Goal: Task Accomplishment & Management: Manage account settings

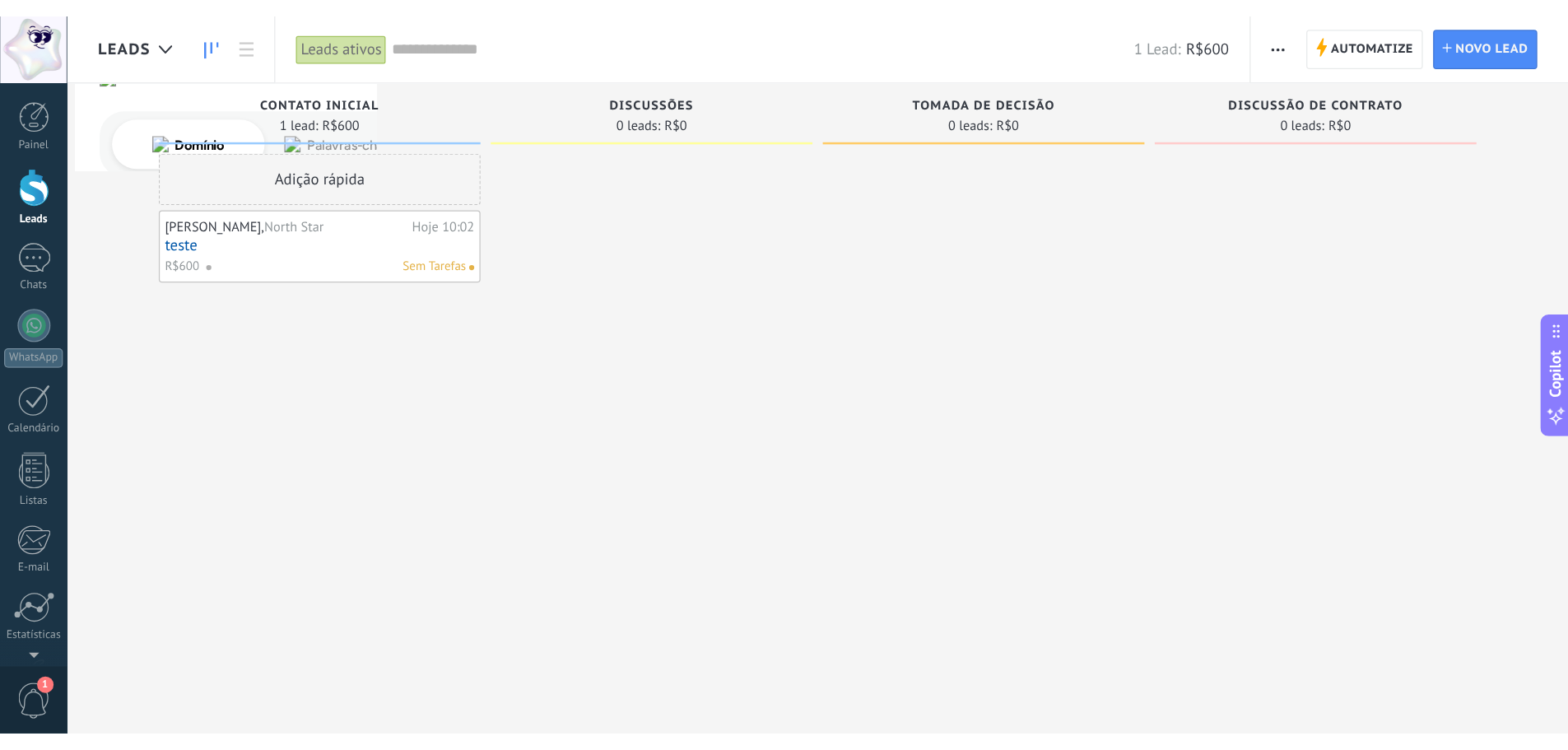
scroll to position [33, 0]
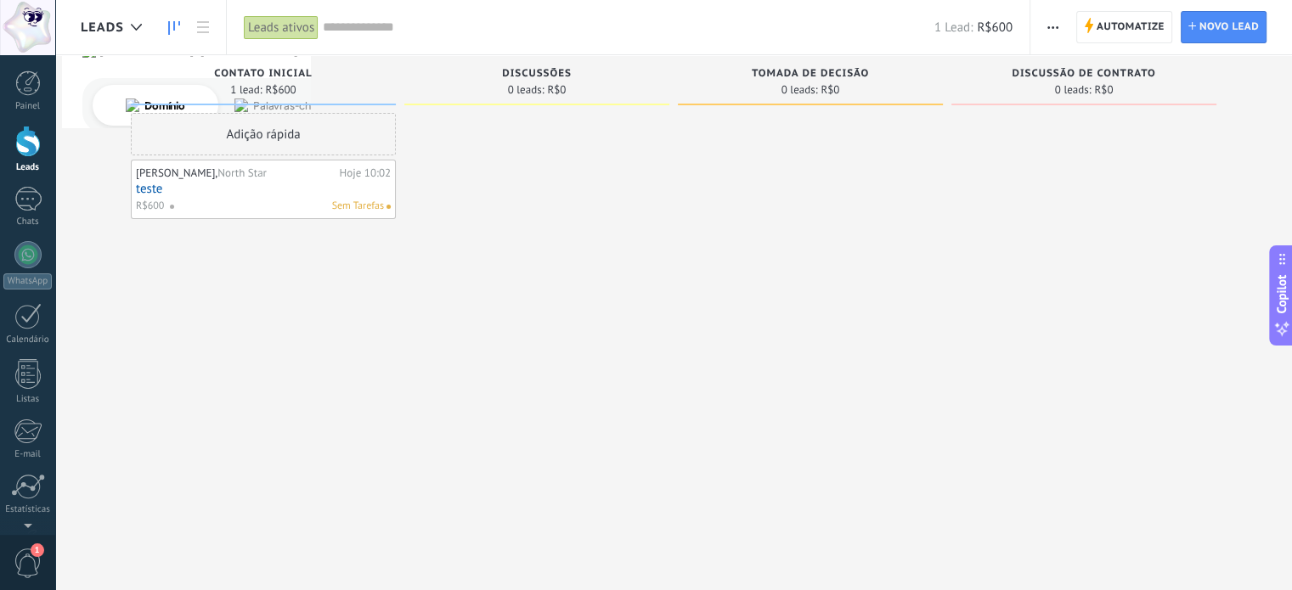
drag, startPoint x: 339, startPoint y: 331, endPoint x: 528, endPoint y: 2, distance: 380.2
click at [340, 331] on div "Adição rápida [PERSON_NAME], North Star Hoje 10:02 teste R$600 Sem Tarefas" at bounding box center [263, 297] width 265 height 369
type textarea "**********"
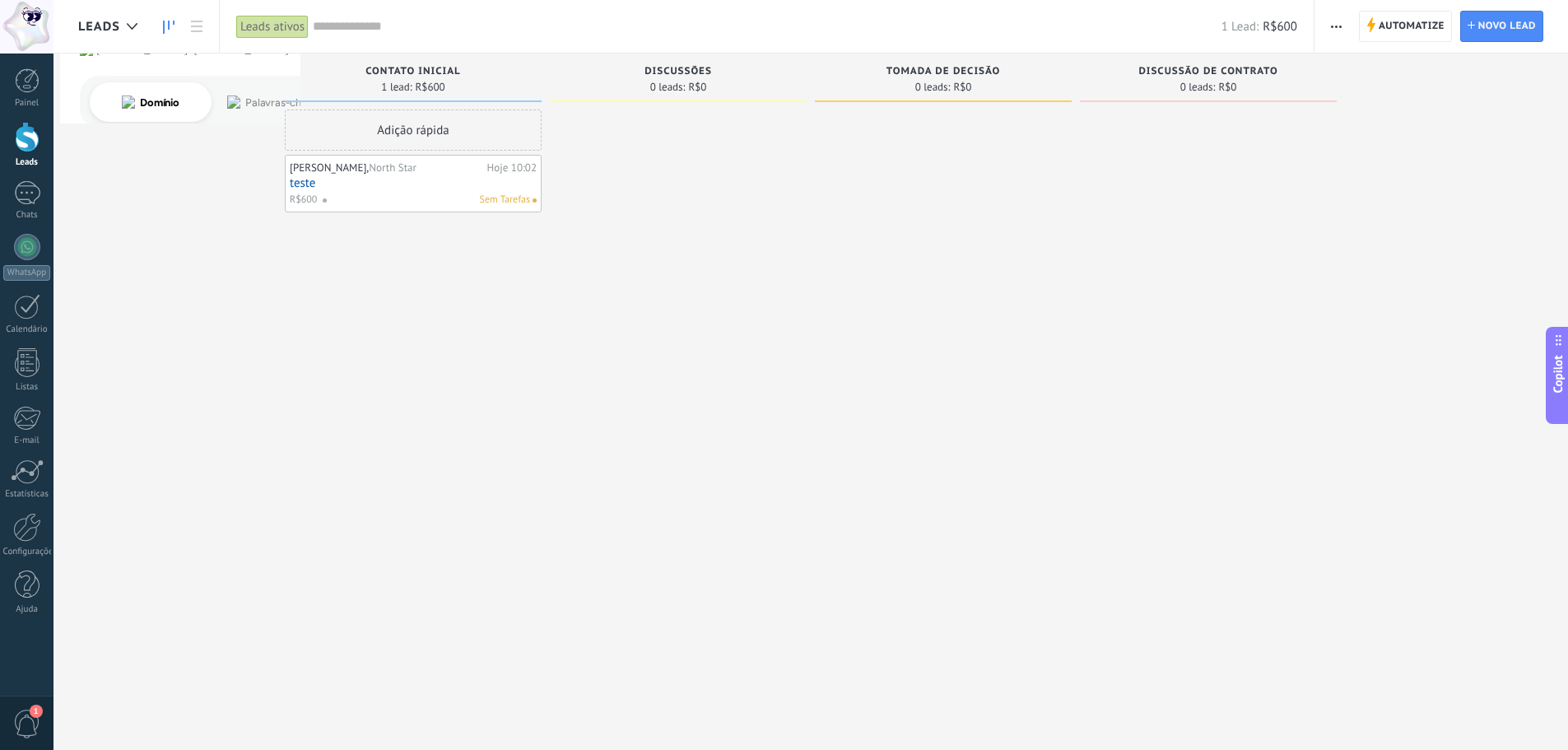
scroll to position [31, 0]
click at [677, 72] on span "Discussões" at bounding box center [678, 72] width 68 height 12
click at [677, 71] on span "Discussões" at bounding box center [678, 72] width 68 height 12
click at [810, 96] on div "Discussões 0 leads: R$0" at bounding box center [682, 349] width 266 height 591
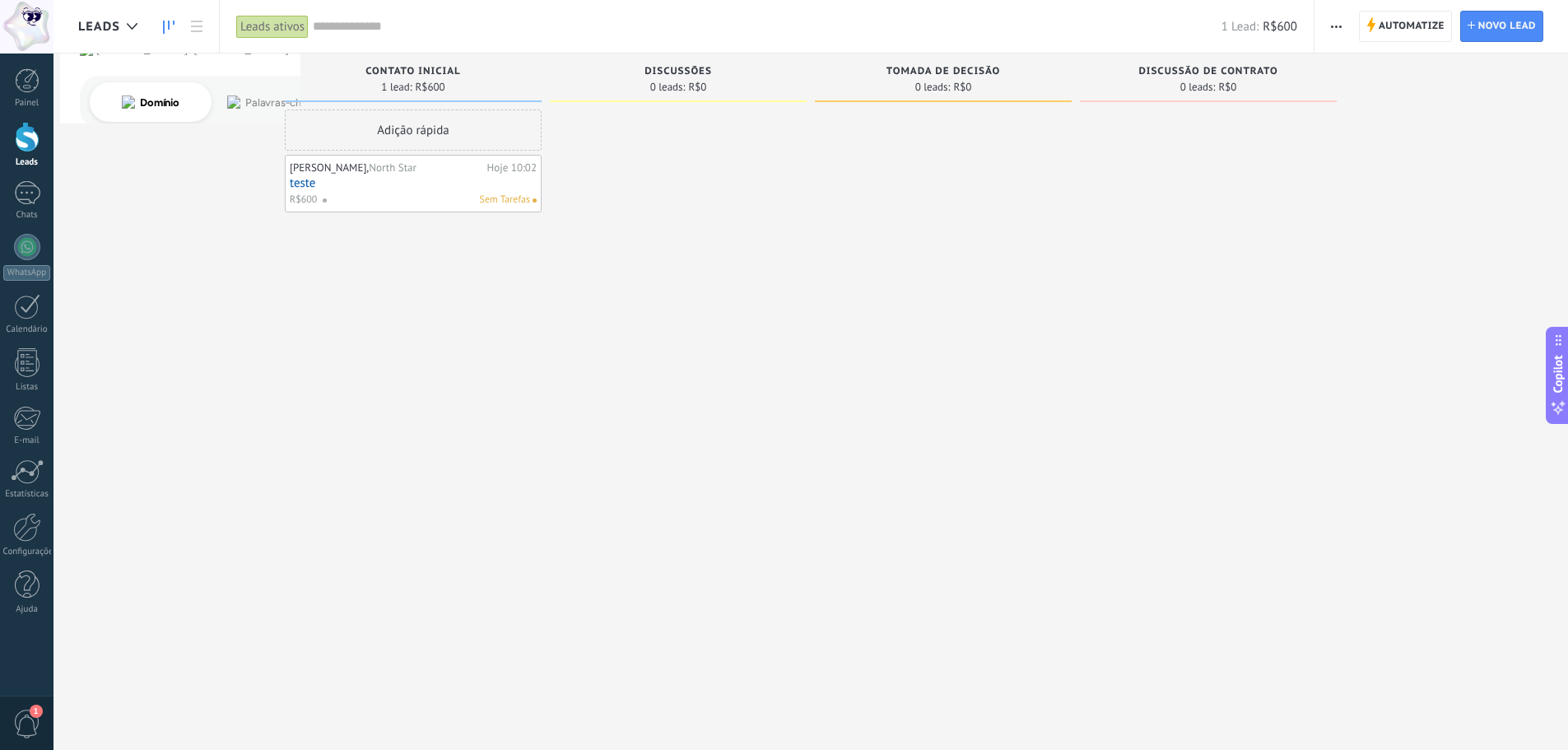
click at [1251, 30] on span "button" at bounding box center [1336, 26] width 11 height 31
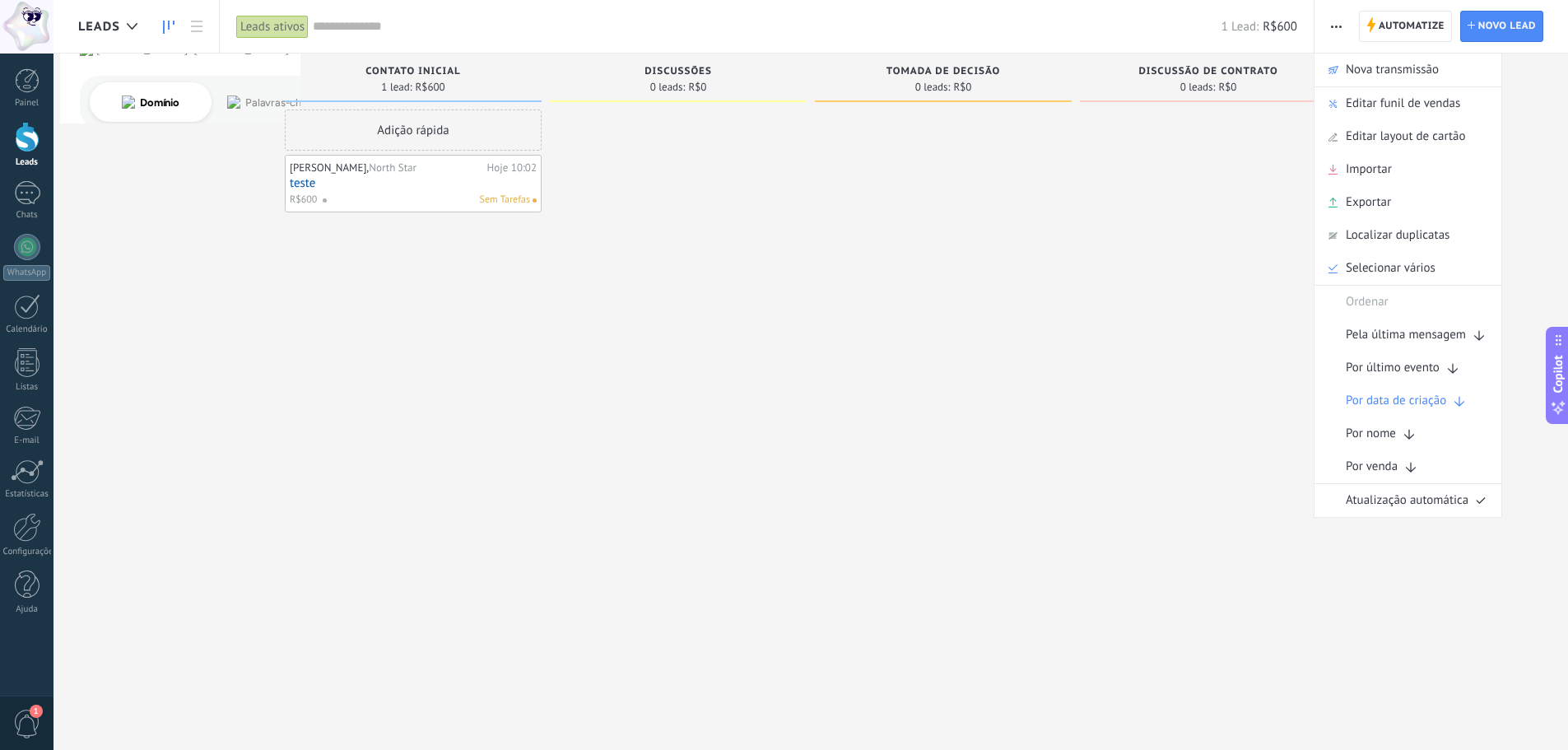
click at [698, 266] on div at bounding box center [677, 377] width 257 height 535
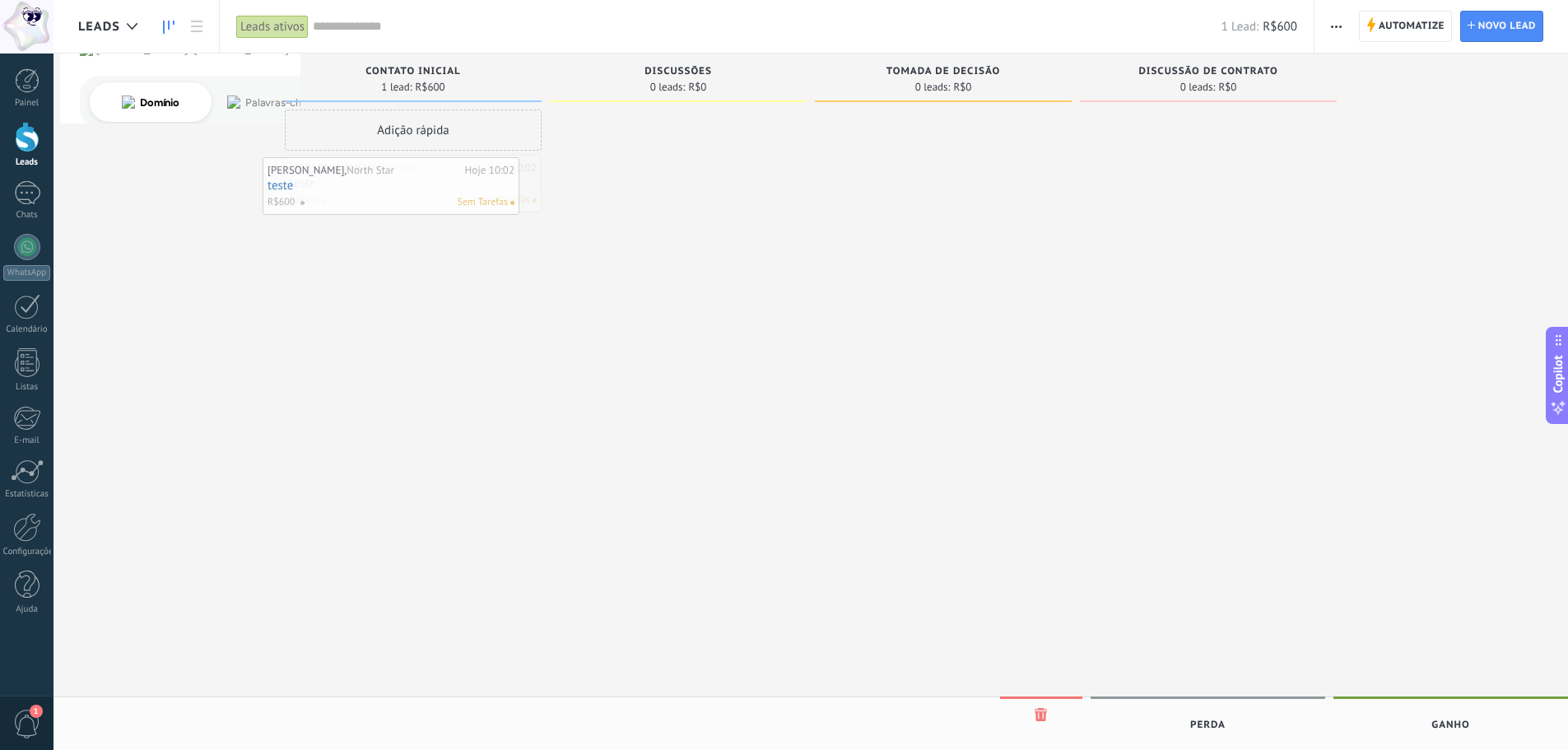
drag, startPoint x: 392, startPoint y: 186, endPoint x: 368, endPoint y: 189, distance: 24.2
click at [41, 84] on link "Painel" at bounding box center [26, 89] width 53 height 41
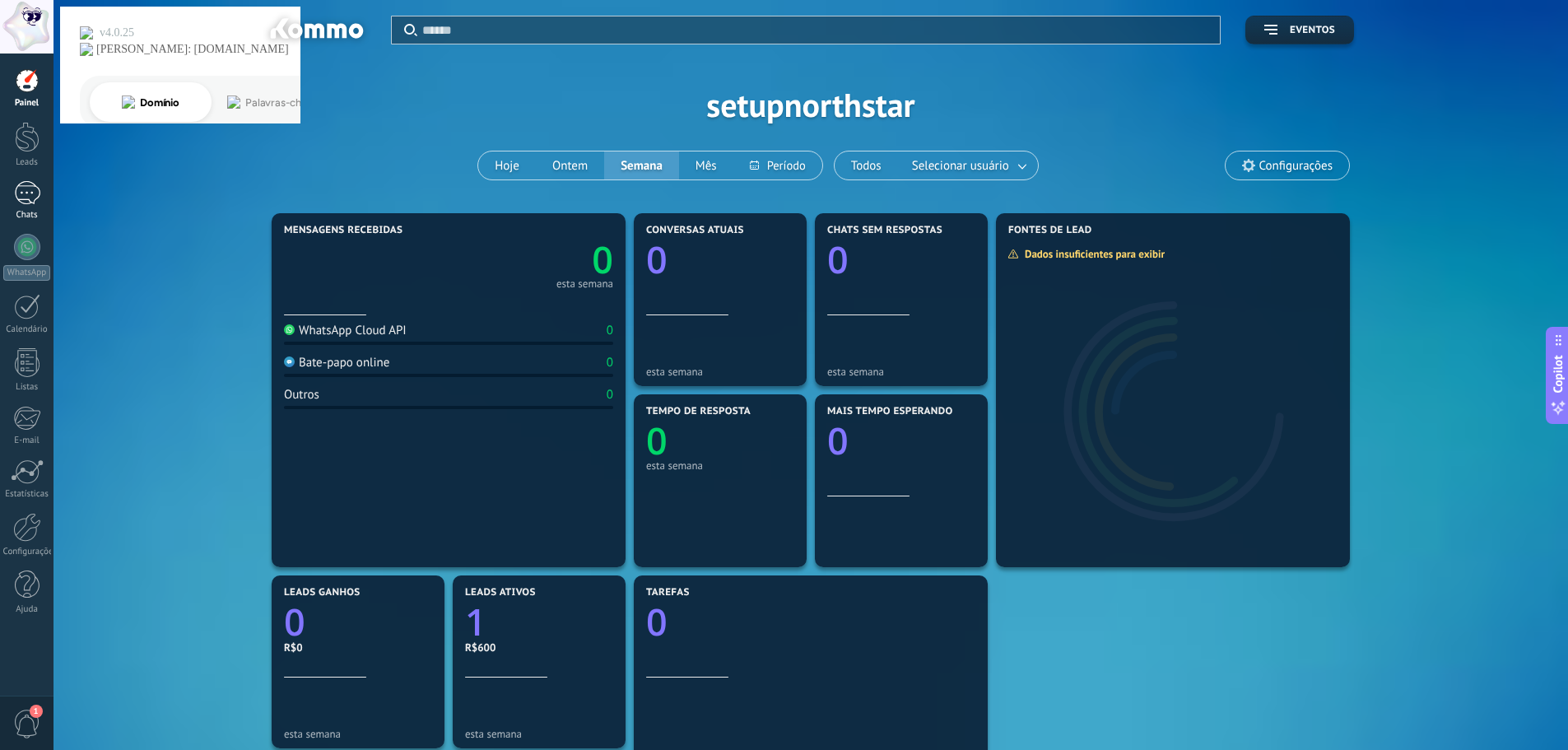
click at [27, 183] on div at bounding box center [26, 193] width 26 height 24
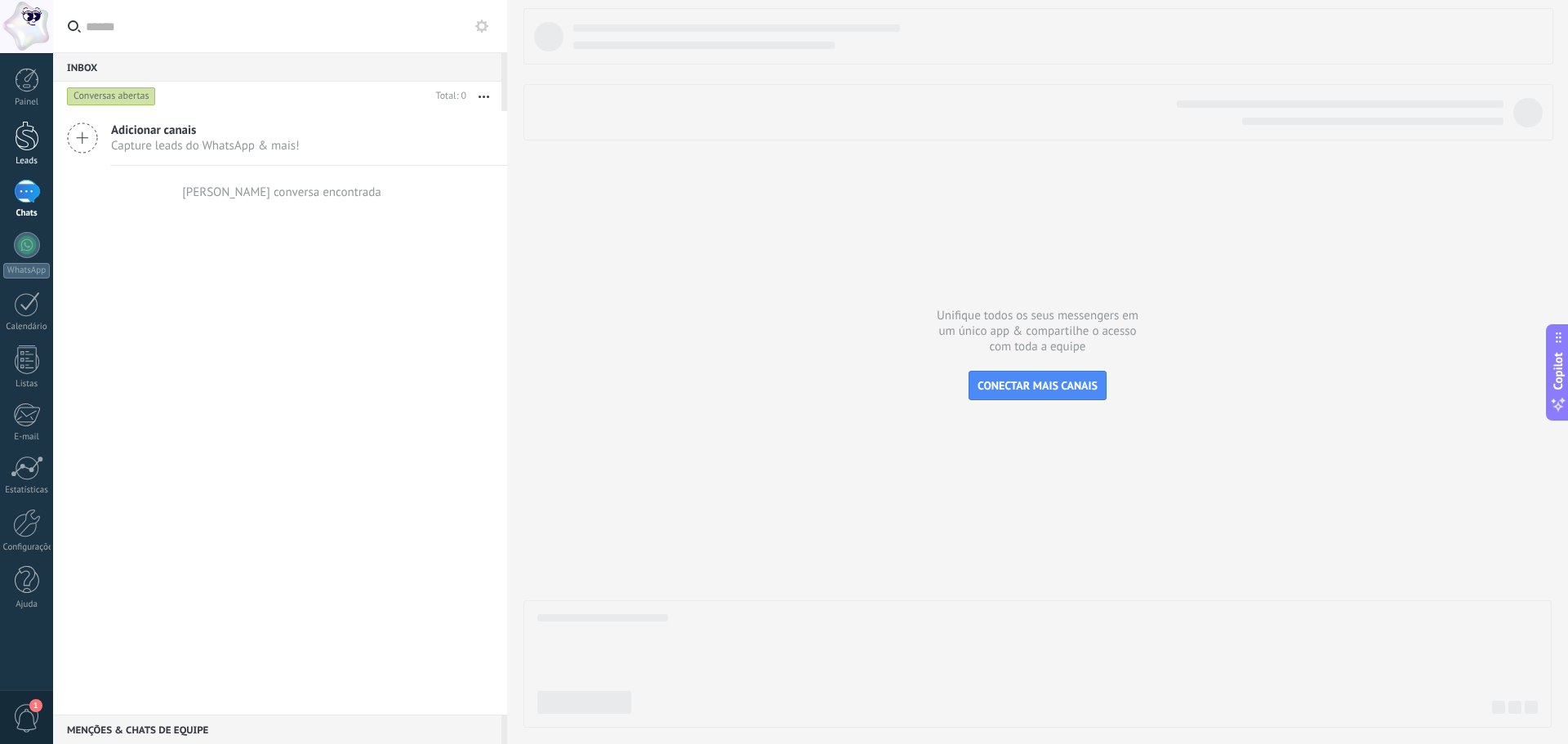
click at [22, 131] on div at bounding box center [26, 136] width 24 height 30
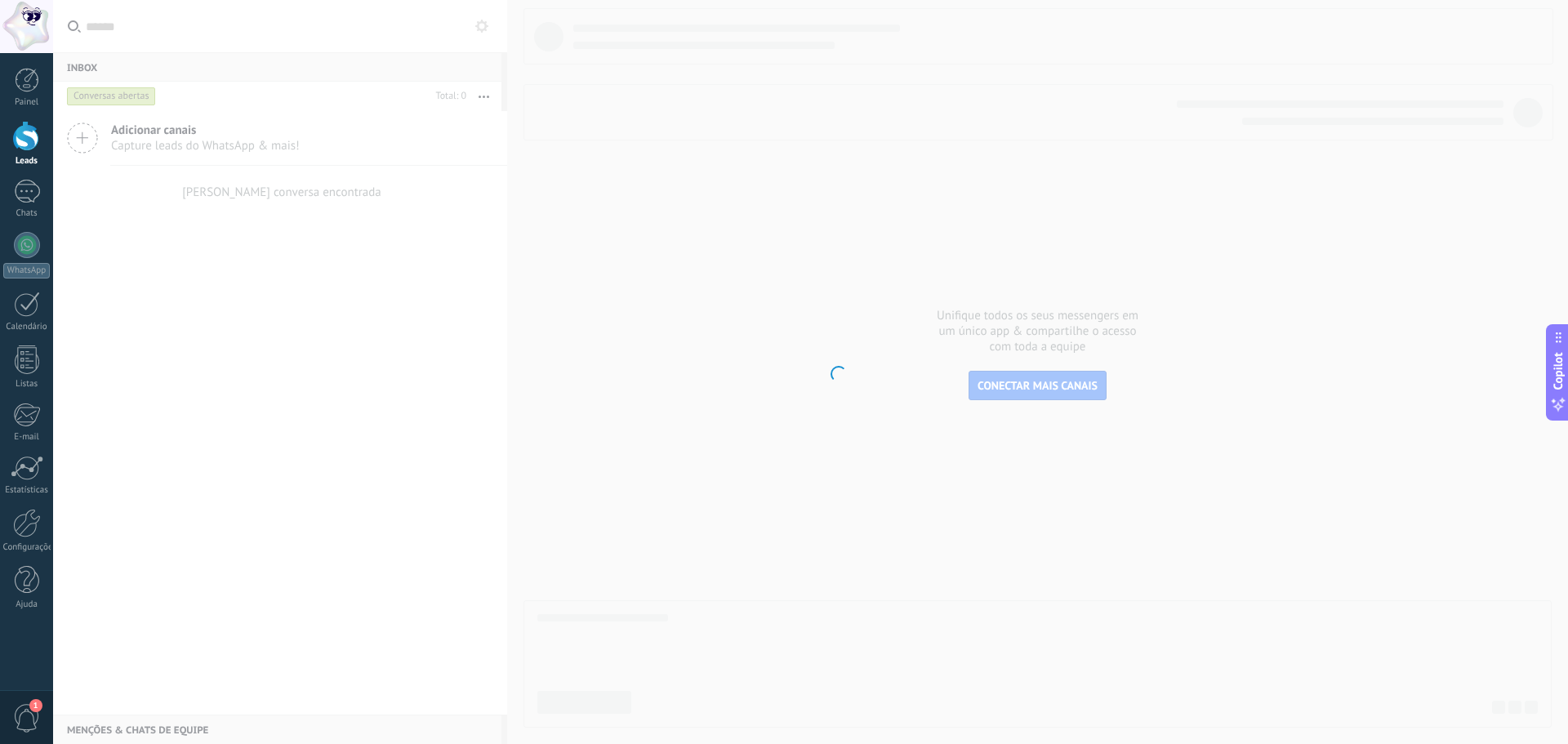
click at [24, 136] on div at bounding box center [26, 136] width 24 height 30
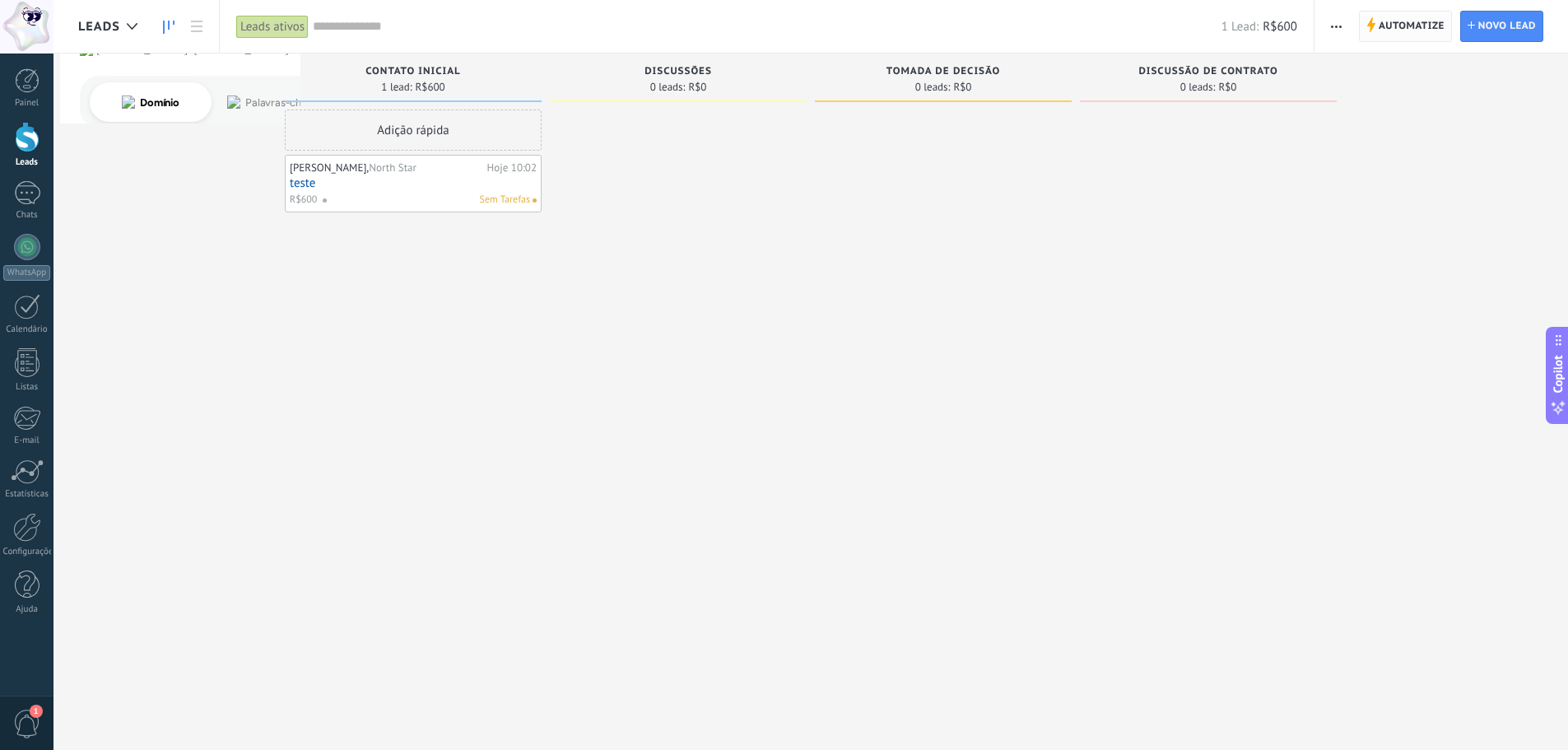
click at [1251, 20] on span "Automatize" at bounding box center [1412, 26] width 66 height 30
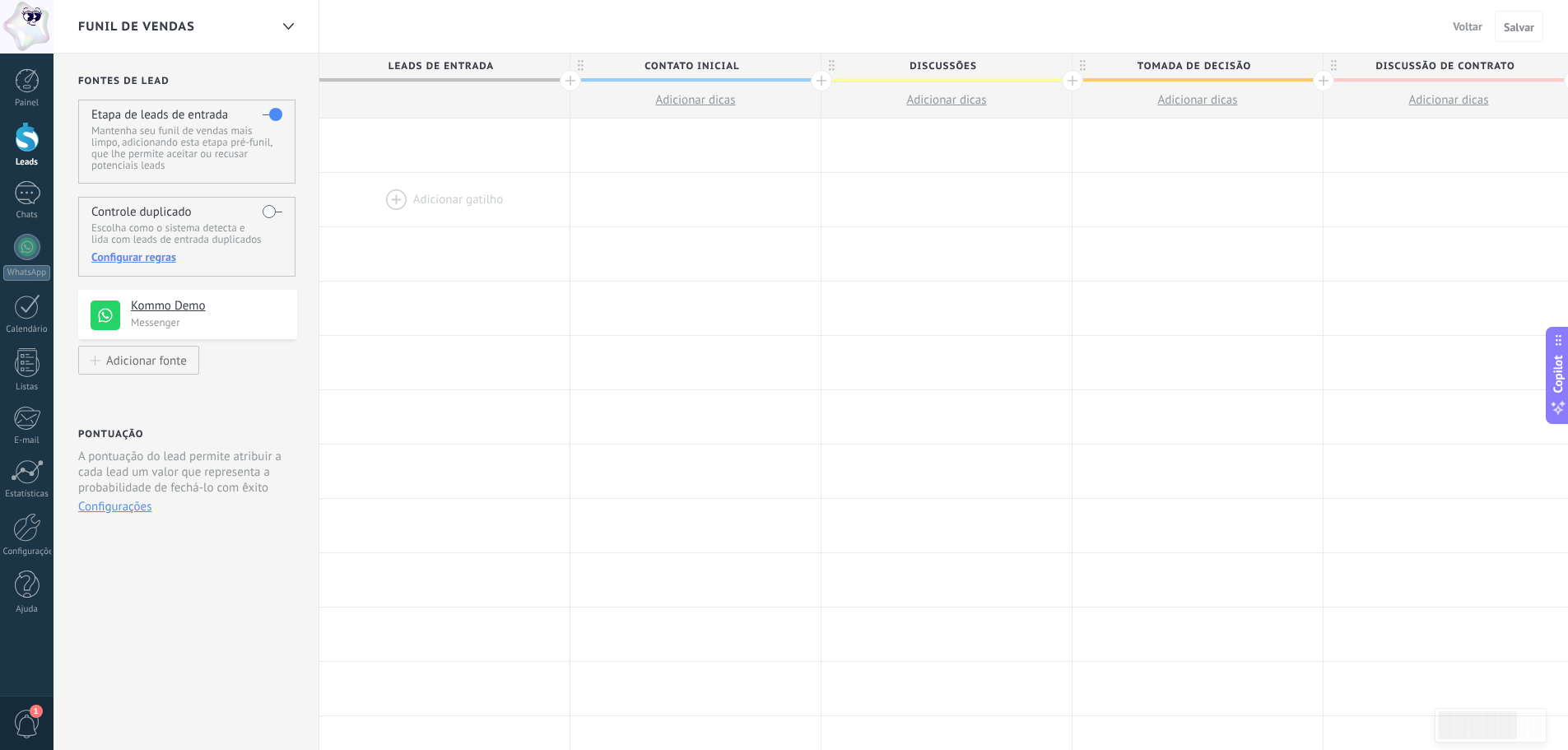
click at [432, 199] on div at bounding box center [445, 199] width 250 height 53
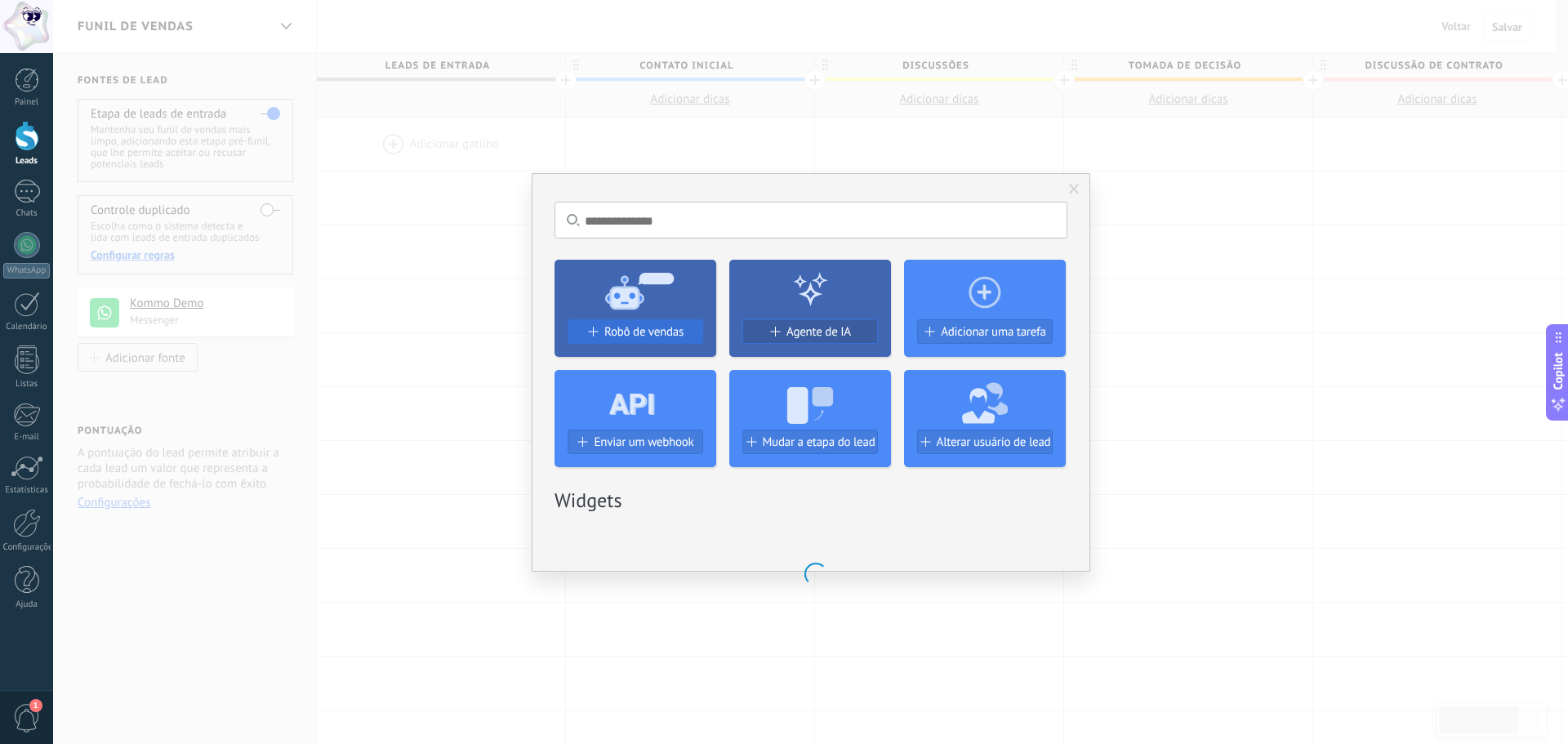
click at [640, 342] on button "Robô de vendas" at bounding box center [635, 331] width 136 height 24
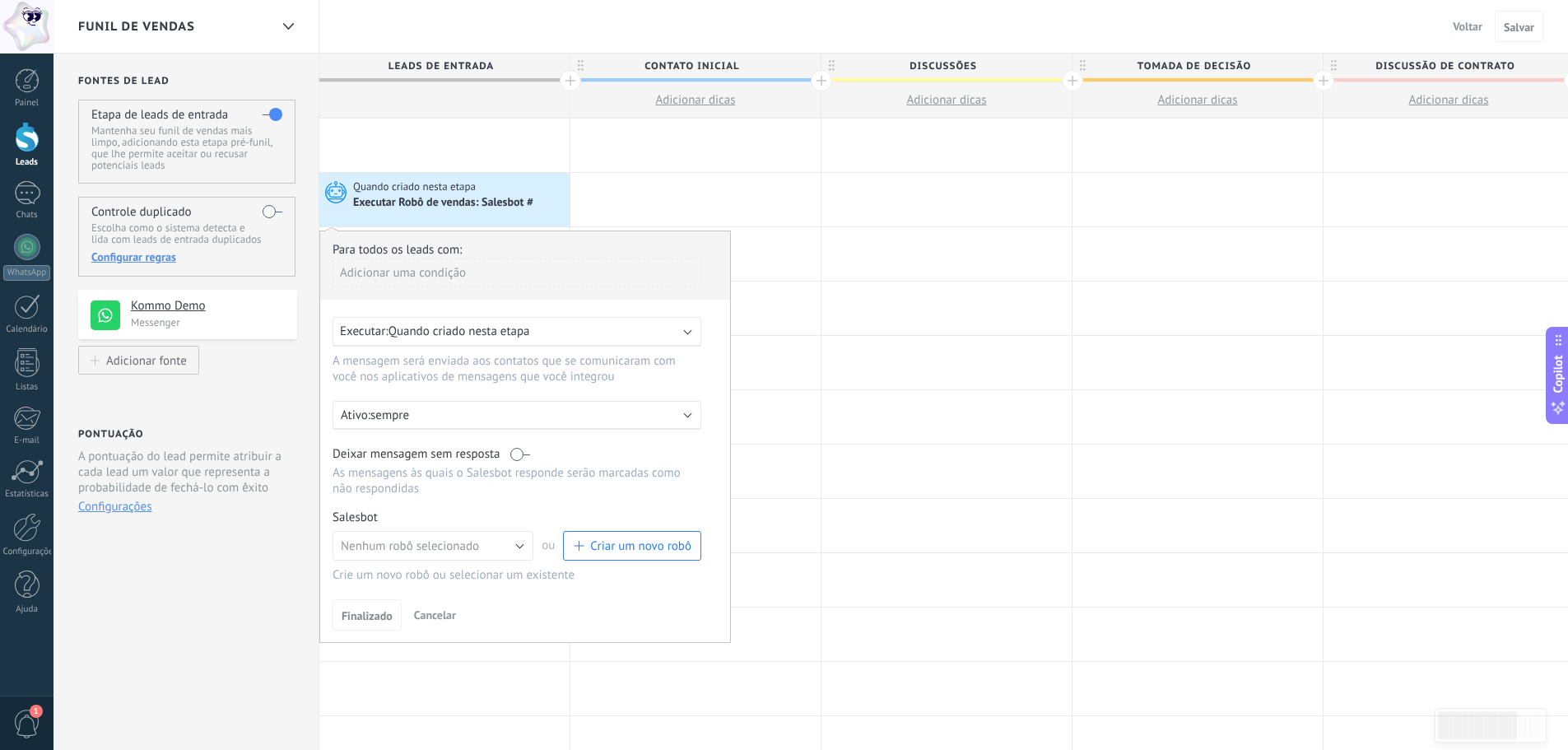
click at [501, 336] on span "Quando criado nesta etapa" at bounding box center [459, 331] width 141 height 16
click at [795, 374] on div at bounding box center [696, 362] width 250 height 53
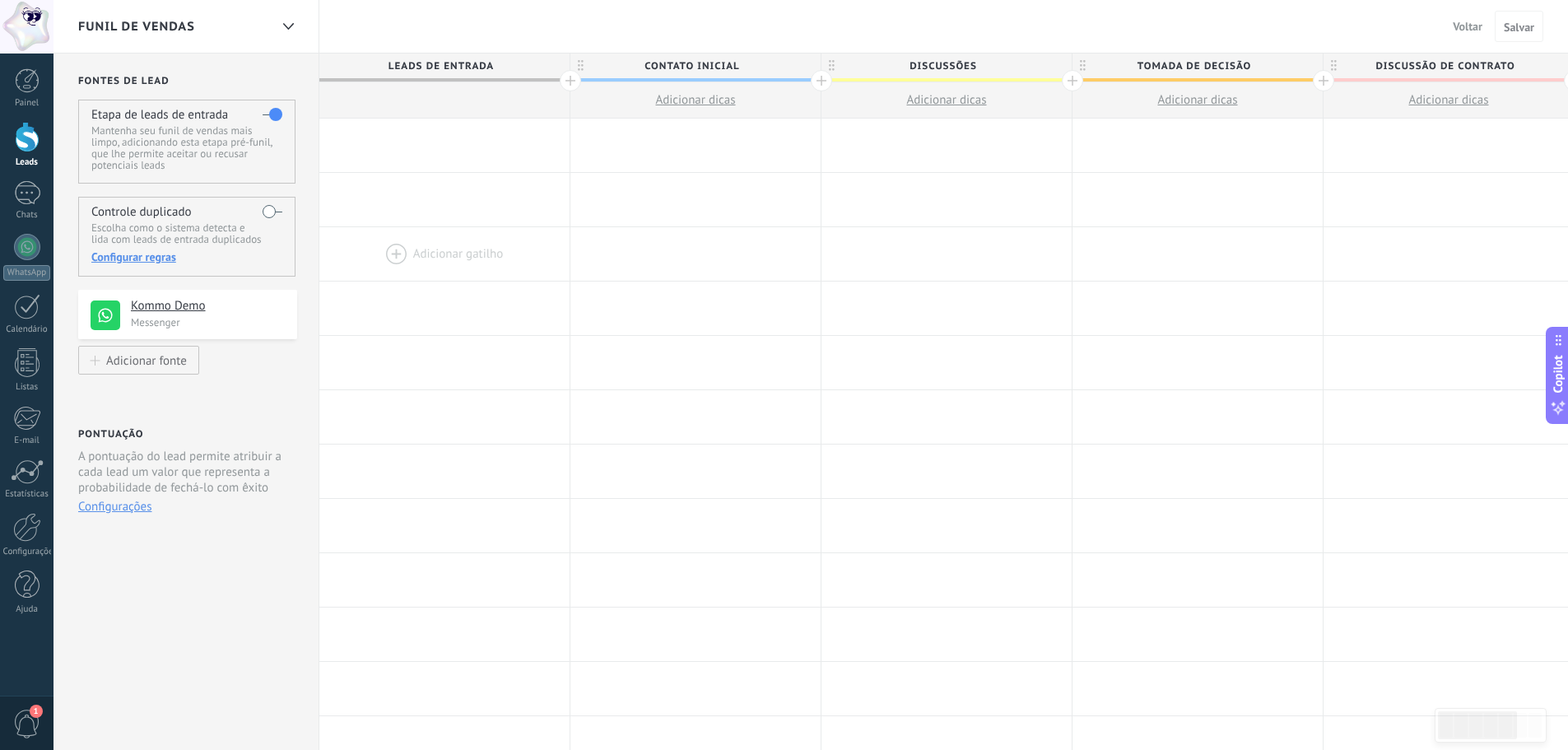
click at [433, 243] on div at bounding box center [445, 253] width 250 height 53
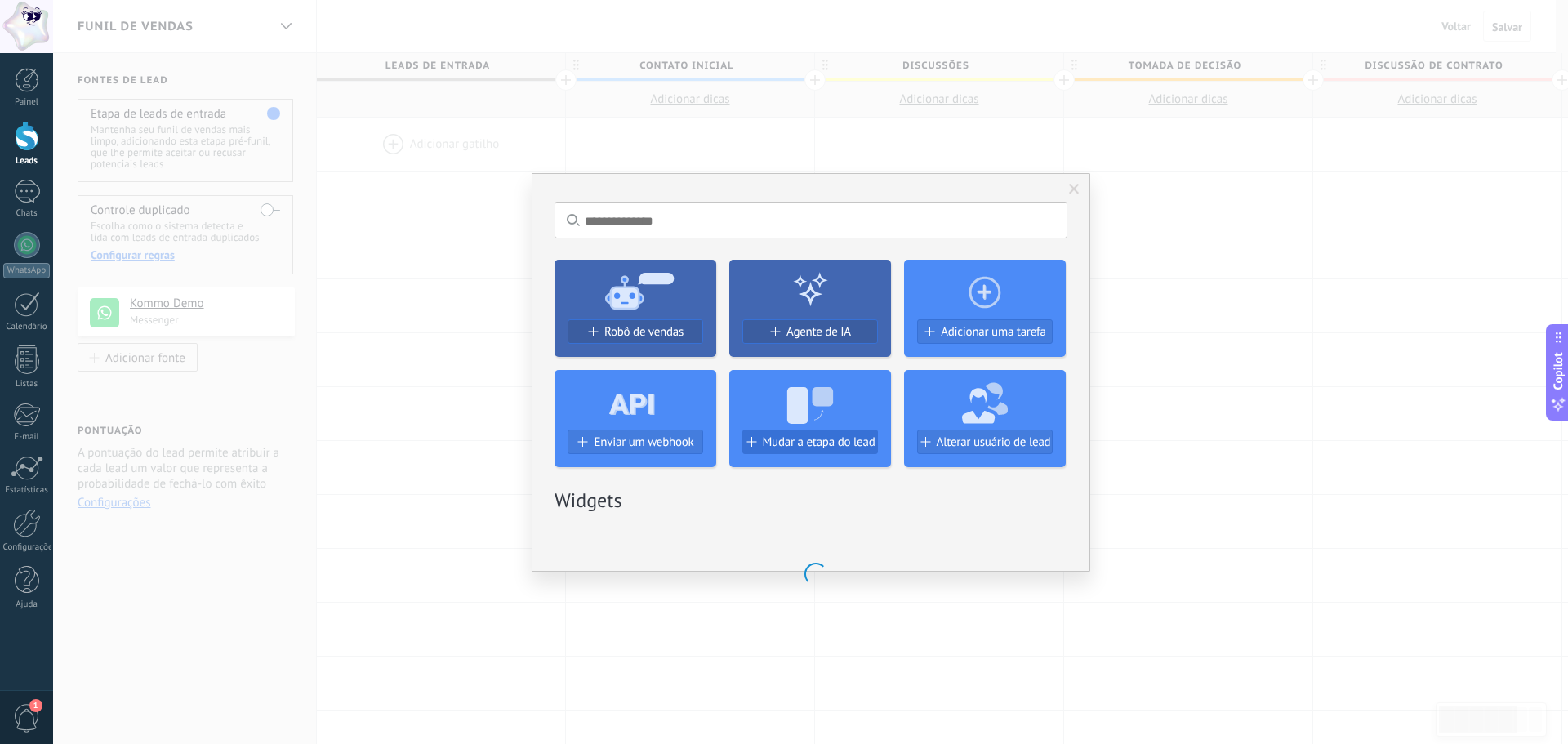
click at [799, 443] on span "Mudar a etapa do lead" at bounding box center [818, 442] width 112 height 13
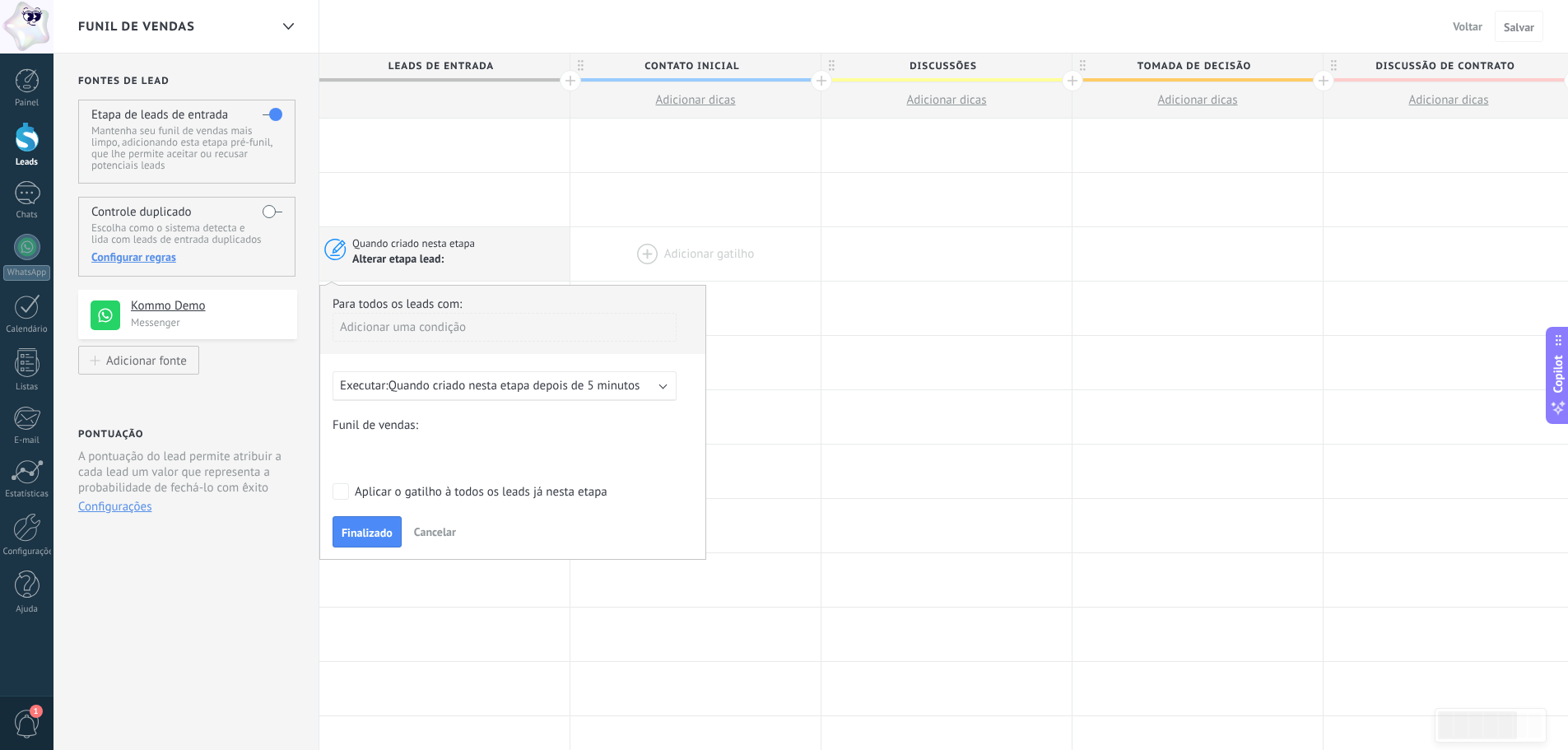
click at [629, 268] on div at bounding box center [696, 253] width 250 height 53
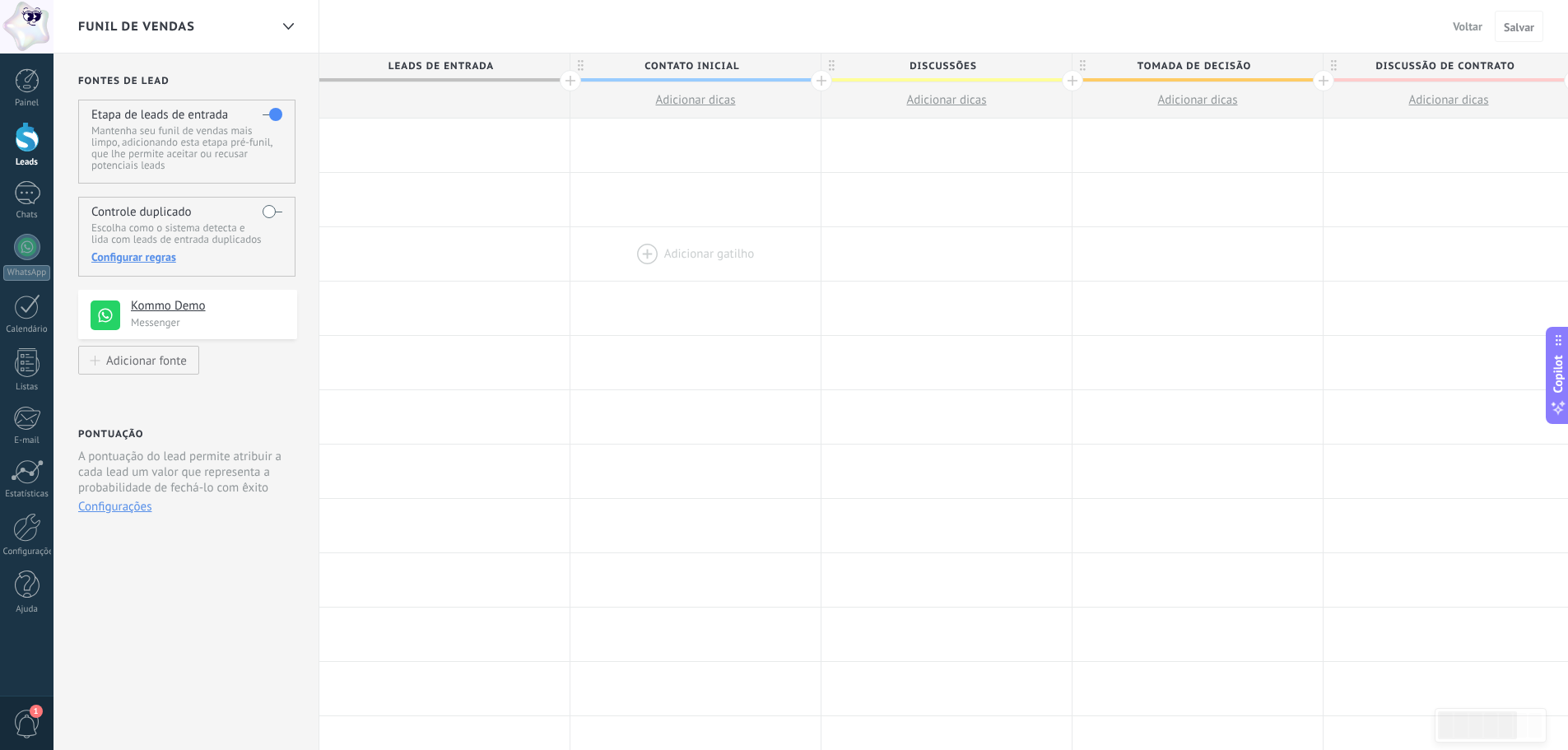
click at [643, 240] on div at bounding box center [696, 253] width 250 height 53
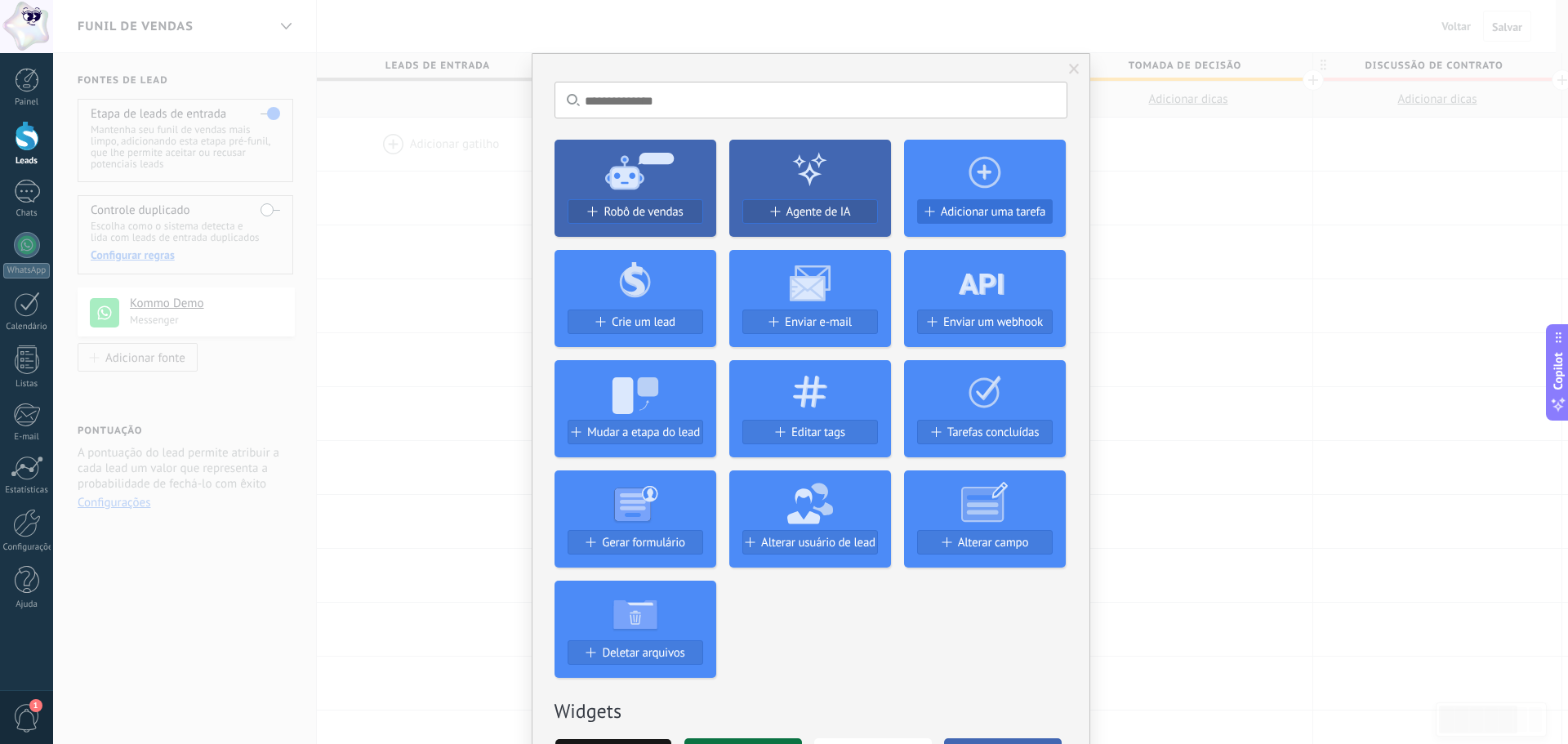
click at [989, 211] on span "Adicionar uma tarefa" at bounding box center [994, 211] width 106 height 13
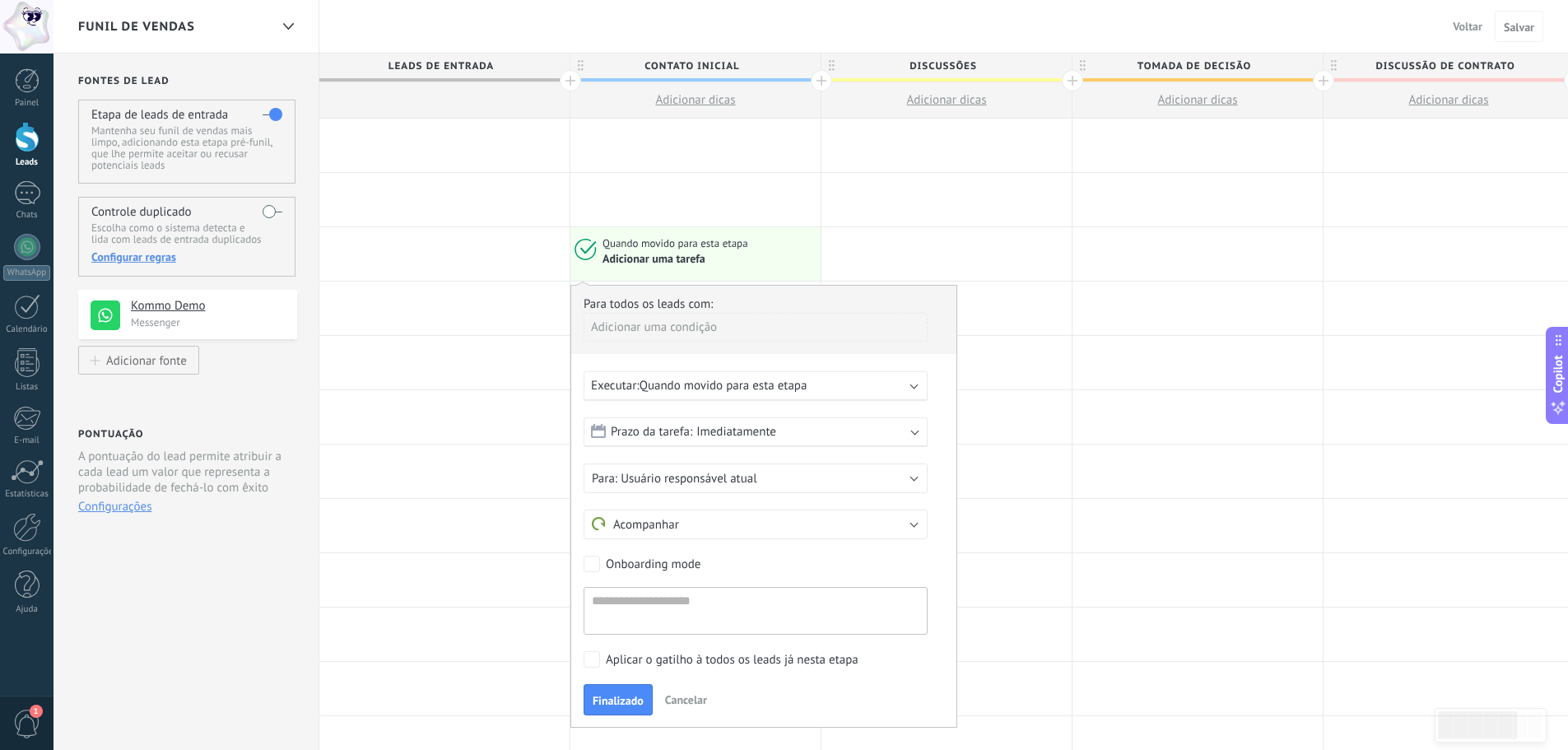
click at [673, 380] on span "Quando movido para esta etapa" at bounding box center [723, 386] width 168 height 16
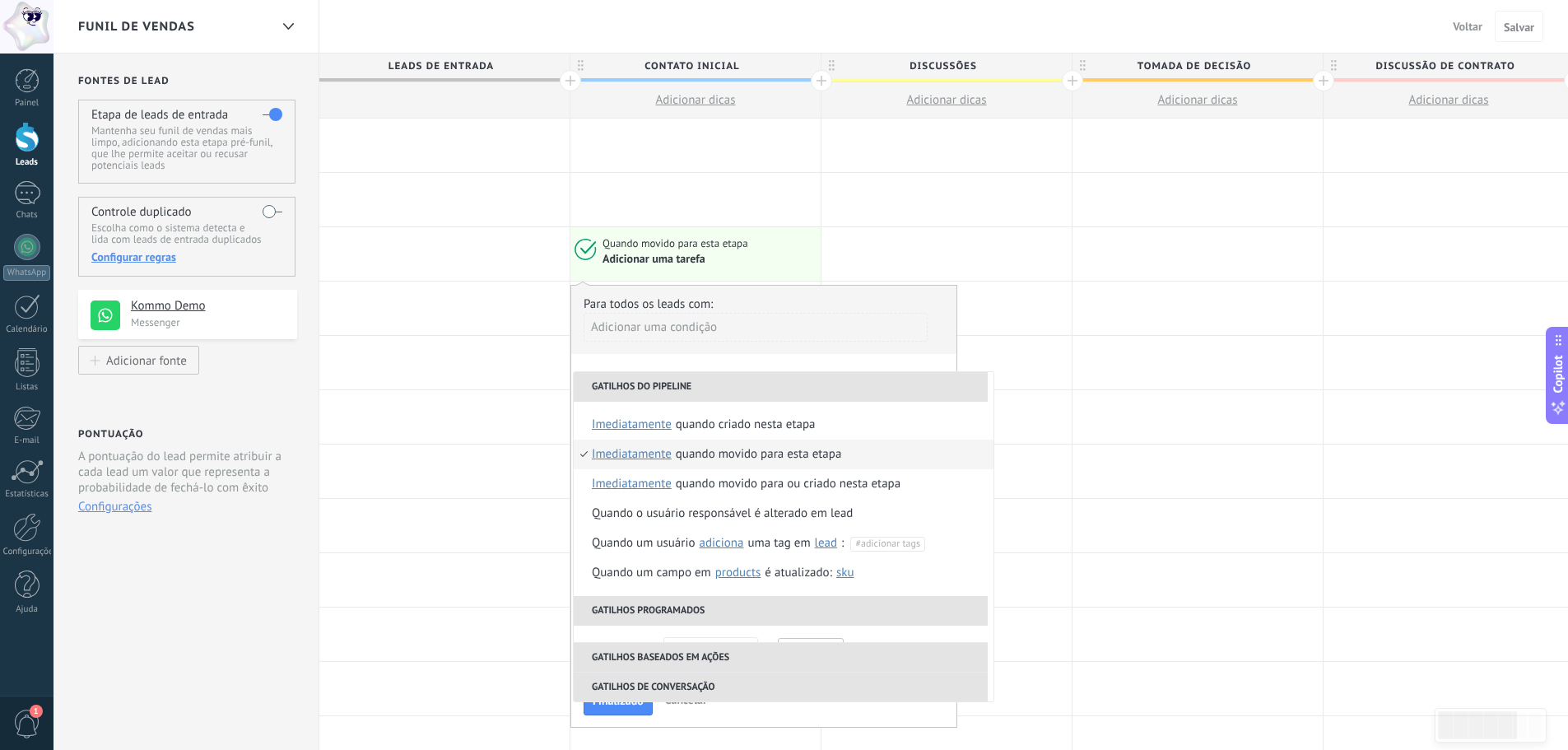
click at [862, 320] on div "Adicionar uma condição" at bounding box center [755, 328] width 344 height 29
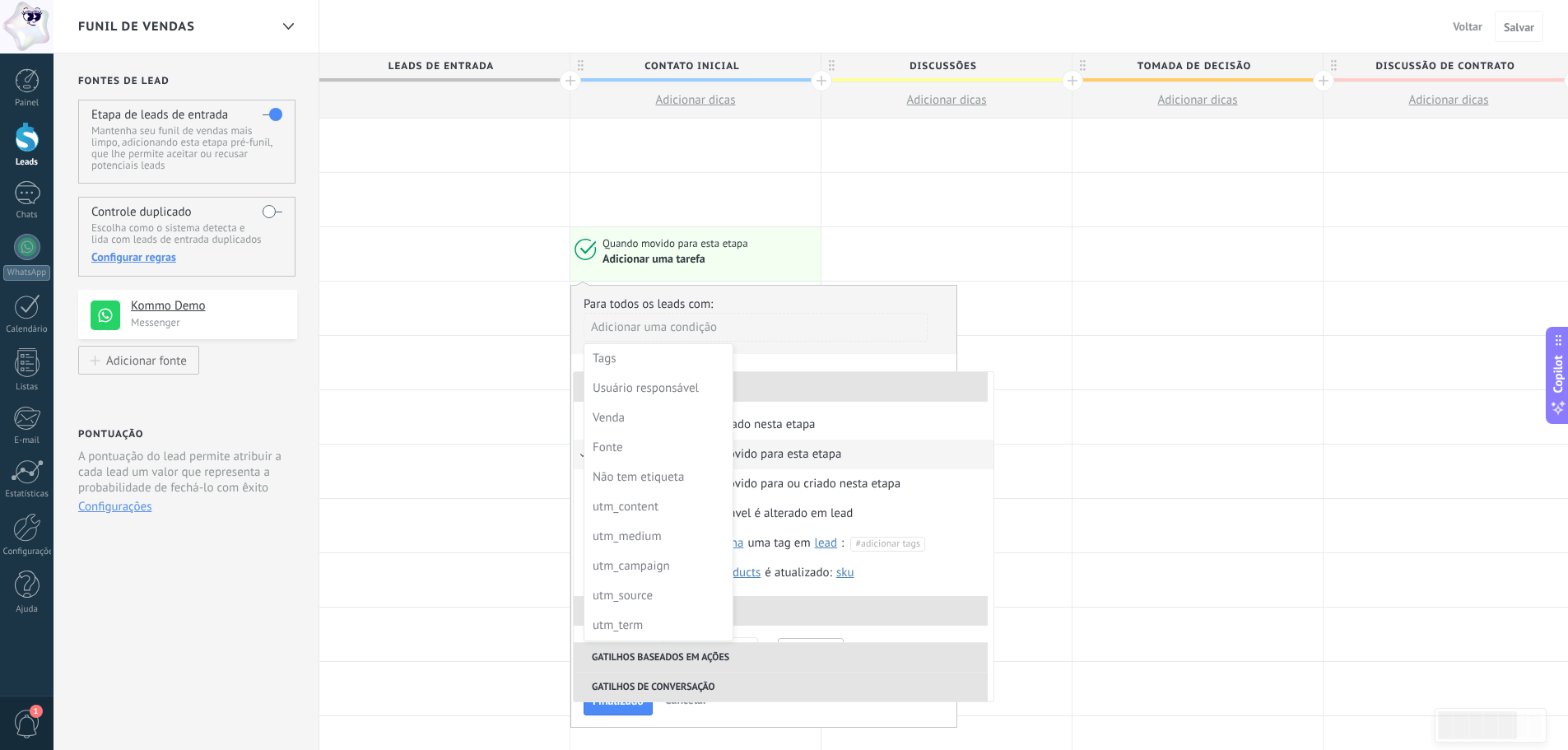
click at [757, 245] on div "Quando movido para esta etapa" at bounding box center [708, 243] width 212 height 15
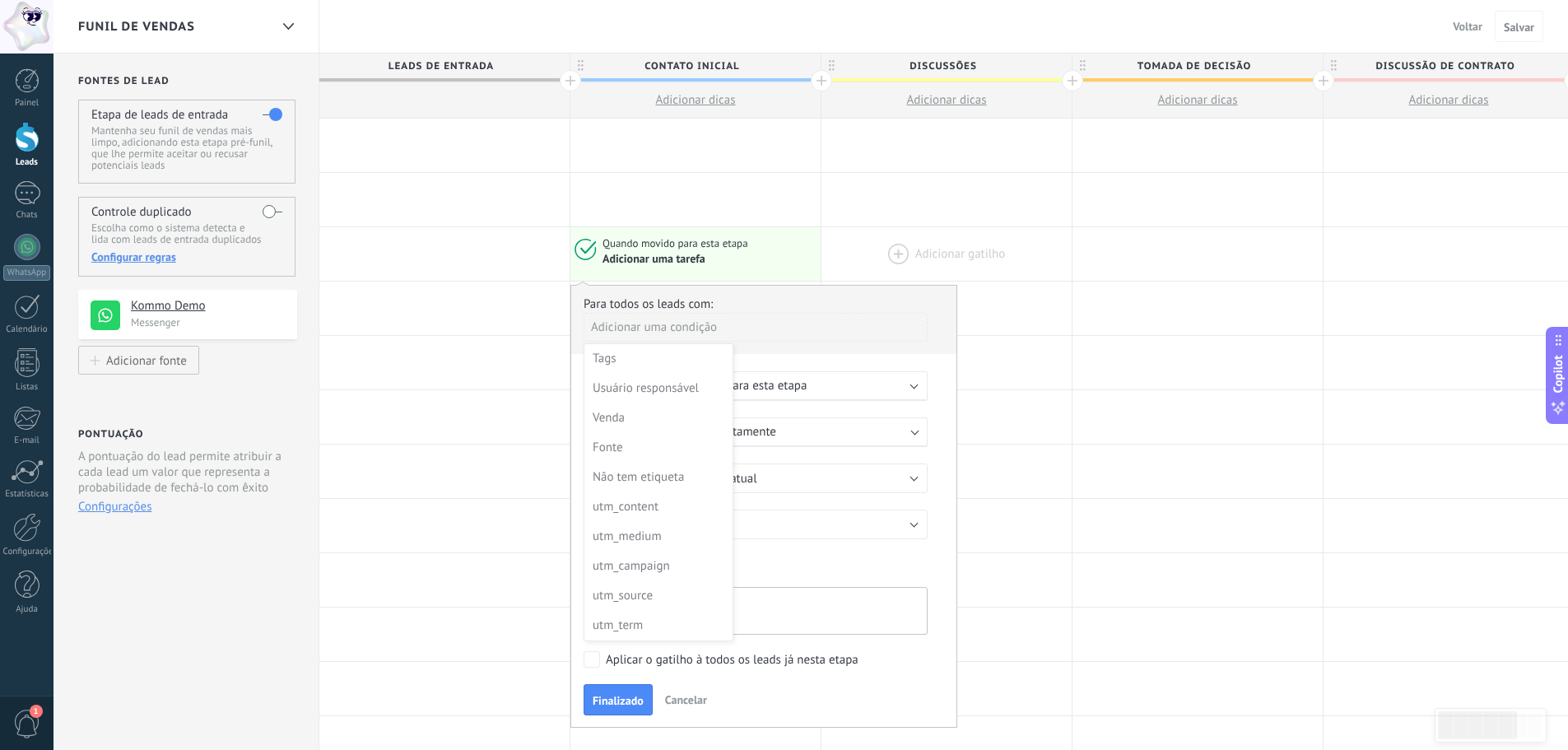
drag, startPoint x: 744, startPoint y: 254, endPoint x: 889, endPoint y: 237, distance: 146.0
click at [889, 237] on div "Quando movido para esta etapa Adicionar uma tarefa Para todos os leads com: Adi…" at bounding box center [1199, 254] width 1758 height 54
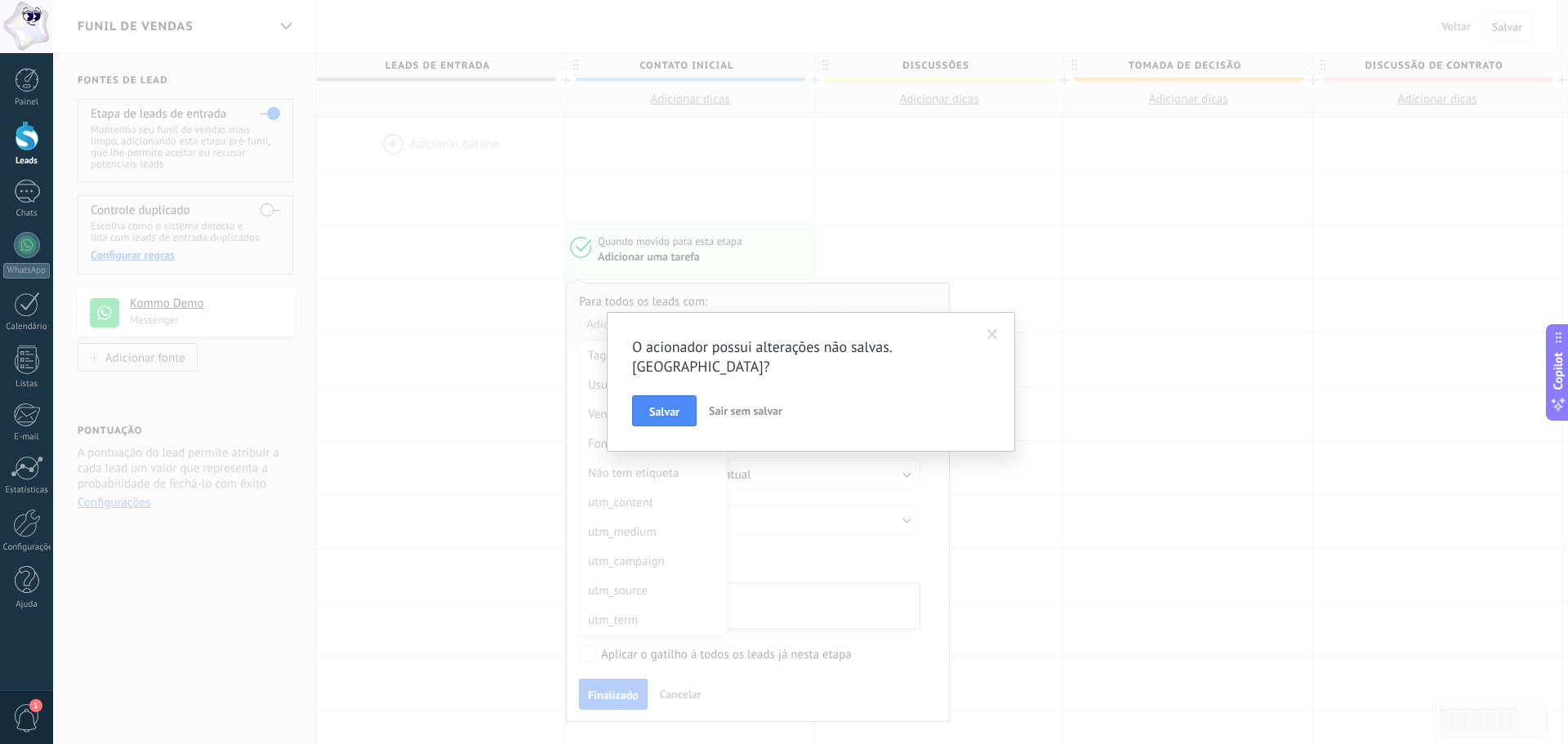
click at [988, 330] on span at bounding box center [992, 335] width 11 height 12
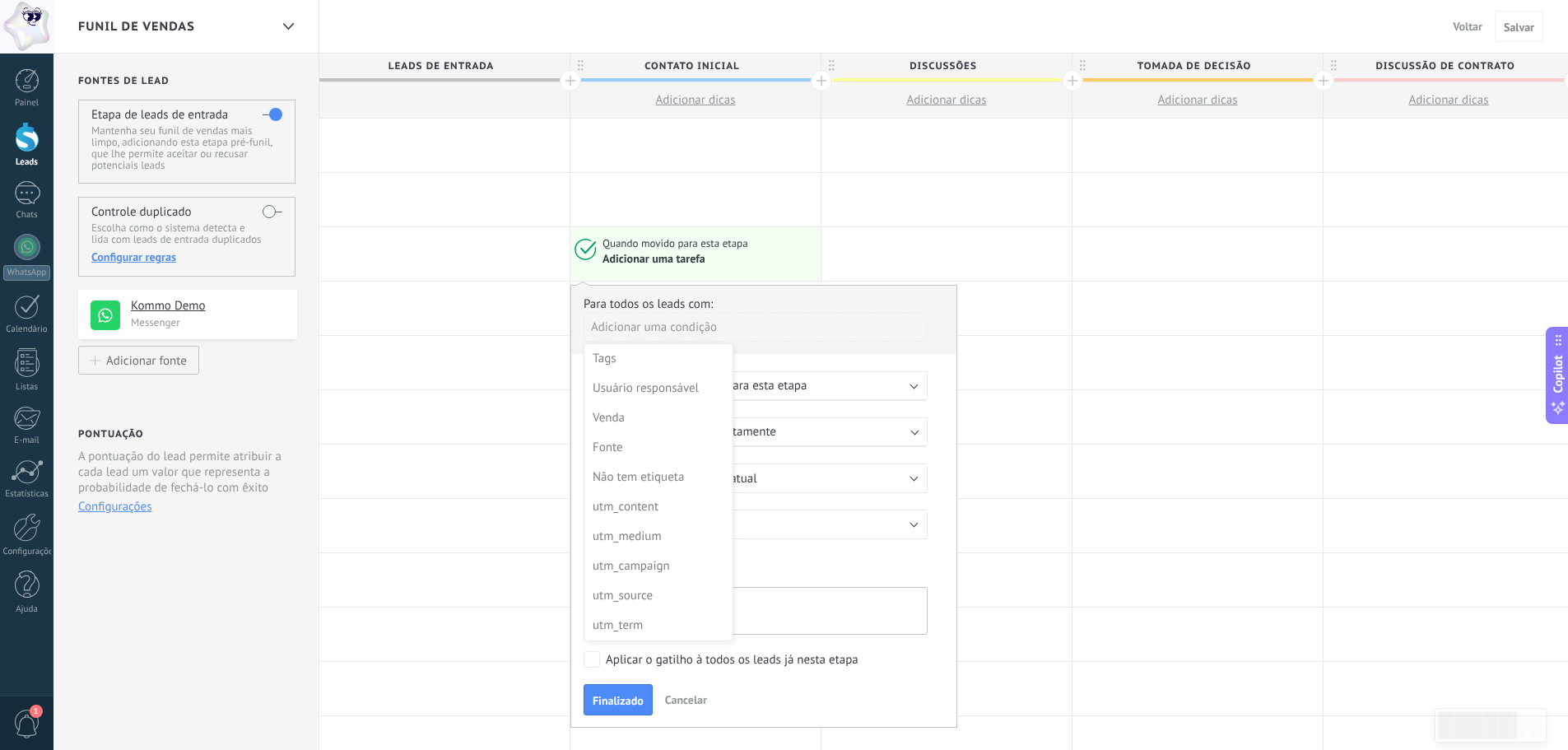
click at [546, 237] on div at bounding box center [445, 253] width 250 height 53
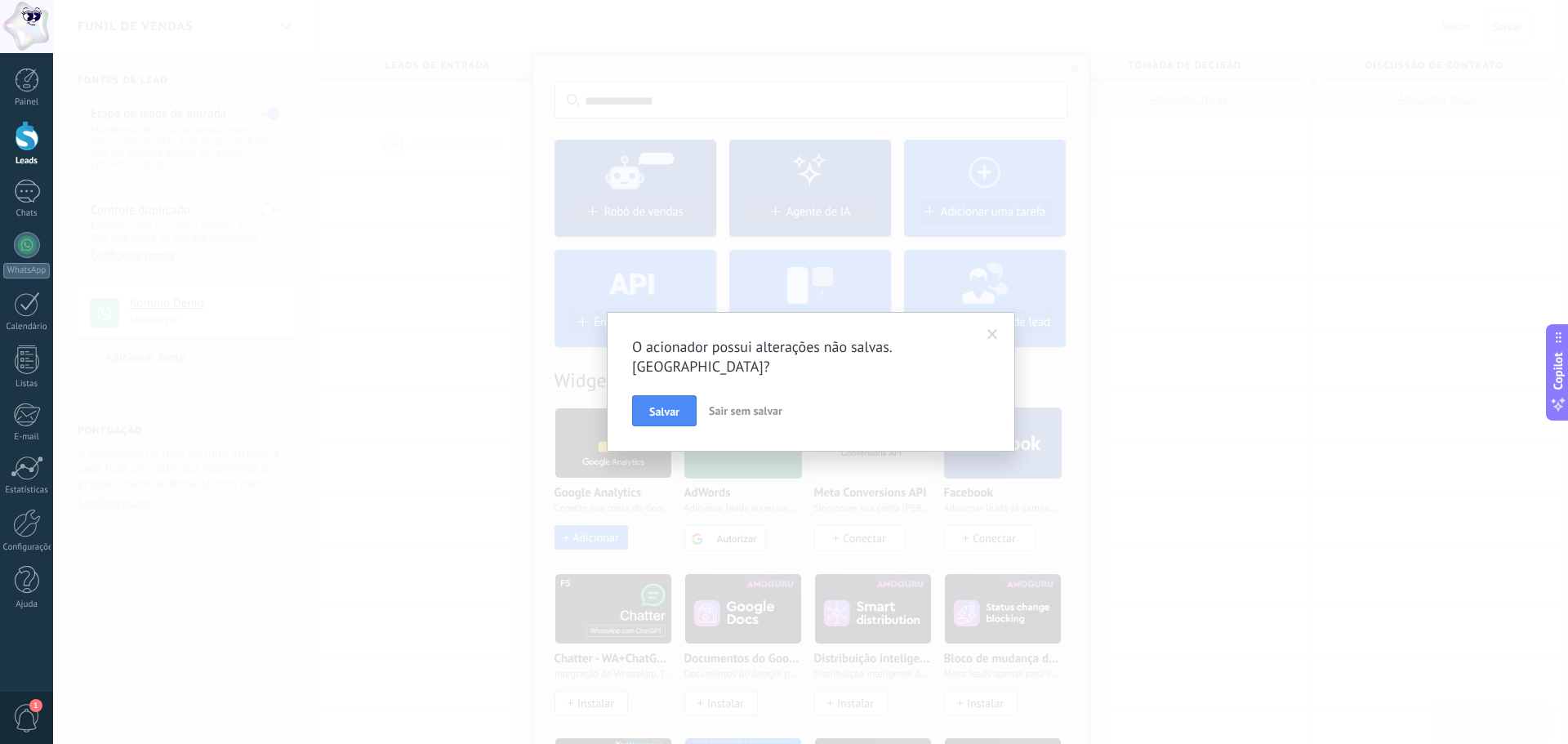
click at [1001, 337] on span at bounding box center [993, 335] width 27 height 28
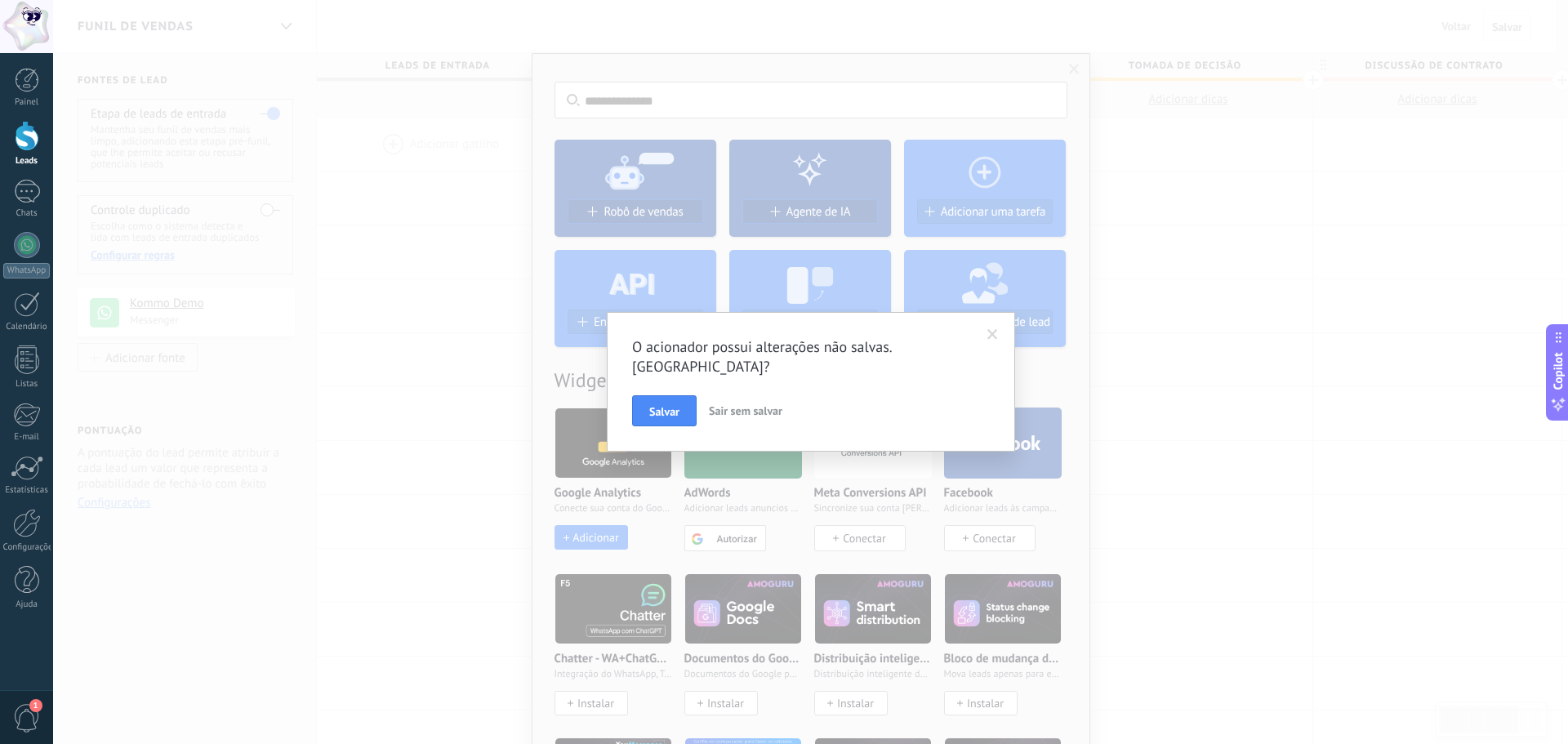
click at [992, 334] on span at bounding box center [992, 335] width 11 height 12
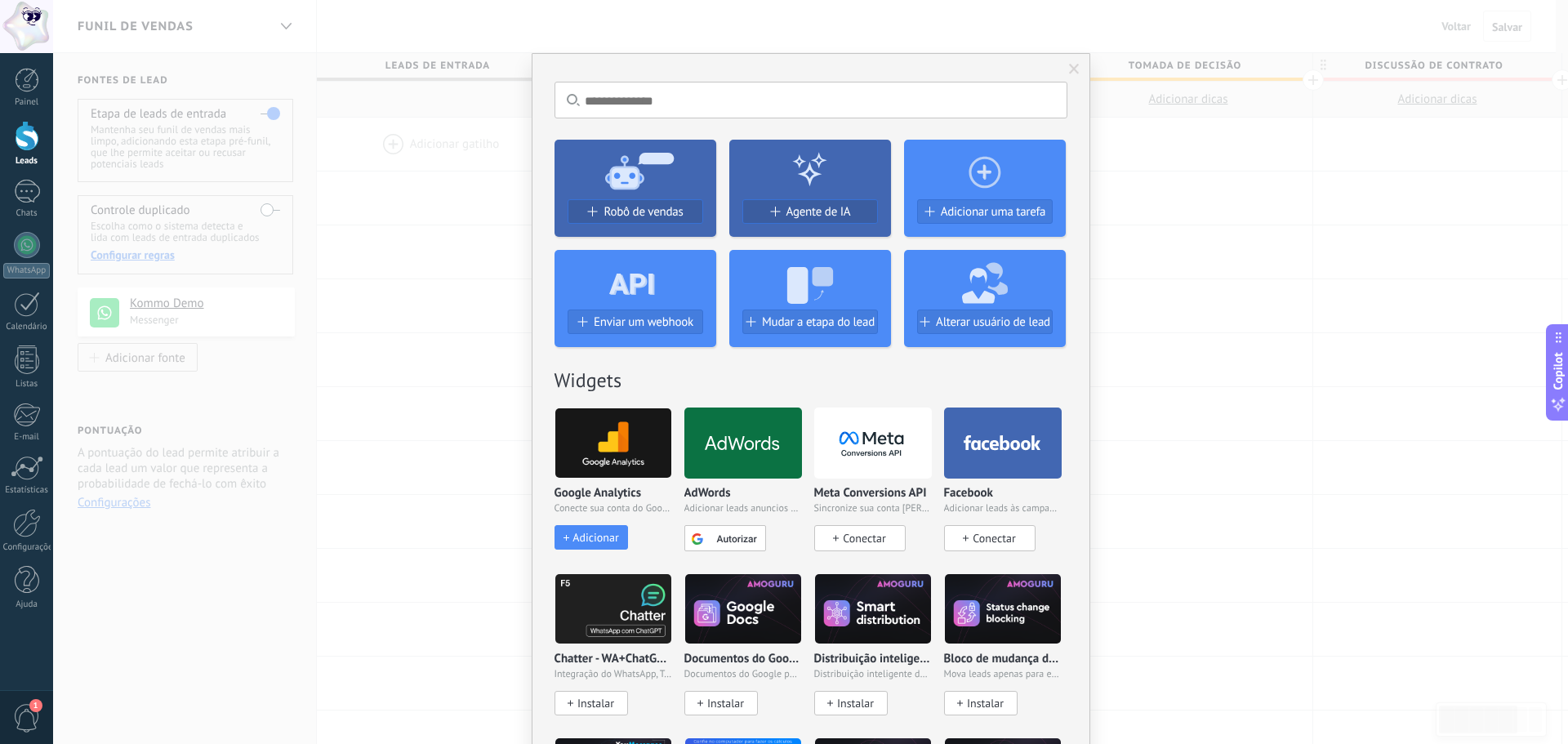
click at [446, 304] on div "Sem resultados. Robô de vendas Agente de IA Adicionar uma tarefa Enviar um webh…" at bounding box center [810, 372] width 1515 height 744
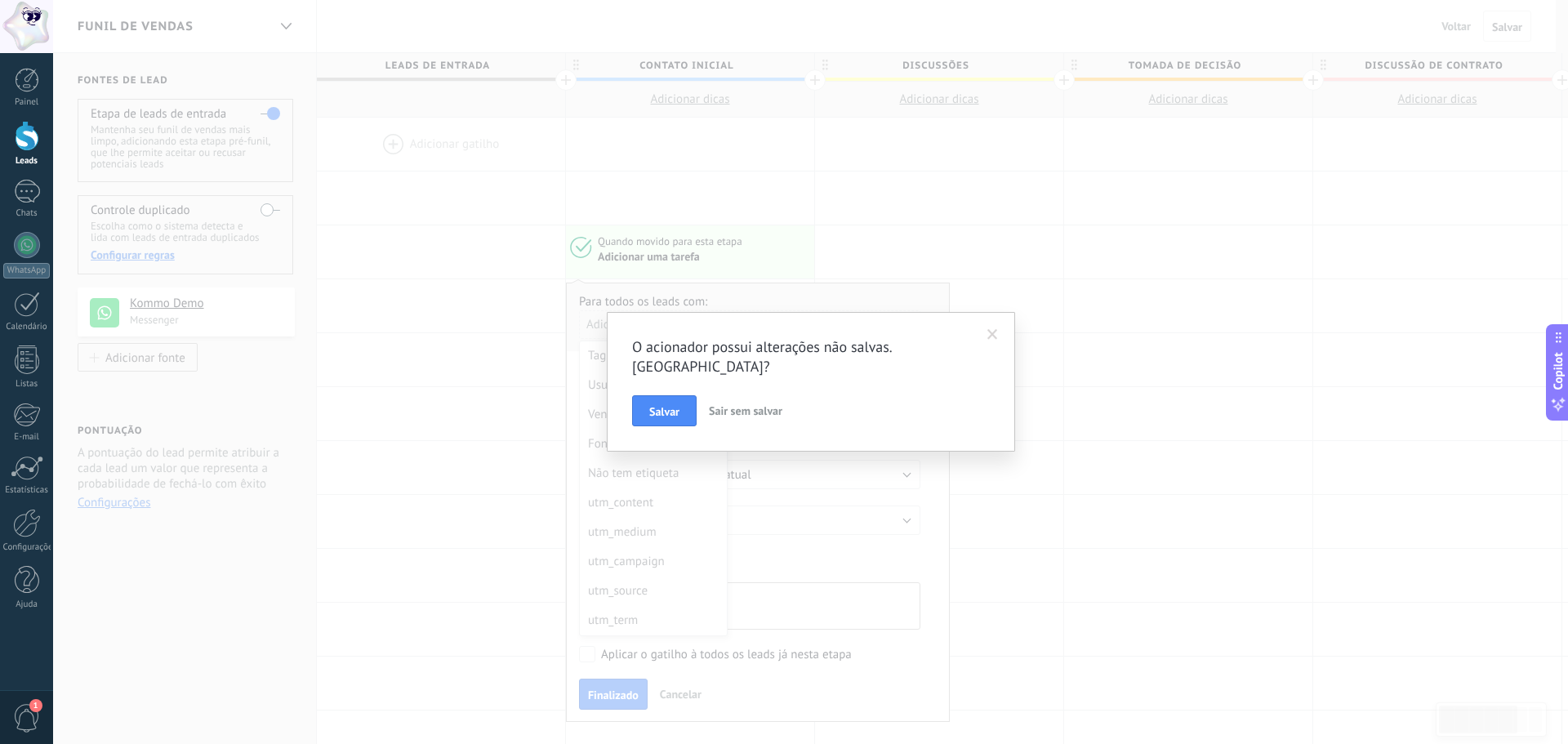
click at [731, 404] on span "Sair sem salvar" at bounding box center [745, 410] width 73 height 14
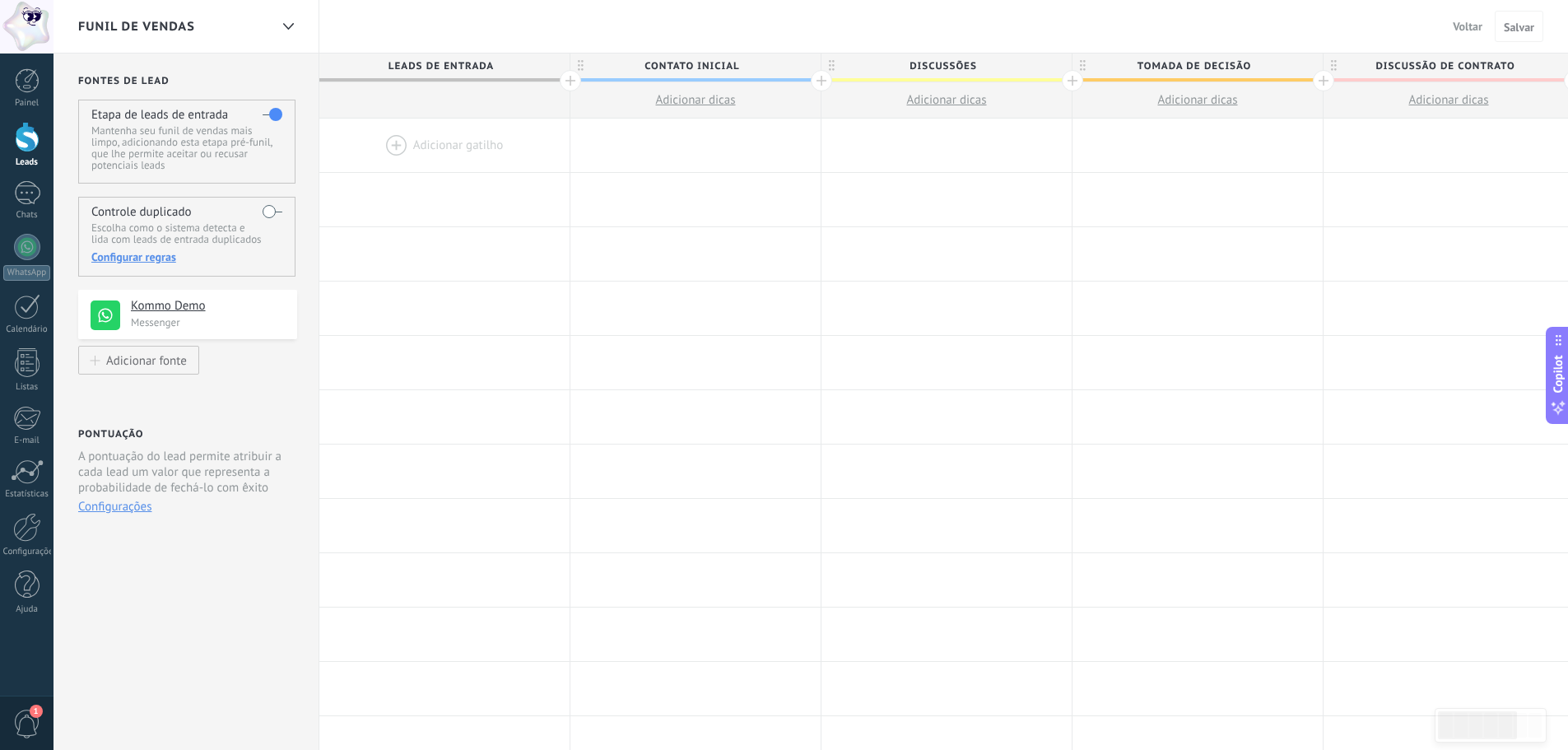
click at [1251, 29] on span "Voltar" at bounding box center [1467, 26] width 30 height 15
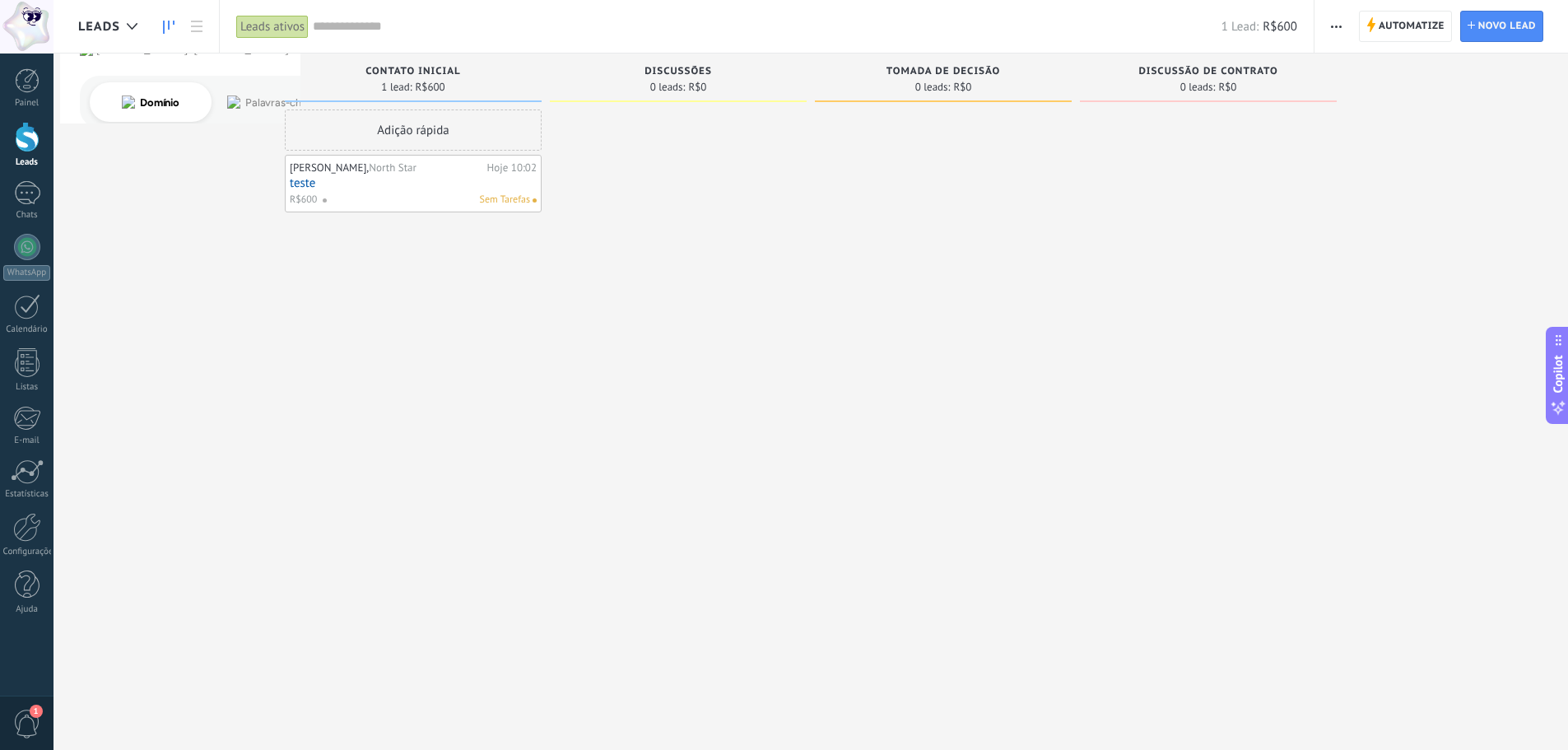
click at [1251, 26] on icon "button" at bounding box center [1336, 26] width 11 height 3
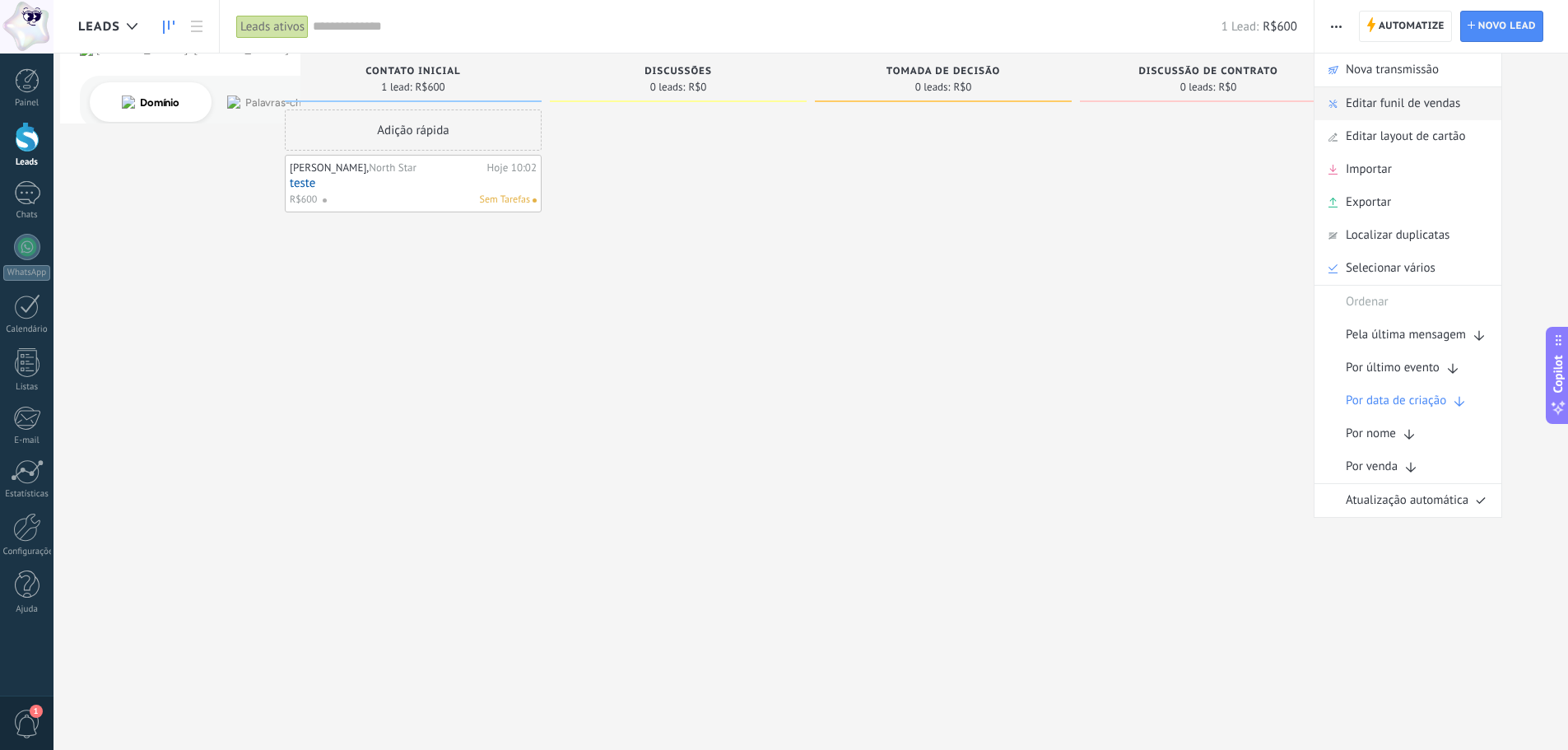
click at [1251, 101] on span "Editar funil de vendas" at bounding box center [1403, 104] width 114 height 33
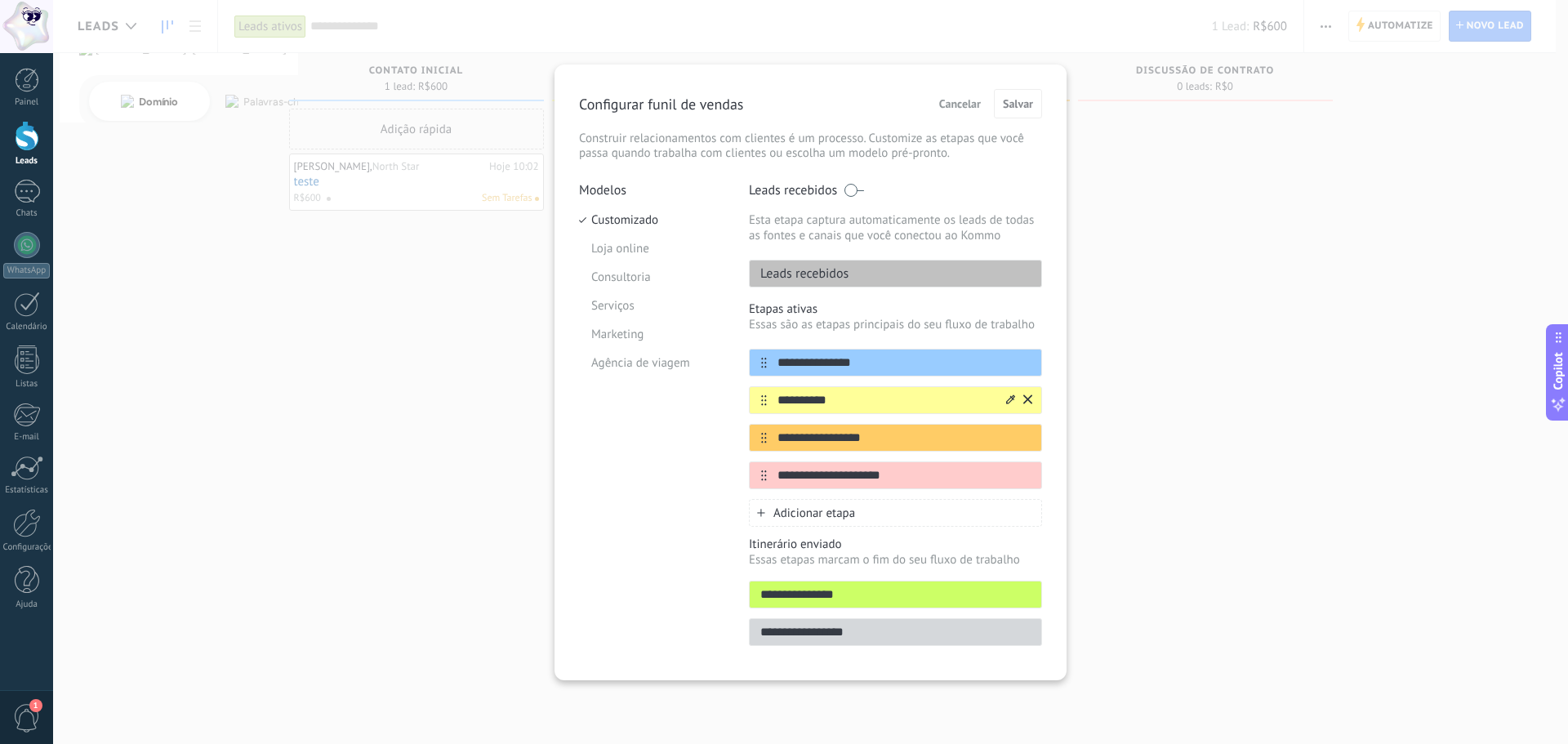
click at [821, 402] on input "**********" at bounding box center [885, 401] width 236 height 17
click at [822, 402] on input "**********" at bounding box center [885, 401] width 236 height 17
type input "**********"
click at [838, 437] on input "**********" at bounding box center [885, 438] width 236 height 17
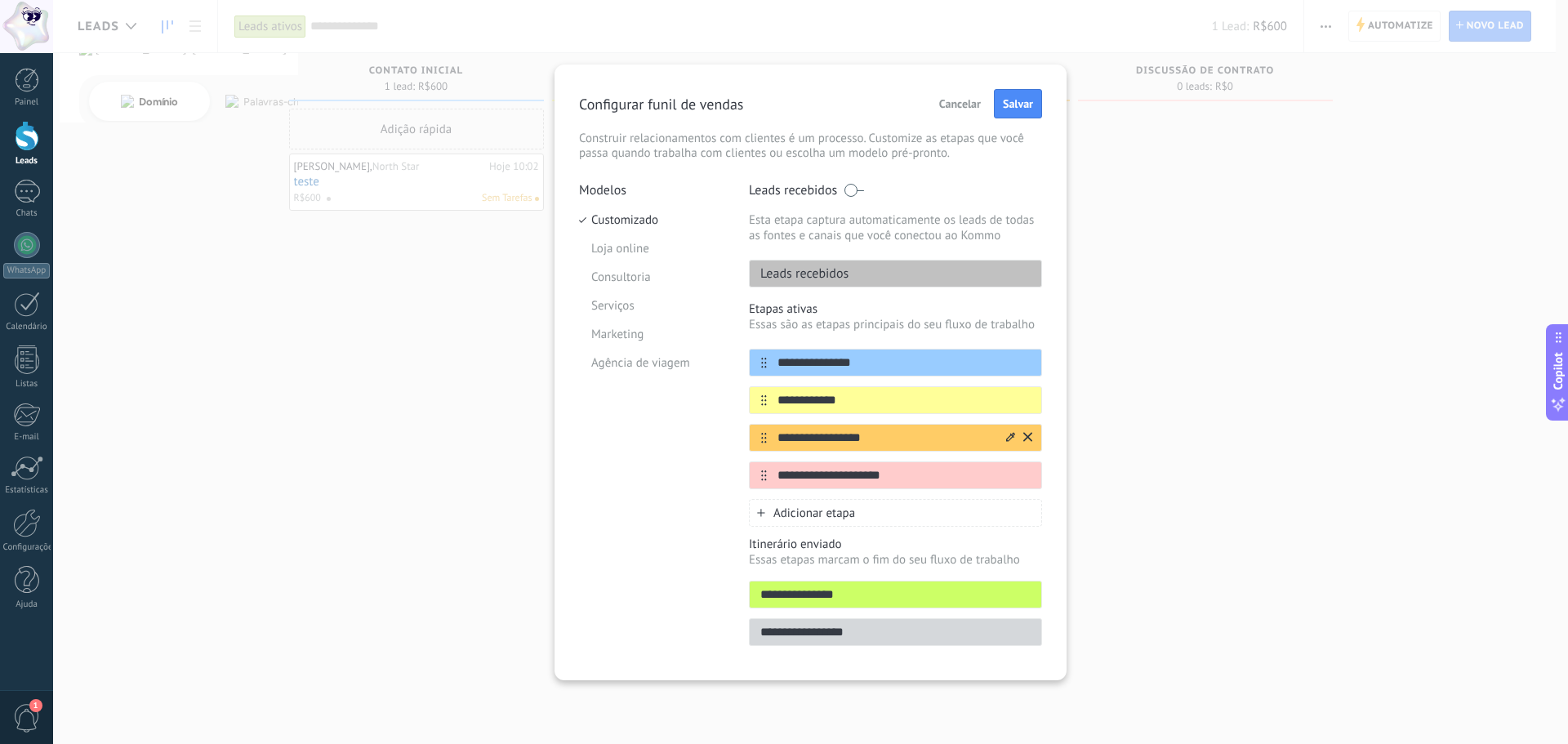
click at [838, 437] on input "**********" at bounding box center [885, 438] width 236 height 17
click at [896, 433] on input "**********" at bounding box center [885, 438] width 236 height 17
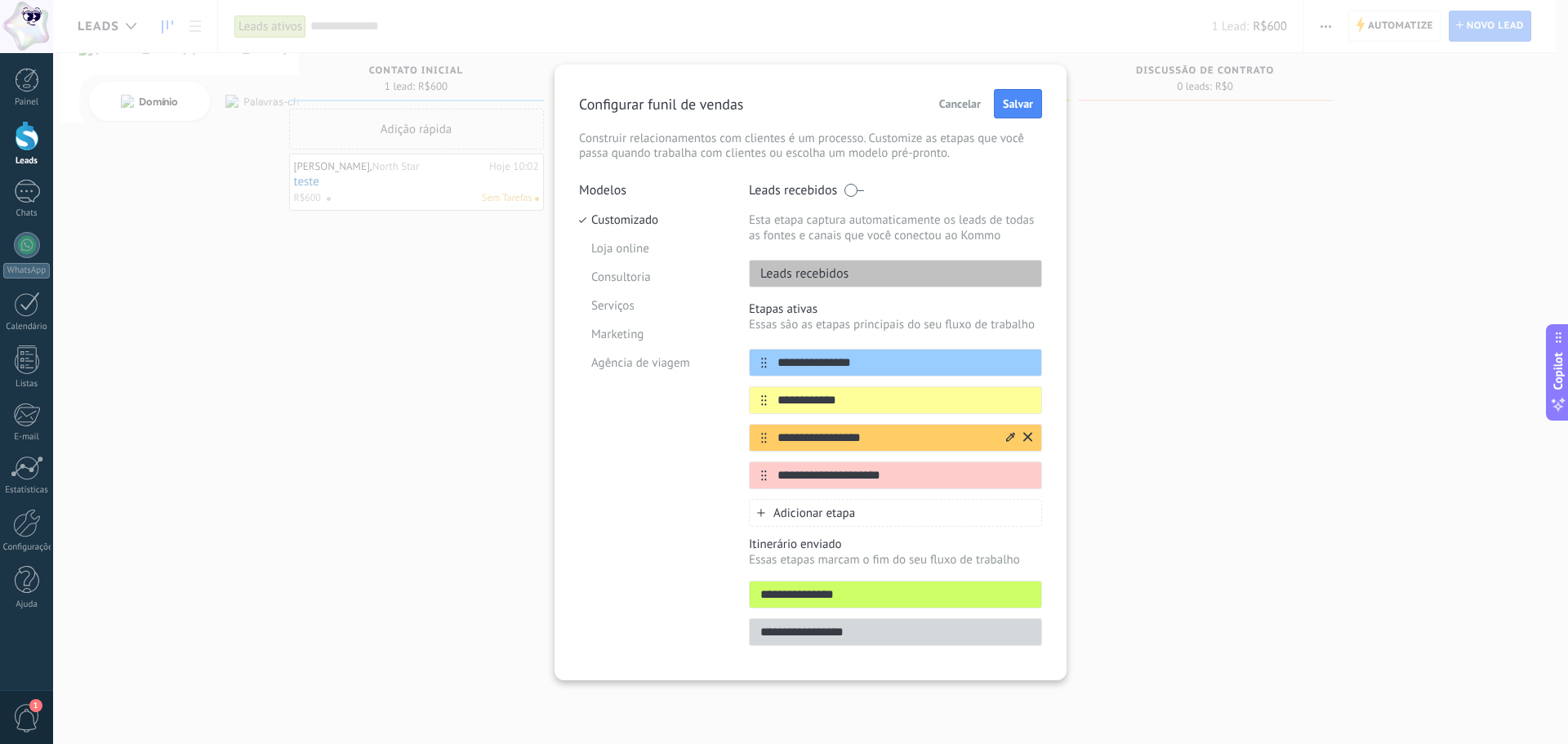
click at [896, 433] on input "**********" at bounding box center [885, 438] width 236 height 17
type input "**********"
click at [820, 464] on div "**********" at bounding box center [895, 475] width 293 height 28
click at [822, 475] on input "**********" at bounding box center [885, 476] width 236 height 17
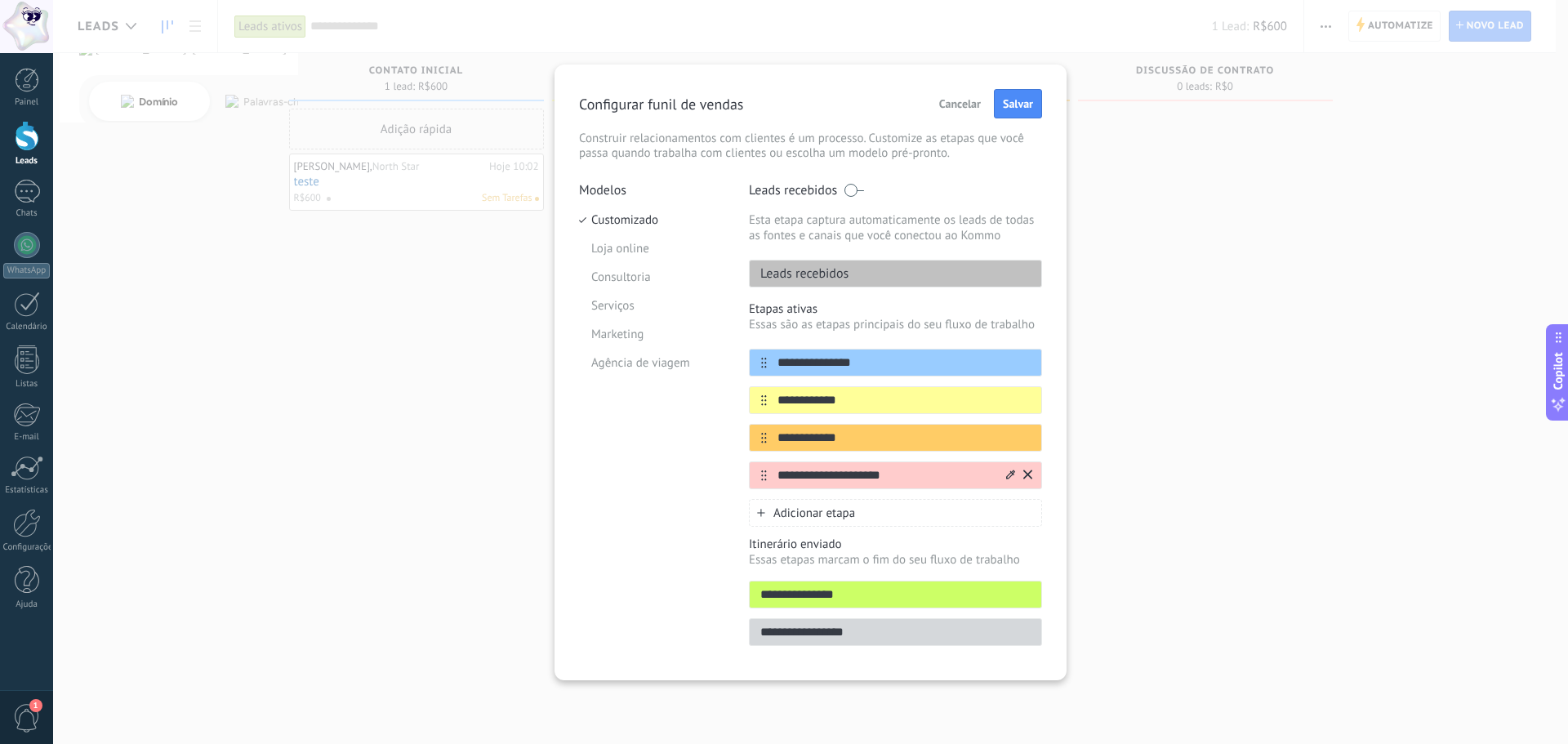
click at [822, 475] on input "**********" at bounding box center [885, 476] width 236 height 17
type input "****"
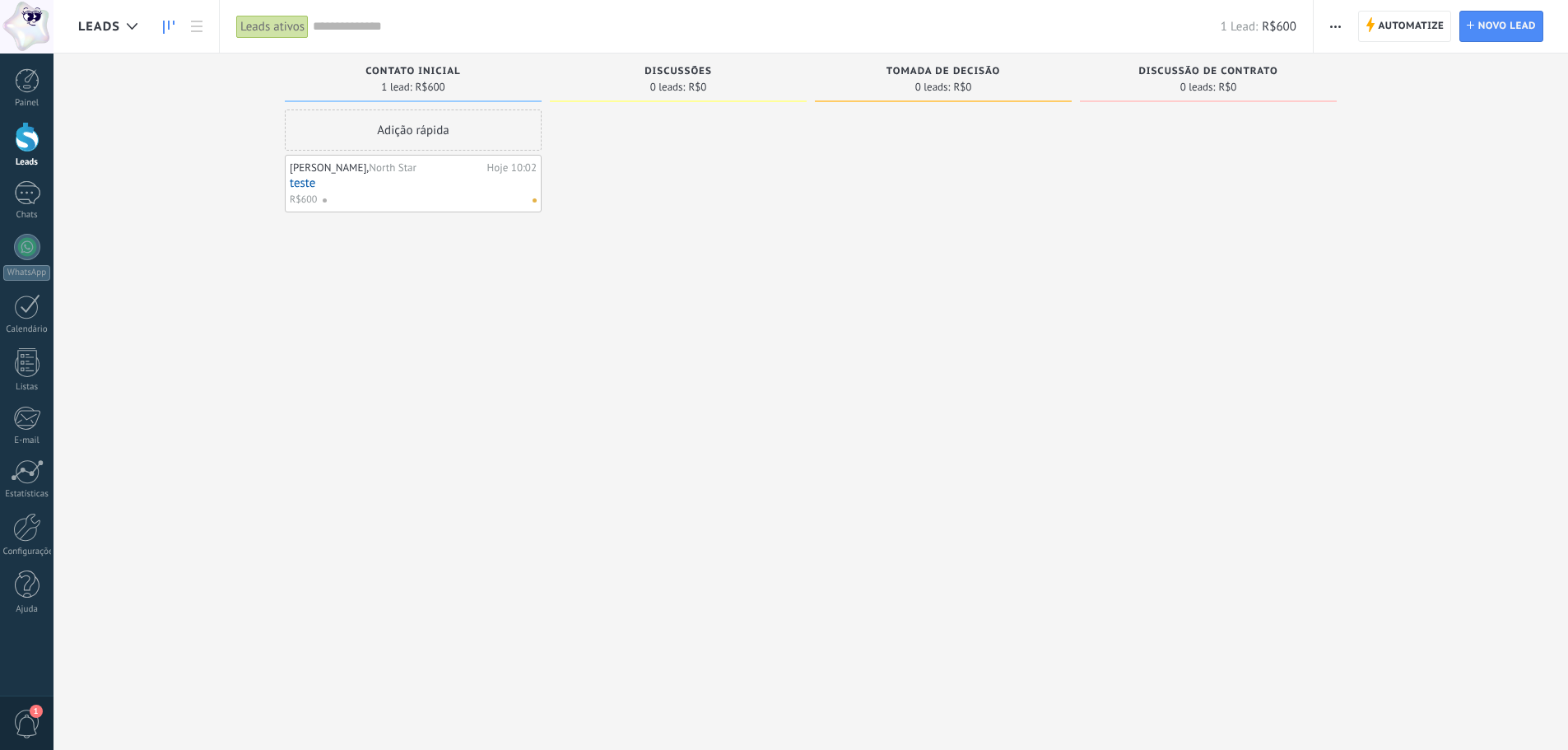
click at [1336, 25] on icon "button" at bounding box center [1335, 26] width 11 height 3
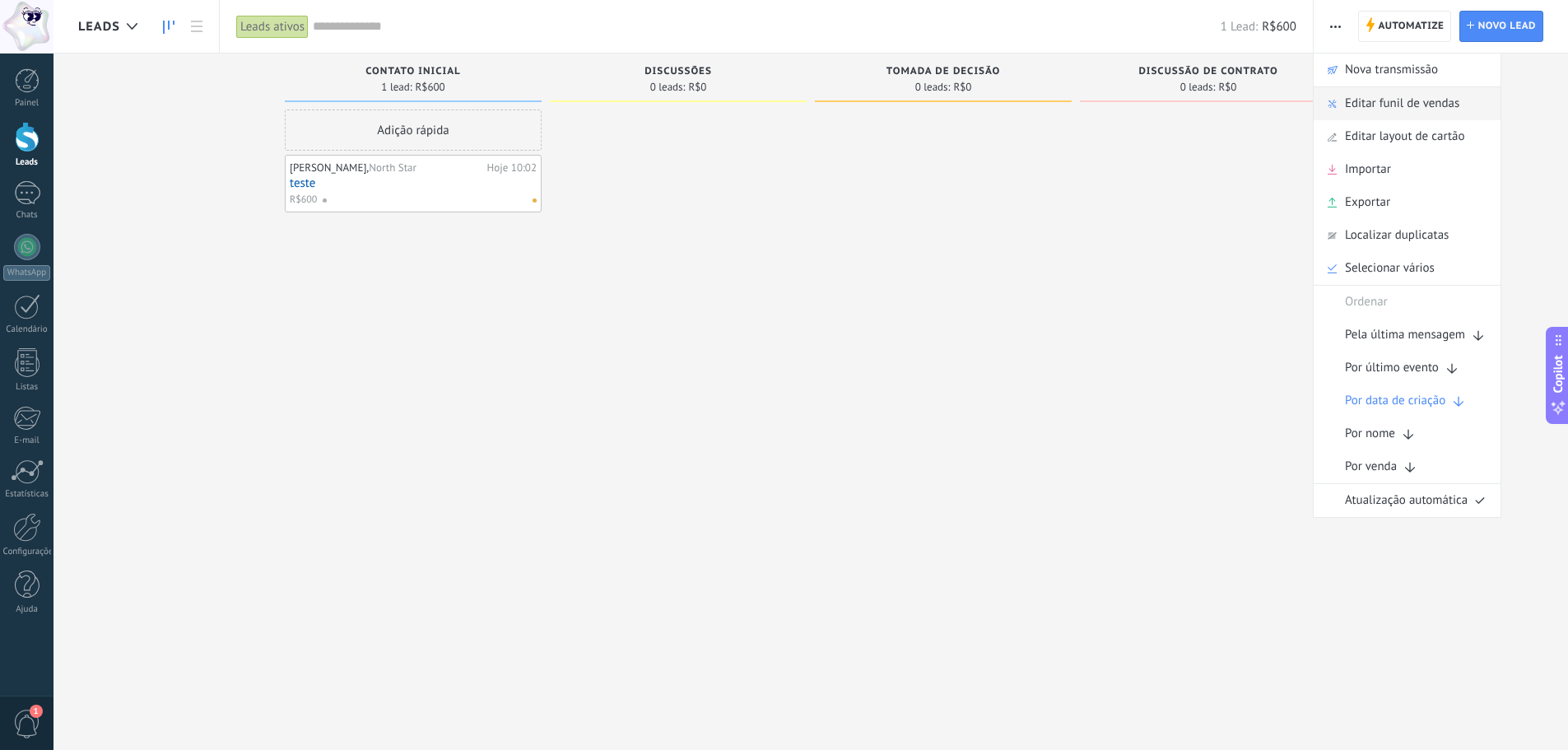
click at [1377, 100] on span "Editar funil de vendas" at bounding box center [1402, 104] width 114 height 33
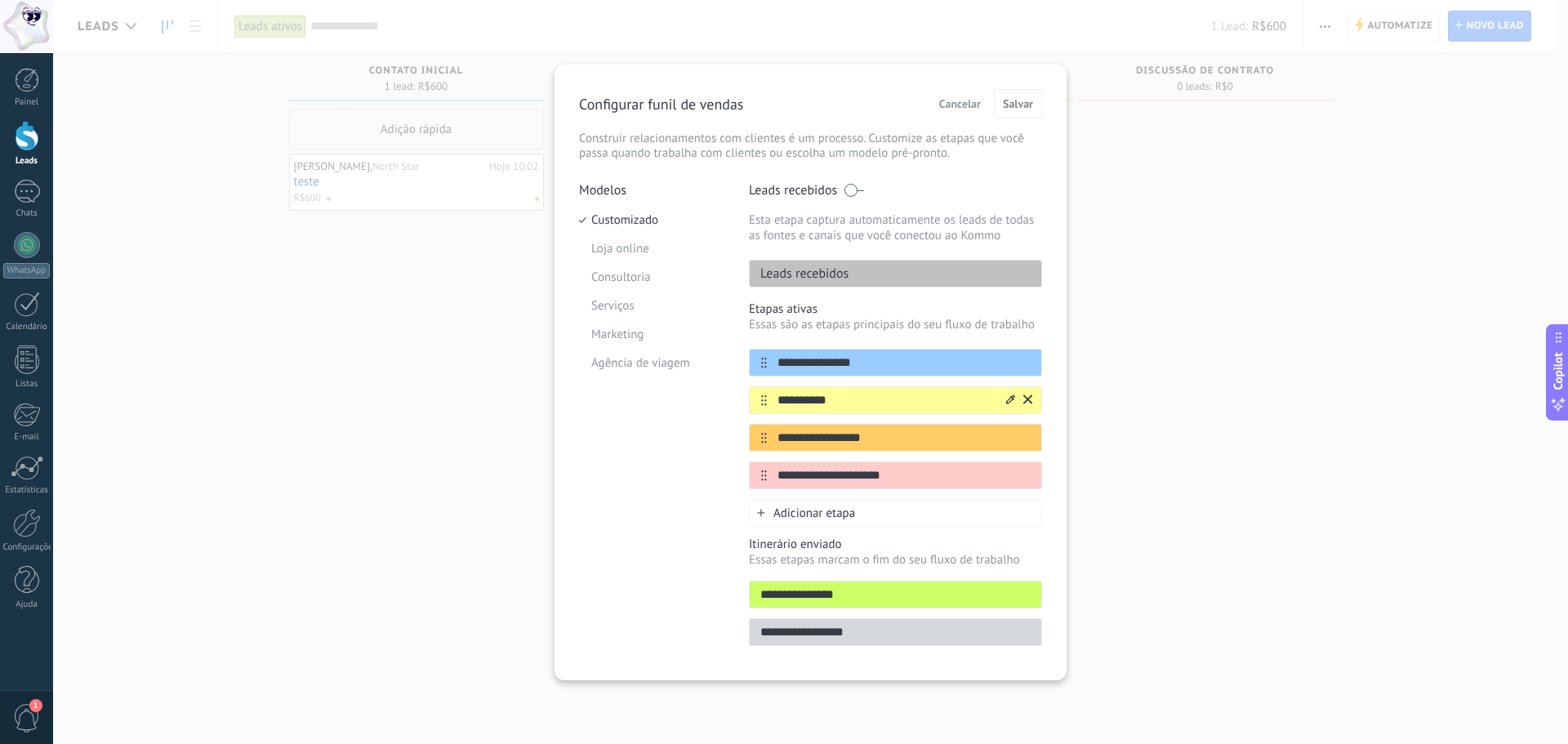
click at [847, 403] on input "**********" at bounding box center [885, 401] width 236 height 17
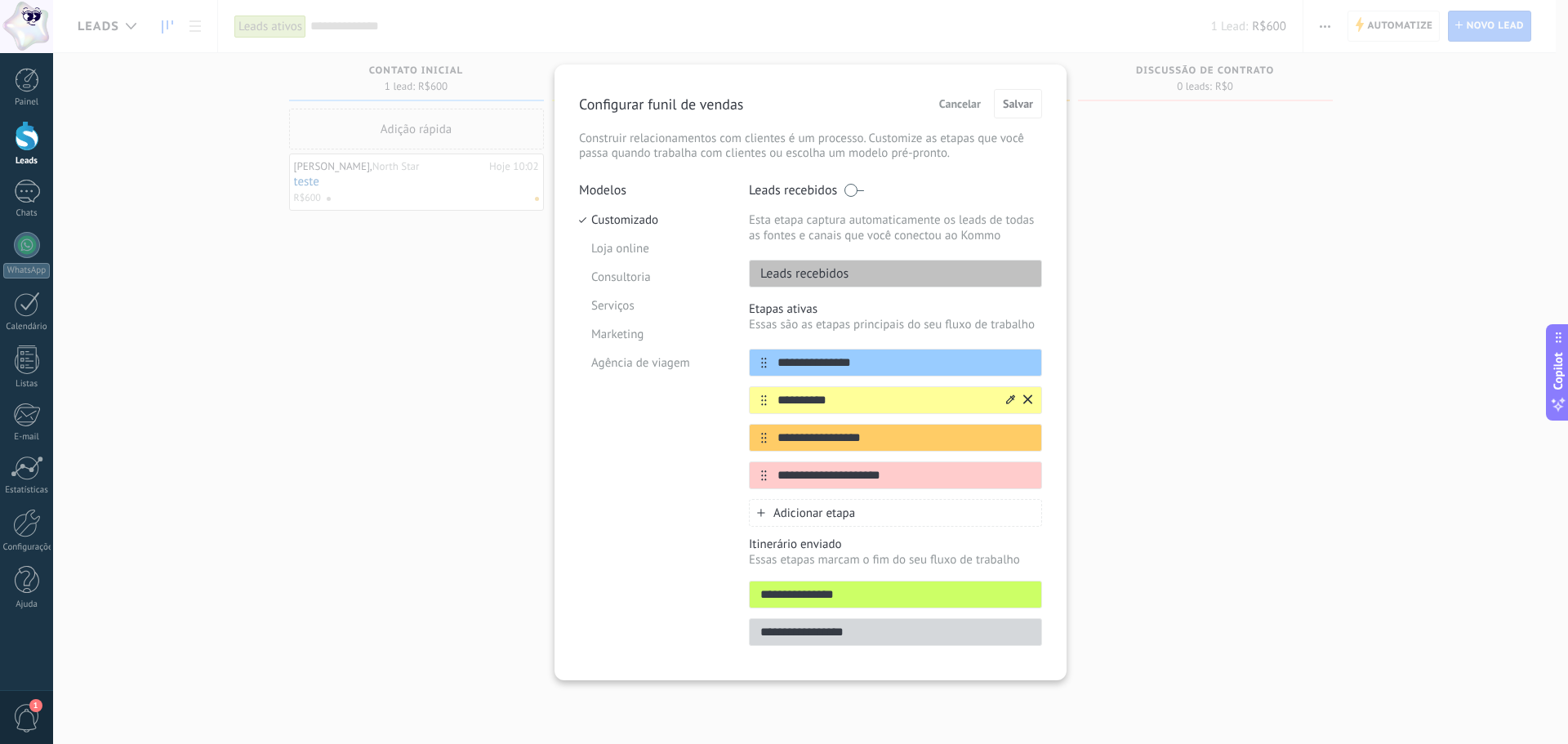
click at [847, 403] on input "**********" at bounding box center [885, 401] width 236 height 17
click at [960, 100] on span "Cancelar" at bounding box center [959, 104] width 41 height 12
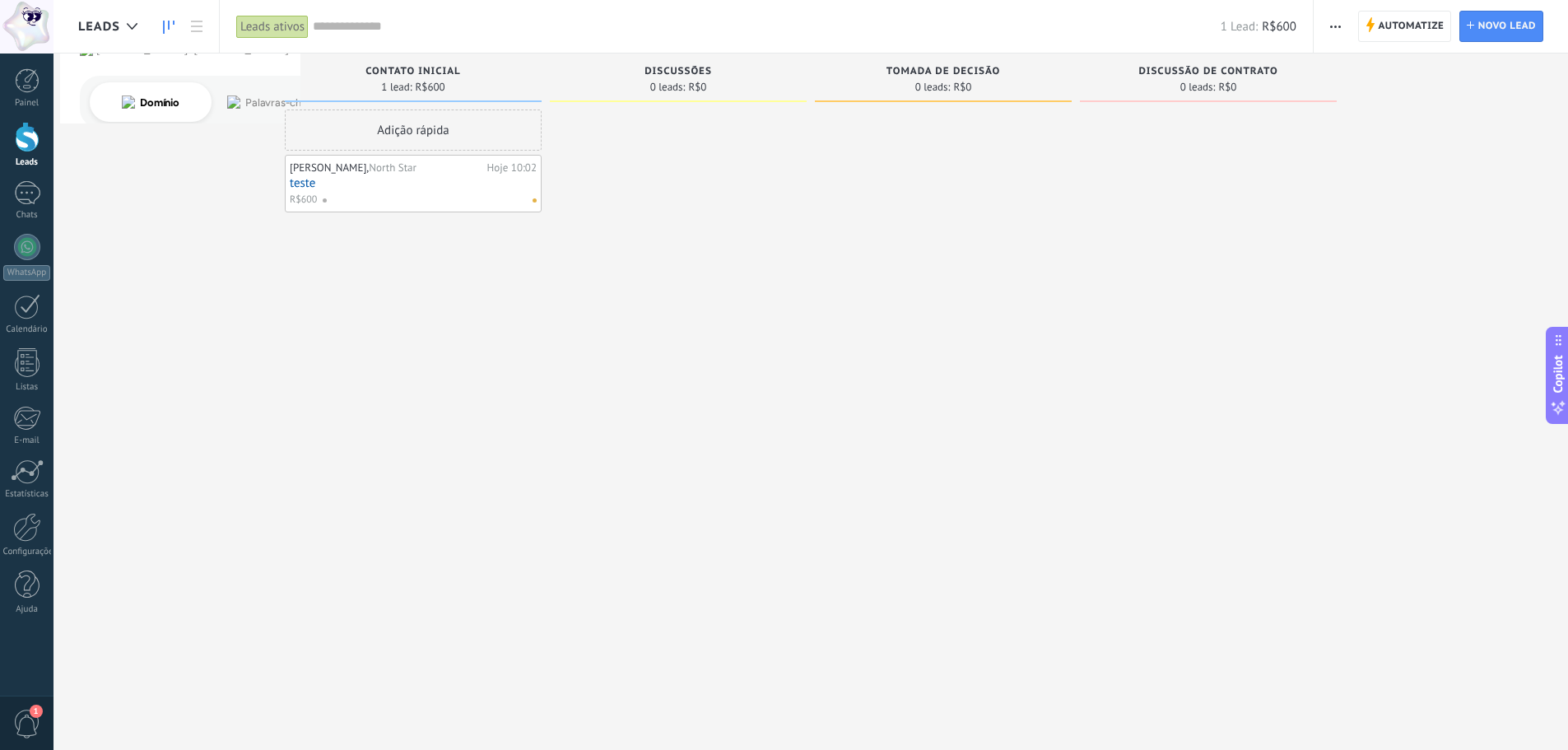
click at [338, 177] on link "teste" at bounding box center [413, 183] width 247 height 14
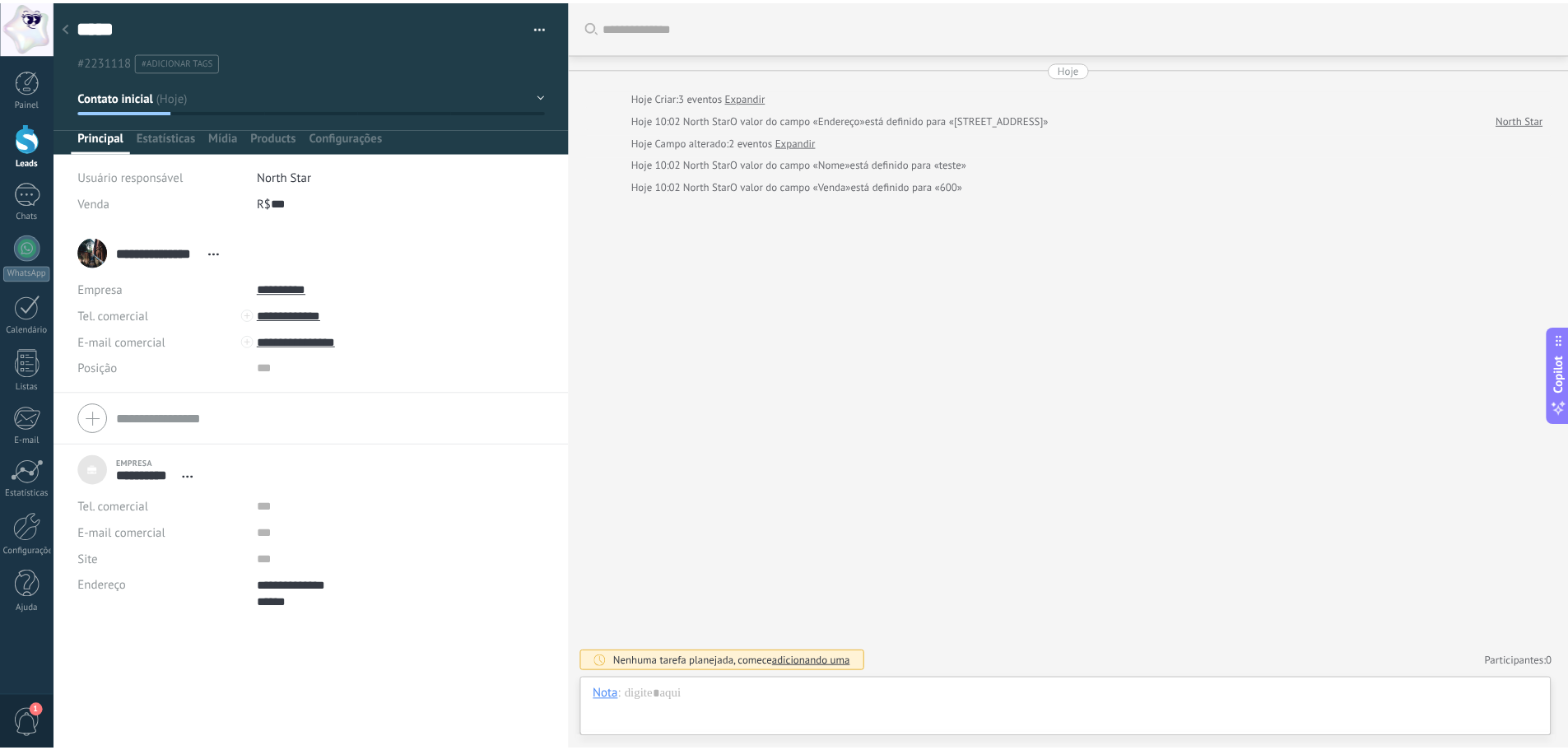
scroll to position [33, 0]
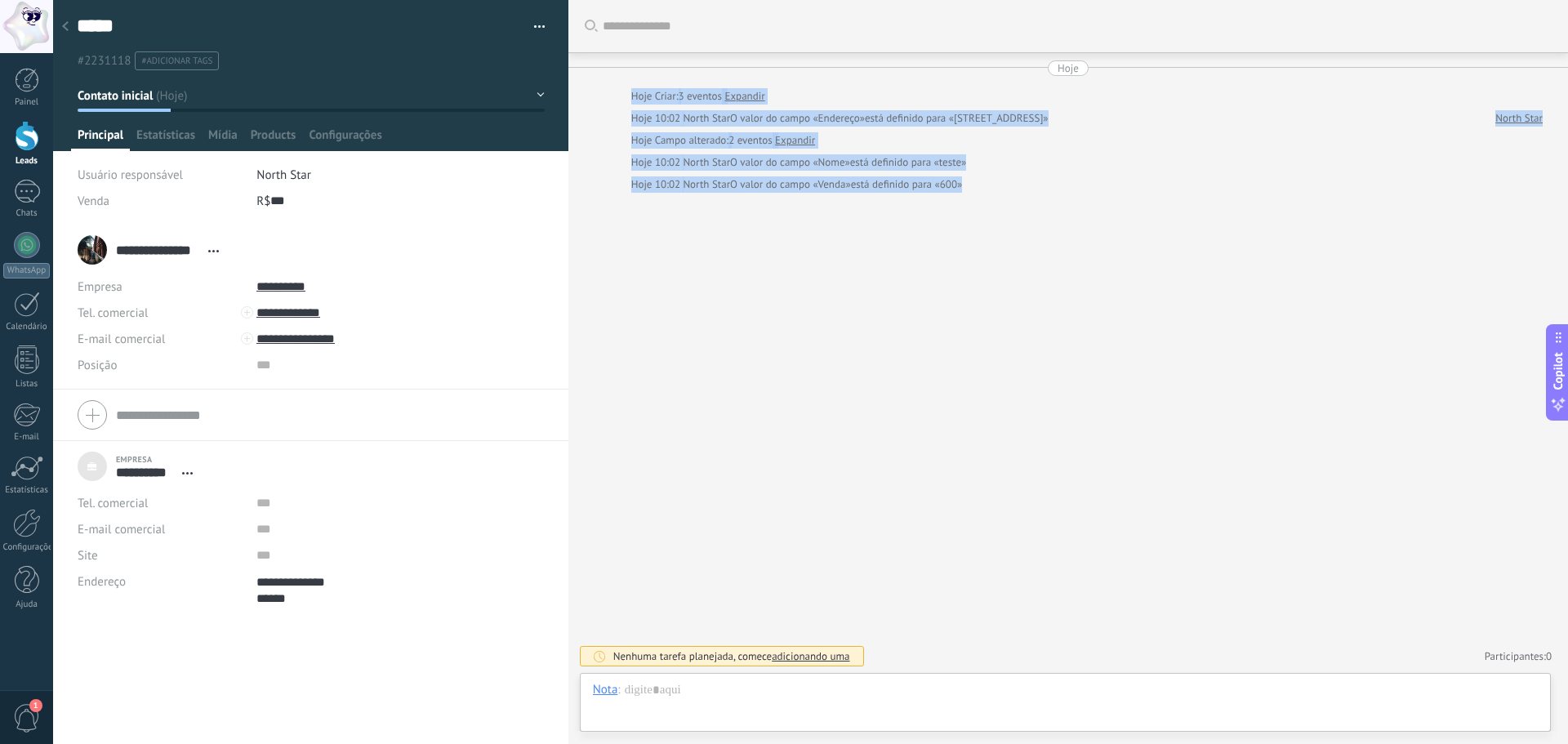
drag, startPoint x: 618, startPoint y: 84, endPoint x: 966, endPoint y: 195, distance: 365.3
click at [966, 195] on div "Buscar Carregar mais Hoje Hoje Criar: 3 eventos Expandir Hoje 10:02 North Star …" at bounding box center [1068, 372] width 1000 height 744
click at [65, 30] on icon at bounding box center [65, 26] width 7 height 10
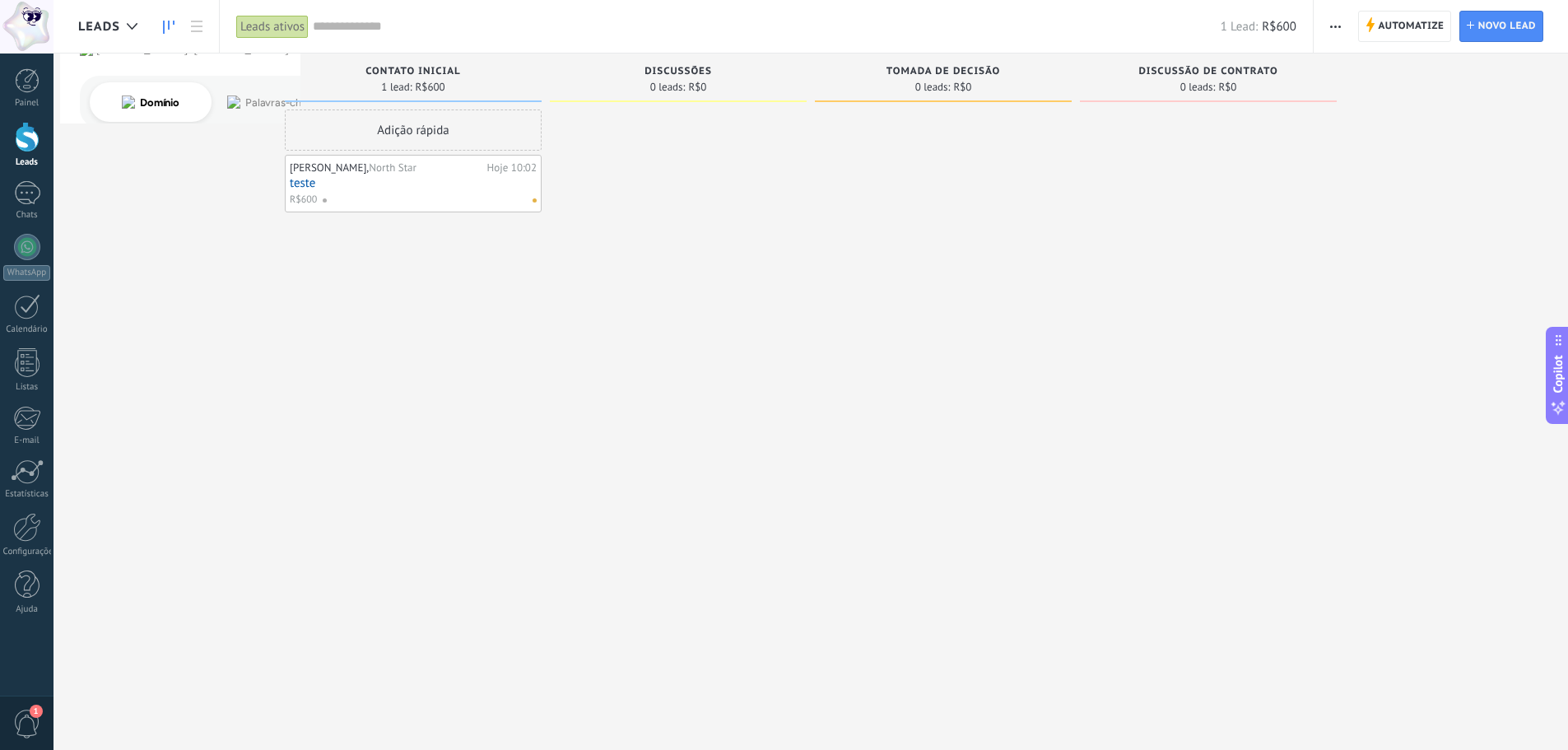
click at [404, 134] on div "Adição rápida" at bounding box center [413, 130] width 257 height 41
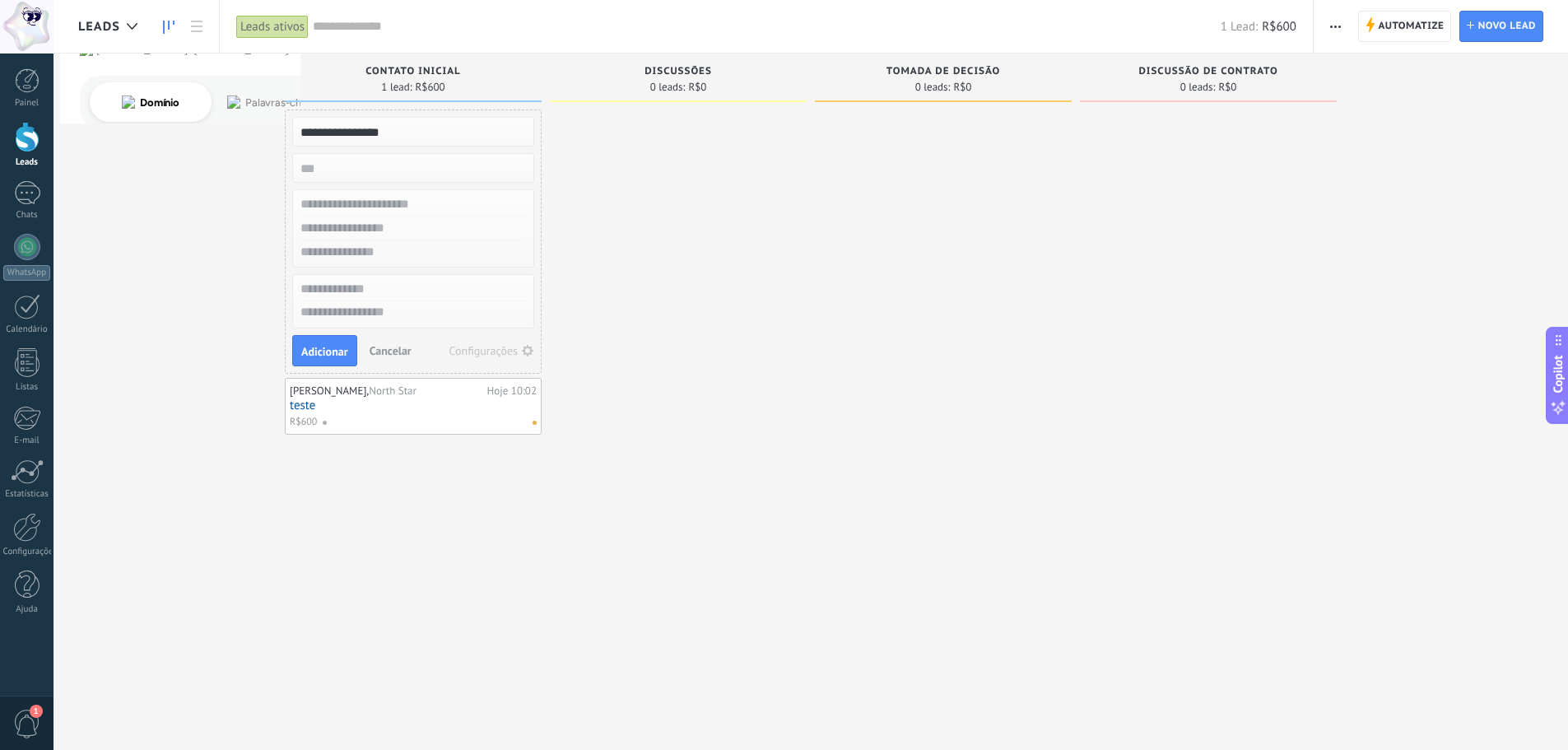
type input "**********"
click at [410, 184] on div "**********" at bounding box center [413, 241] width 257 height 265
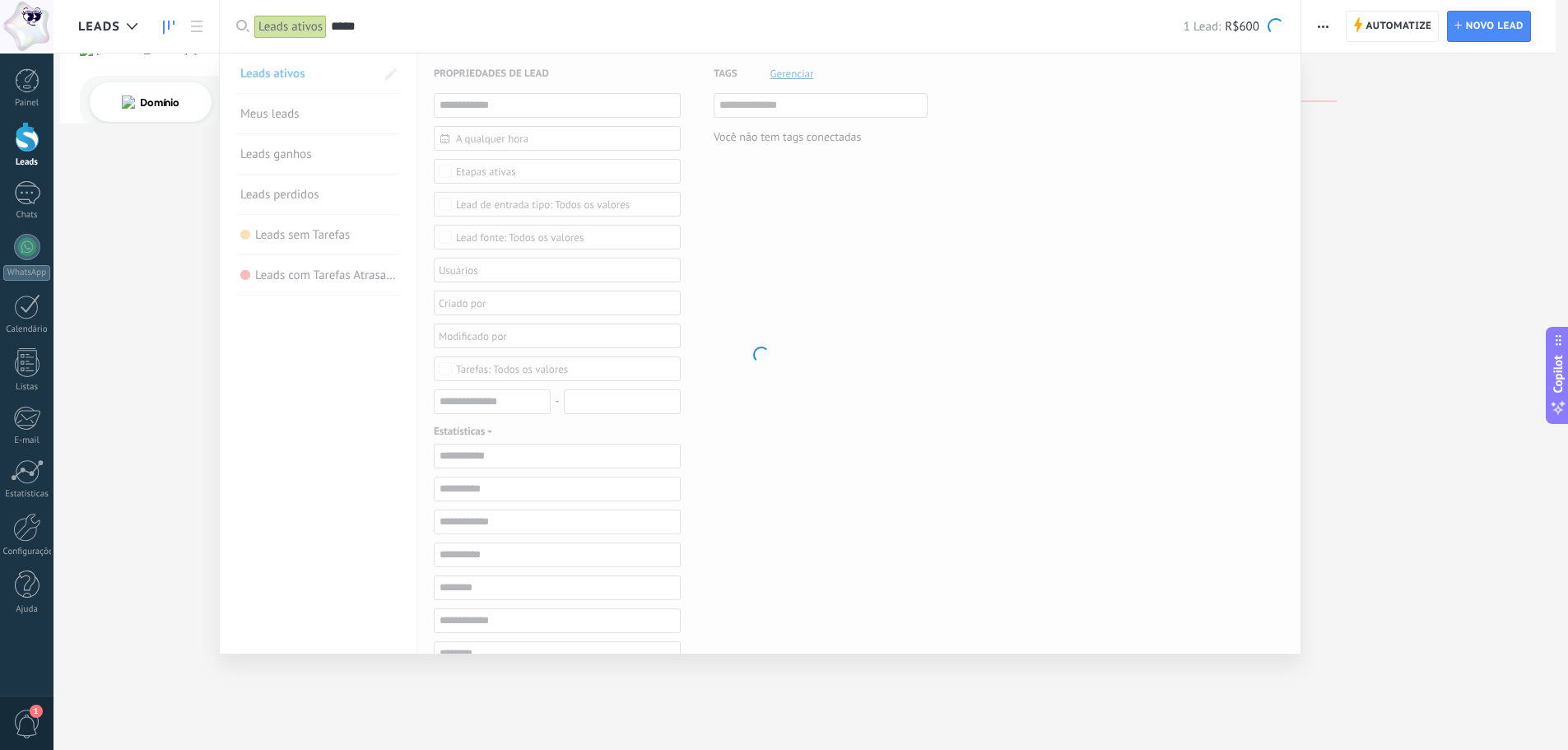
click at [420, 168] on div "Leads ativos Meus leads Leads ganhos Leads perdidos Leads sem Tarefas" at bounding box center [760, 354] width 1082 height 601
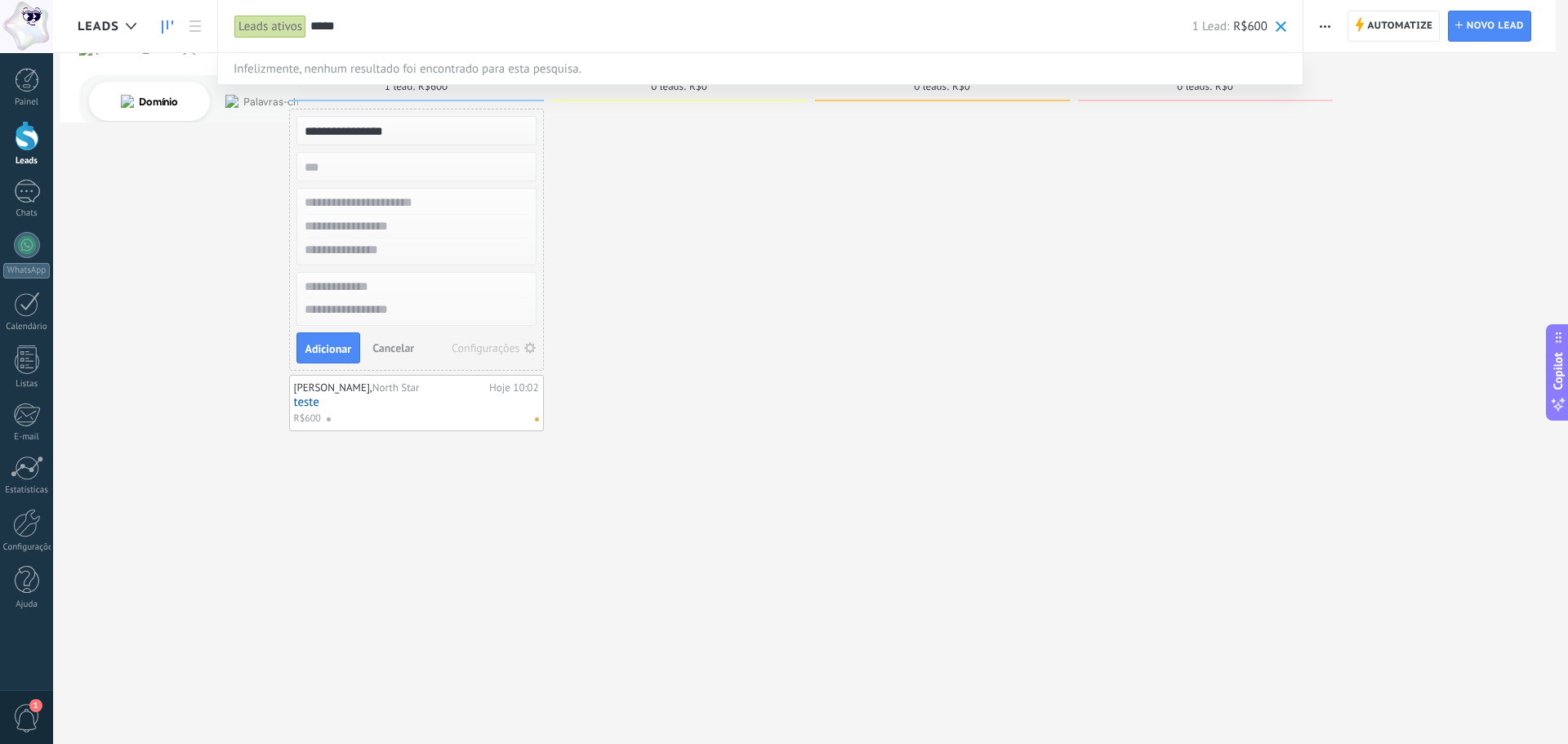
click at [340, 165] on div at bounding box center [784, 372] width 1568 height 744
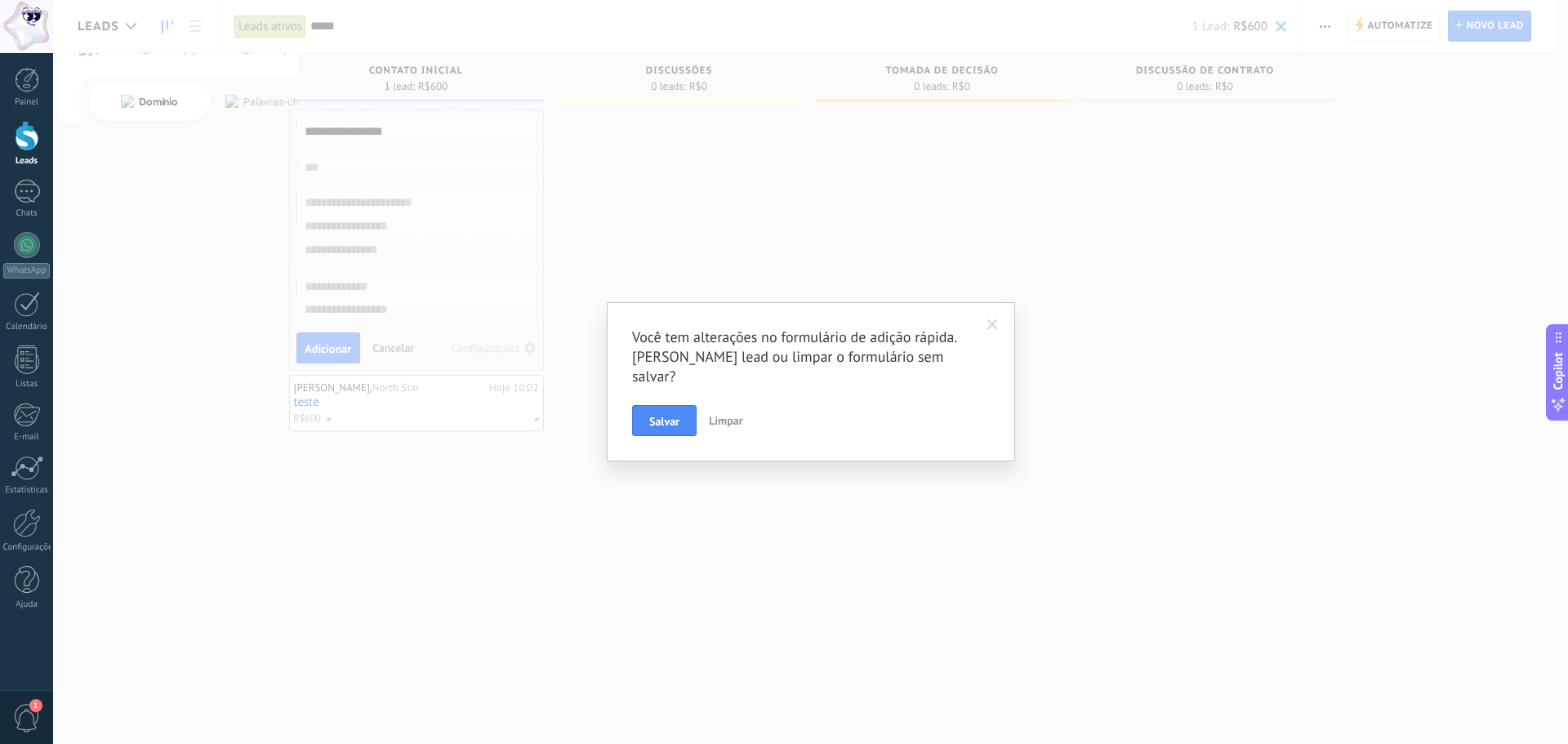
click at [717, 413] on span "Limpar" at bounding box center [726, 420] width 35 height 14
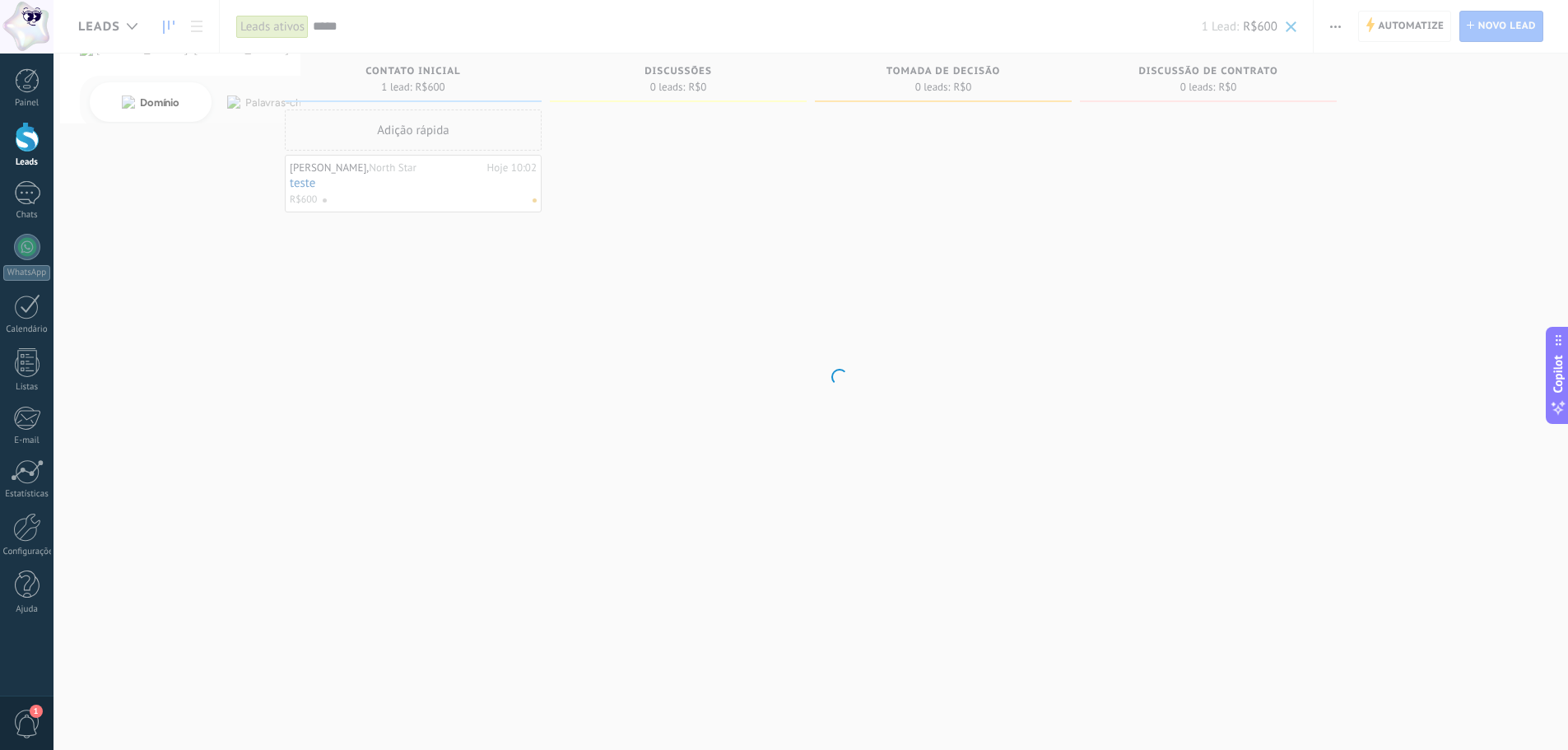
click at [356, 128] on body ".abccls-1,.abccls-2{fill-rule:evenodd}.abccls-2{fill:#fff} .abfcls-1{fill:none}…" at bounding box center [784, 375] width 1568 height 750
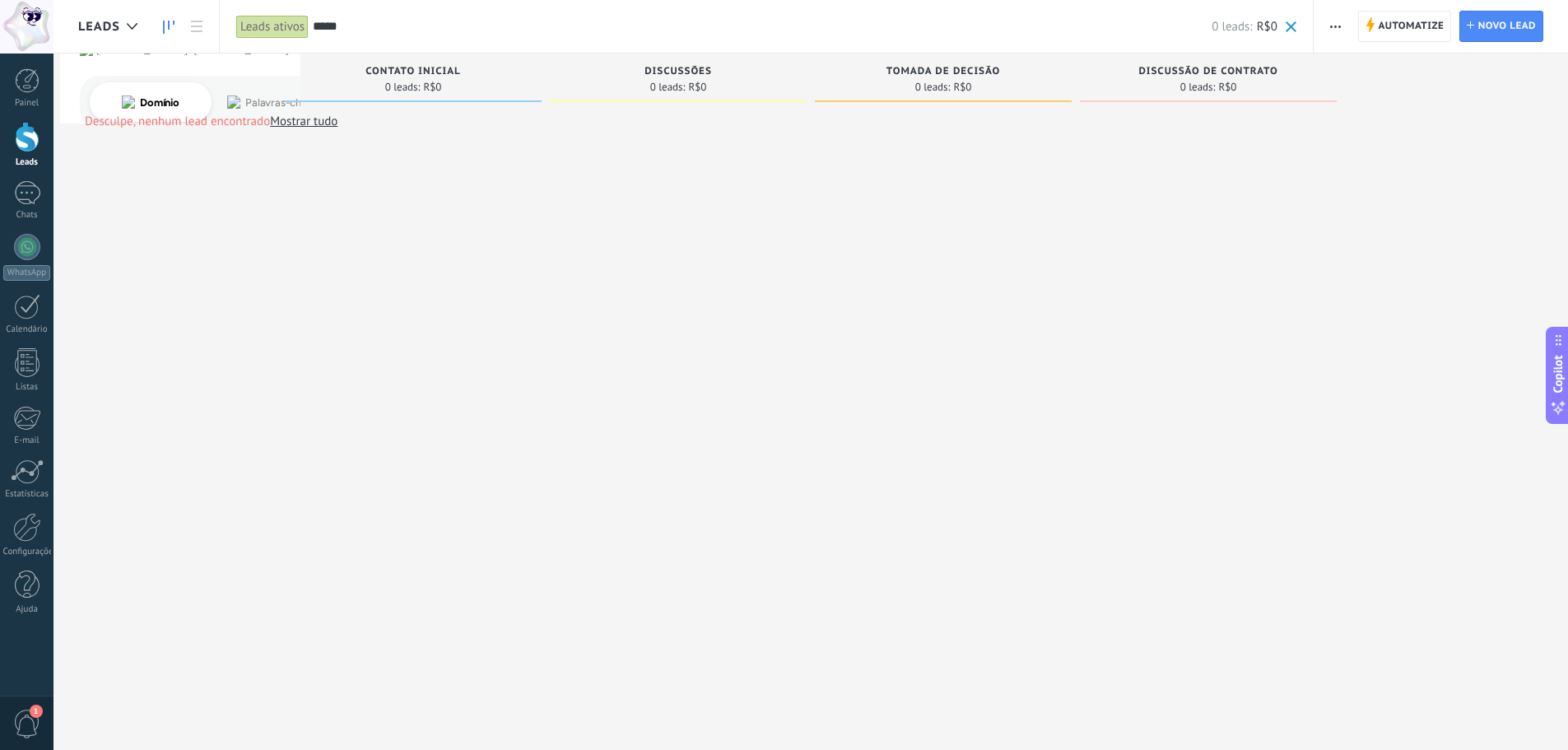
click at [353, 26] on input "*****" at bounding box center [763, 27] width 899 height 17
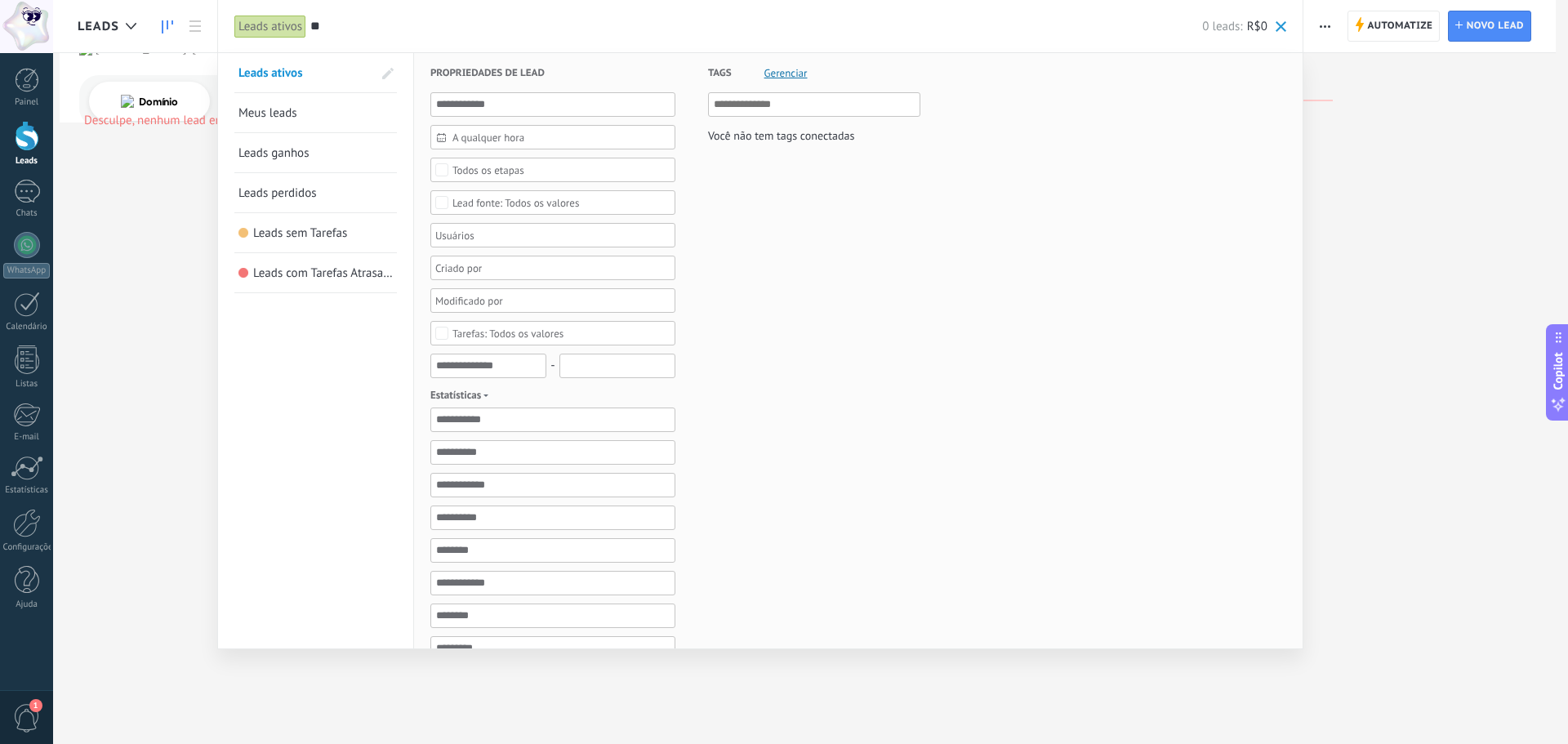
type input "*"
click at [204, 237] on body ".abccls-1,.abccls-2{fill-rule:evenodd}.abccls-2{fill:#fff} .abfcls-1{fill:none}…" at bounding box center [784, 372] width 1568 height 744
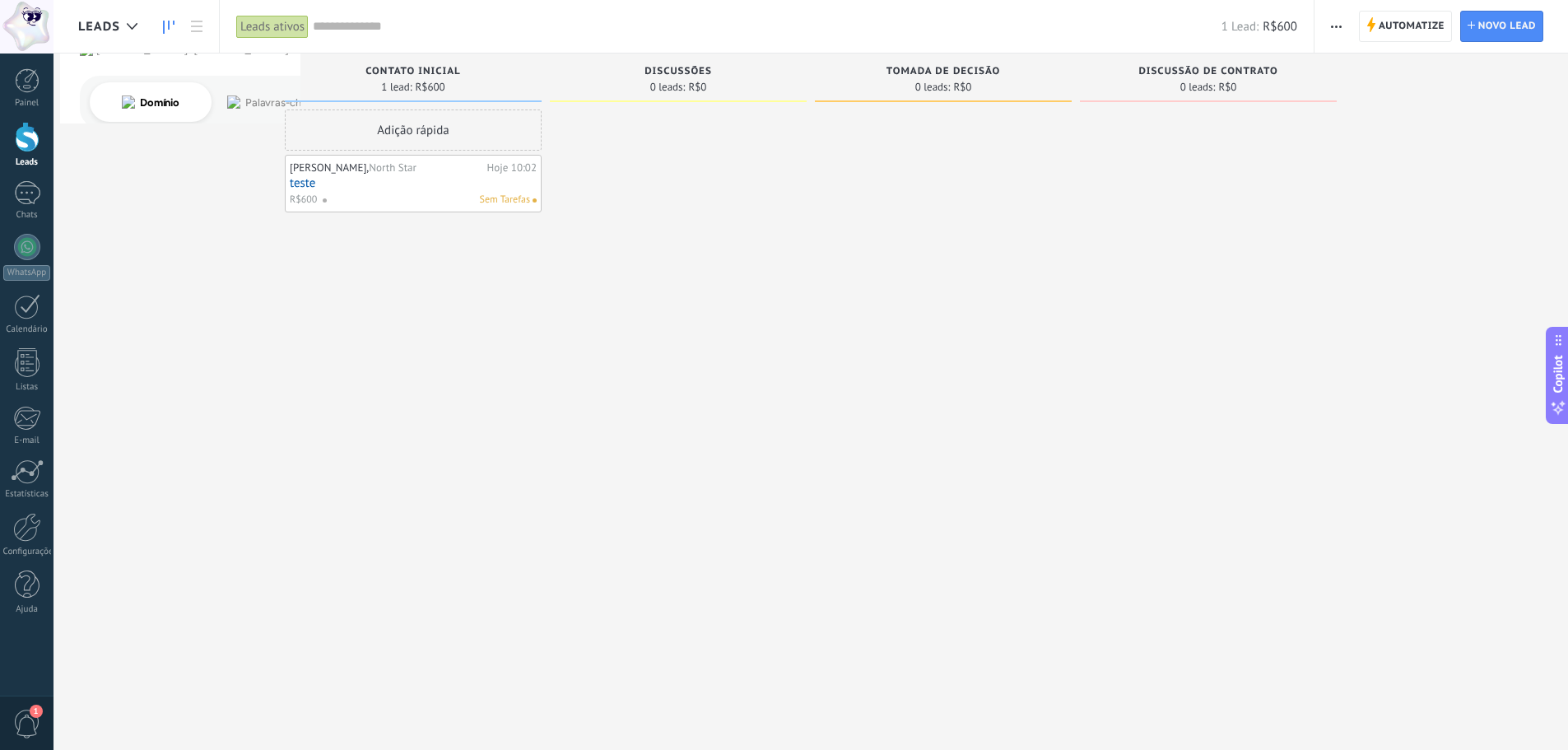
click at [405, 131] on div "Adição rápida" at bounding box center [413, 130] width 257 height 41
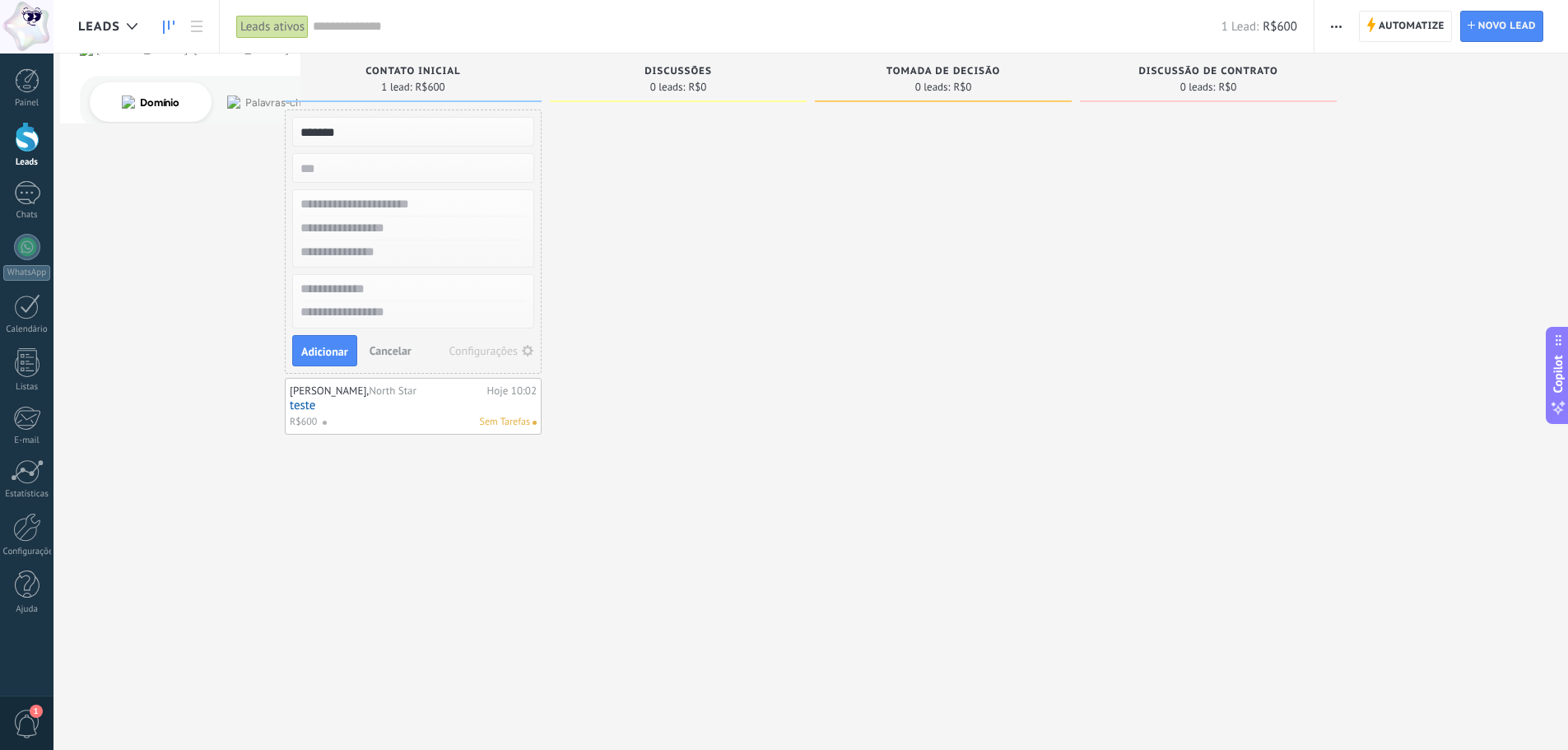
type input "*******"
click at [342, 166] on input "numeric" at bounding box center [412, 168] width 240 height 23
type input "******"
click at [358, 206] on input "text" at bounding box center [412, 204] width 240 height 24
type input "******"
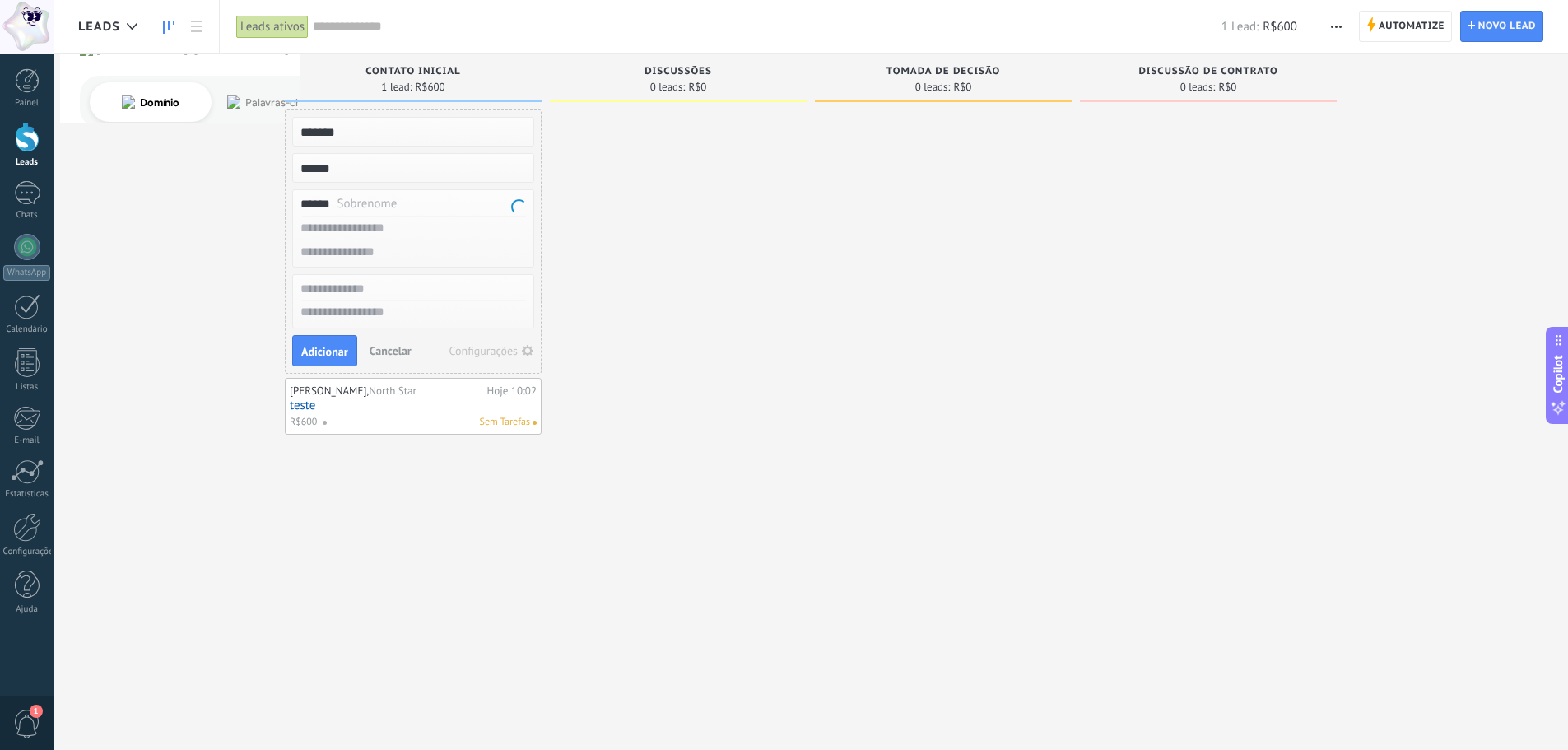
click at [363, 222] on input "text" at bounding box center [412, 228] width 240 height 24
type input "**********"
type textarea "**********"
type input "**********"
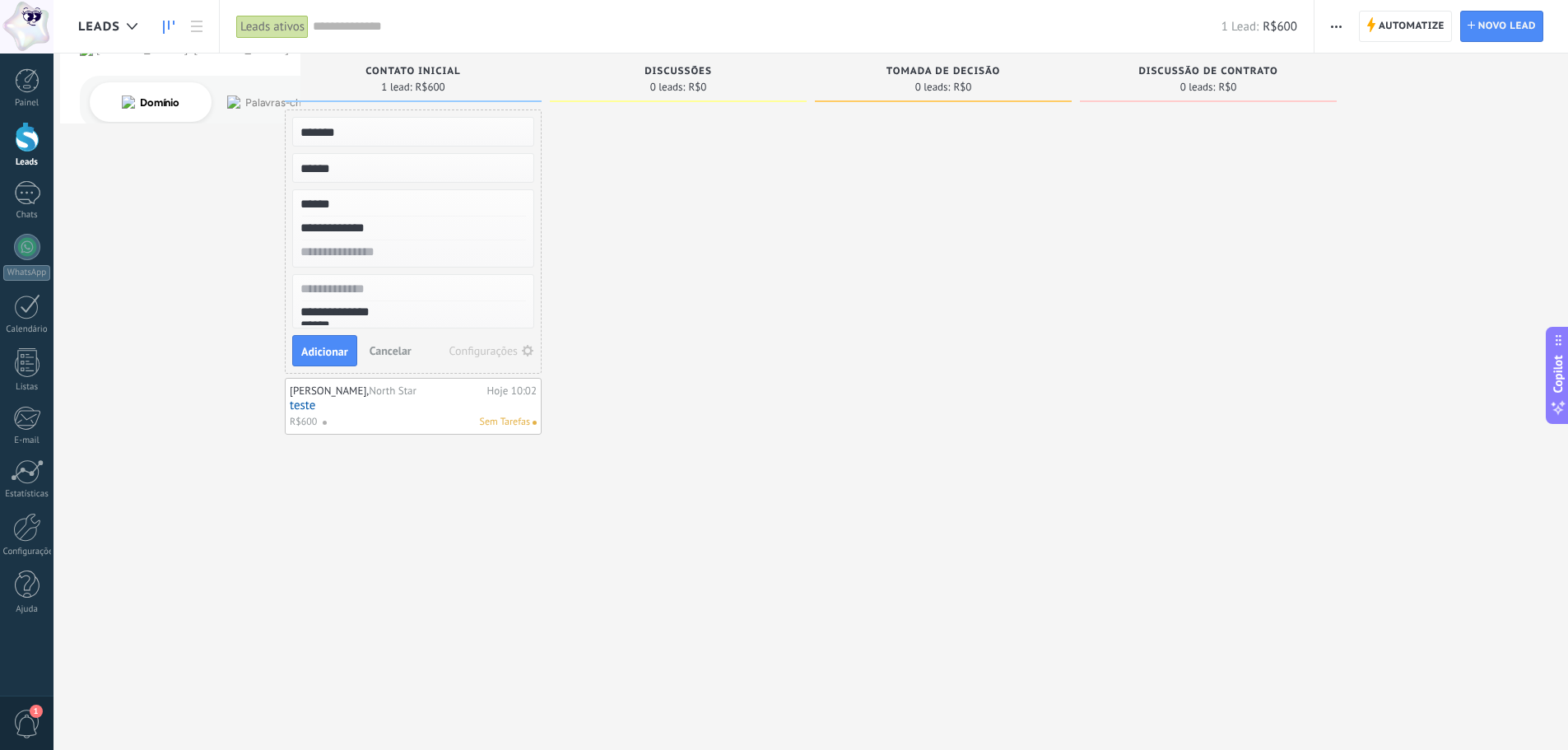
scroll to position [31, 0]
click at [401, 251] on input "text" at bounding box center [412, 252] width 240 height 24
type input "**********"
click at [377, 287] on input "text" at bounding box center [412, 289] width 240 height 24
type input "***"
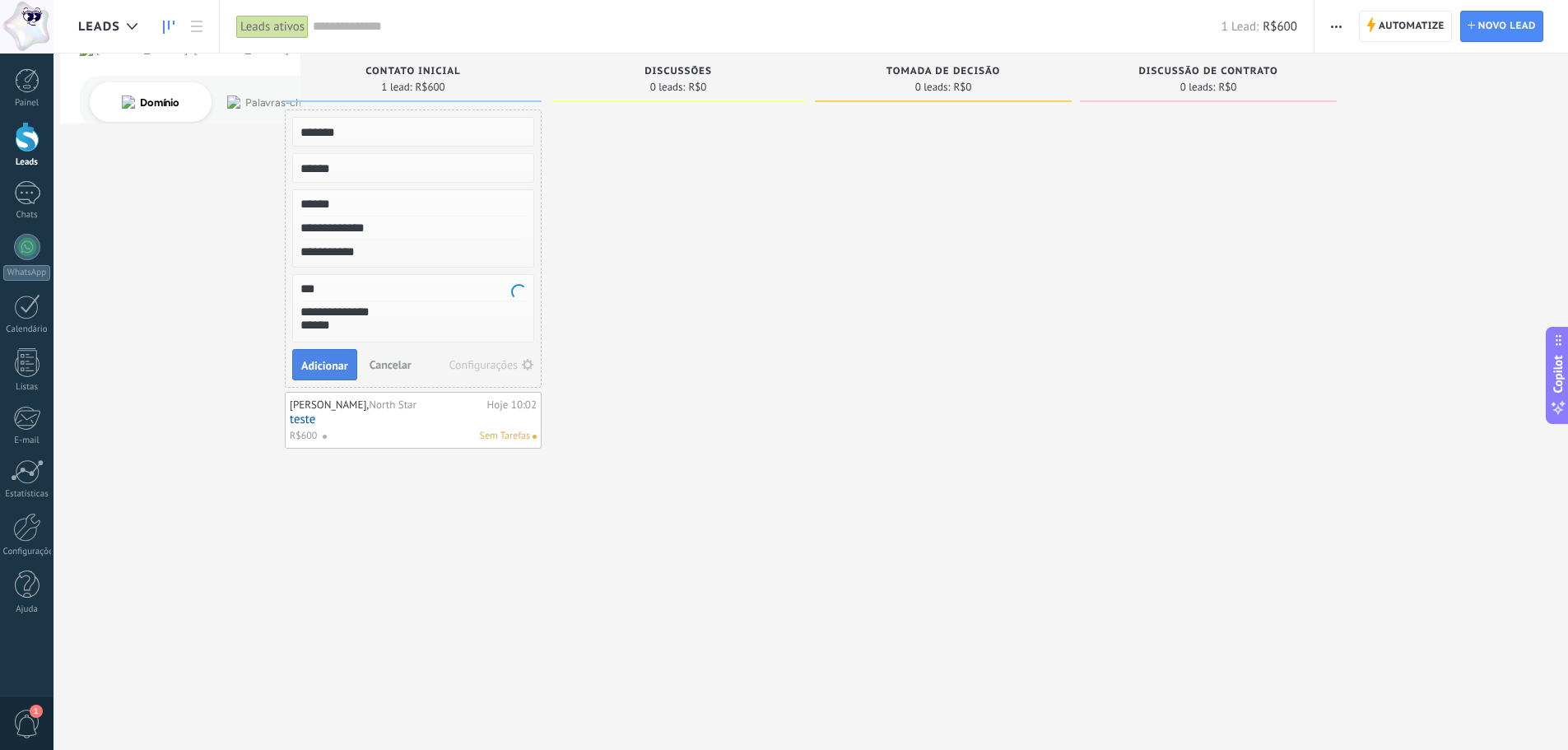
click at [329, 360] on span "Adicionar" at bounding box center [325, 365] width 47 height 12
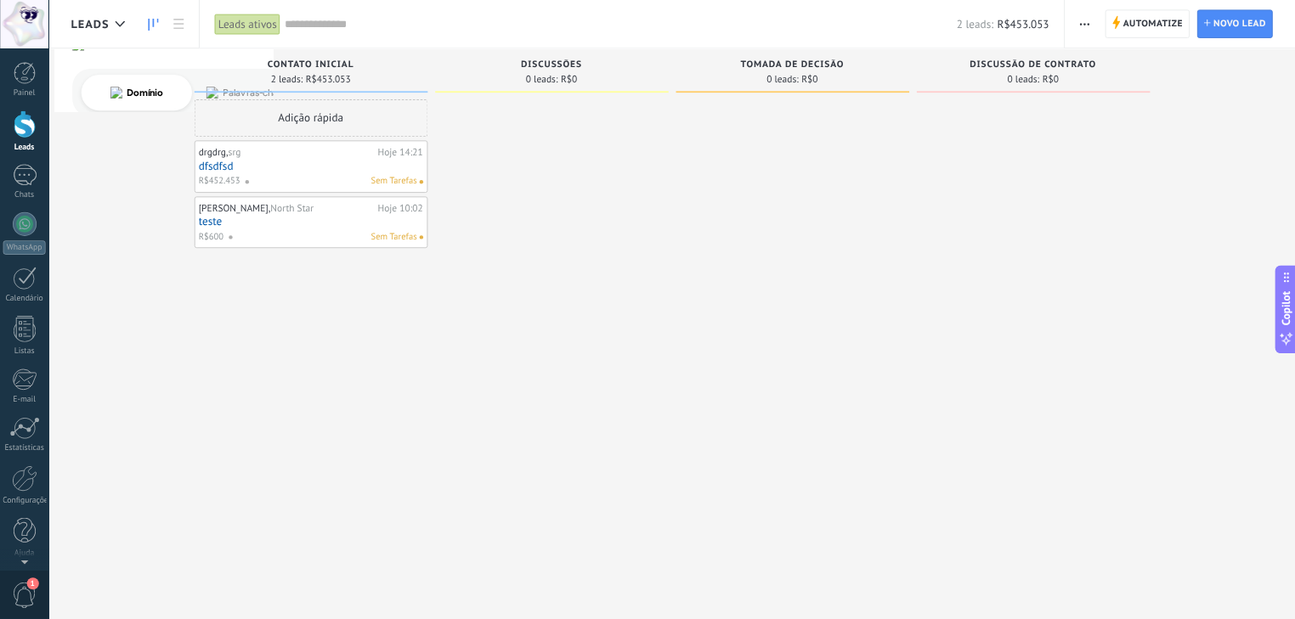
scroll to position [17, 0]
click at [582, 326] on div at bounding box center [626, 354] width 265 height 482
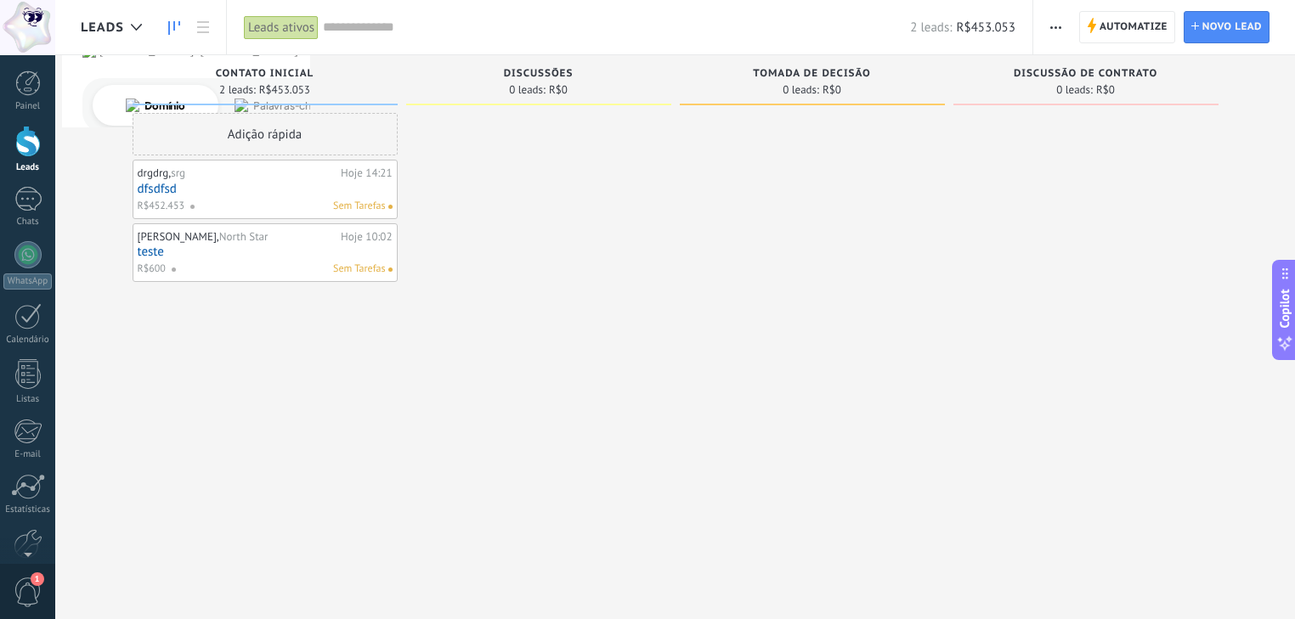
scroll to position [16, 0]
click at [1051, 26] on icon "button" at bounding box center [1055, 27] width 11 height 3
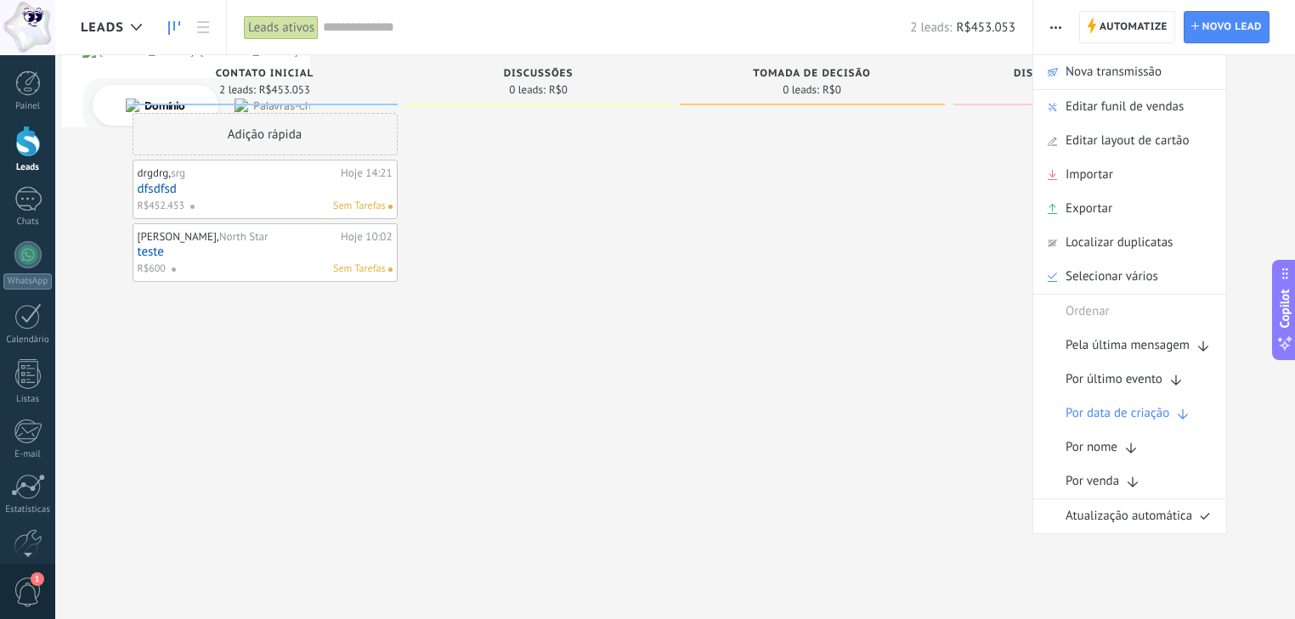
drag, startPoint x: 889, startPoint y: 268, endPoint x: 255, endPoint y: 204, distance: 637.0
click at [889, 267] on div at bounding box center [812, 312] width 265 height 398
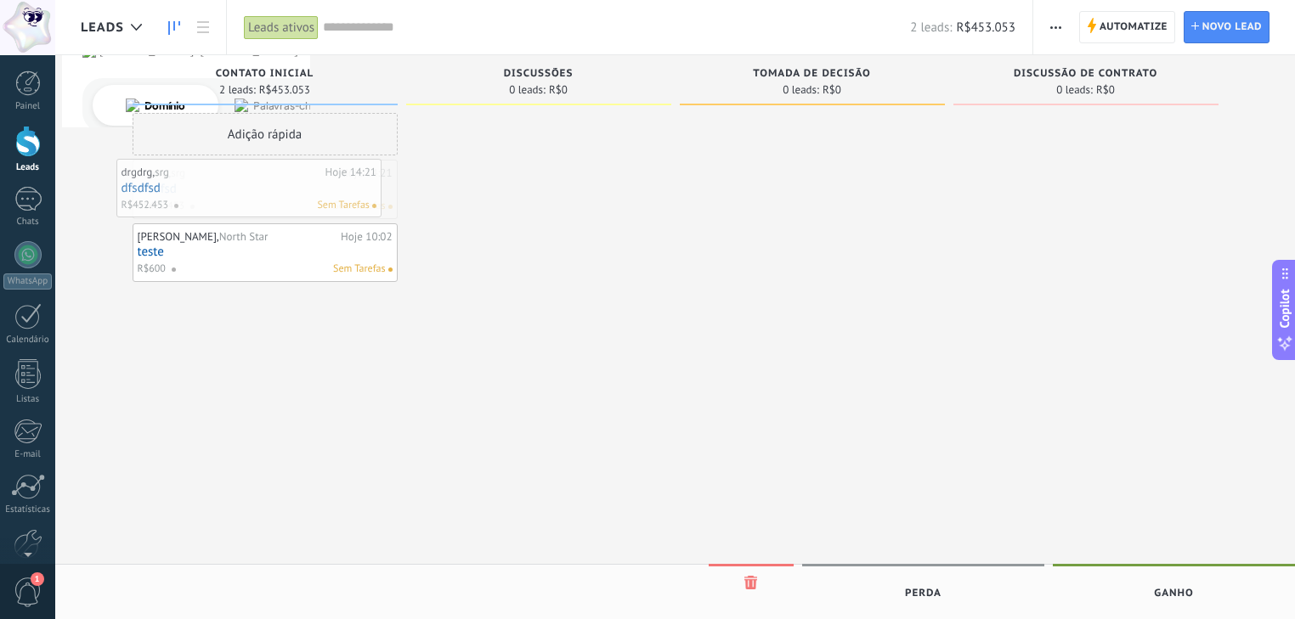
drag, startPoint x: 248, startPoint y: 188, endPoint x: 232, endPoint y: 187, distance: 16.2
drag, startPoint x: 217, startPoint y: 187, endPoint x: 207, endPoint y: 183, distance: 10.3
click at [1130, 31] on span "Automatize" at bounding box center [1133, 27] width 68 height 31
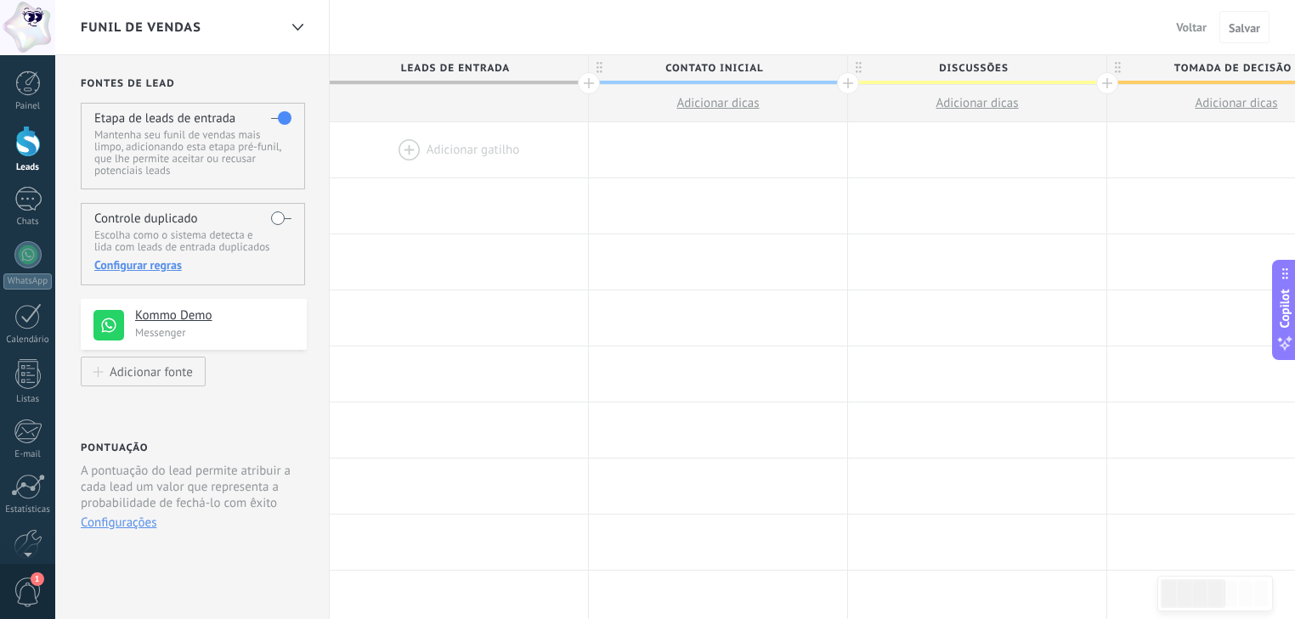
click at [432, 147] on div at bounding box center [459, 149] width 258 height 55
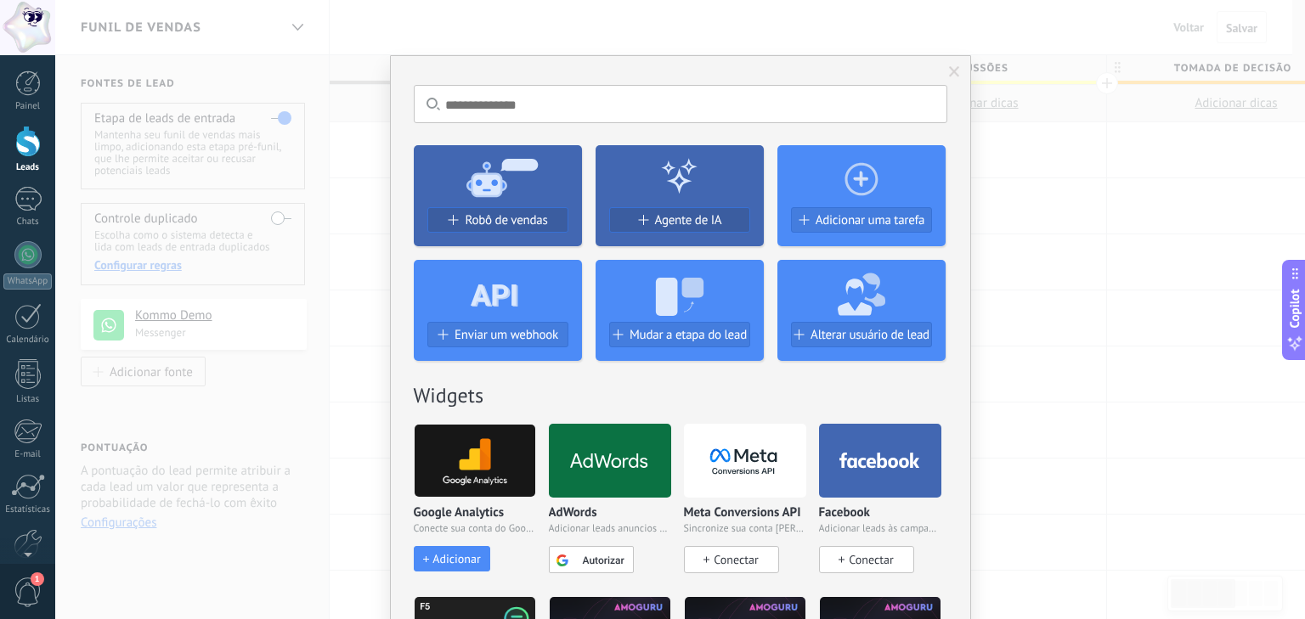
click at [1019, 245] on div "Sem resultados. Robô de vendas Agente de IA Adicionar uma tarefa Enviar um webh…" at bounding box center [680, 309] width 1250 height 619
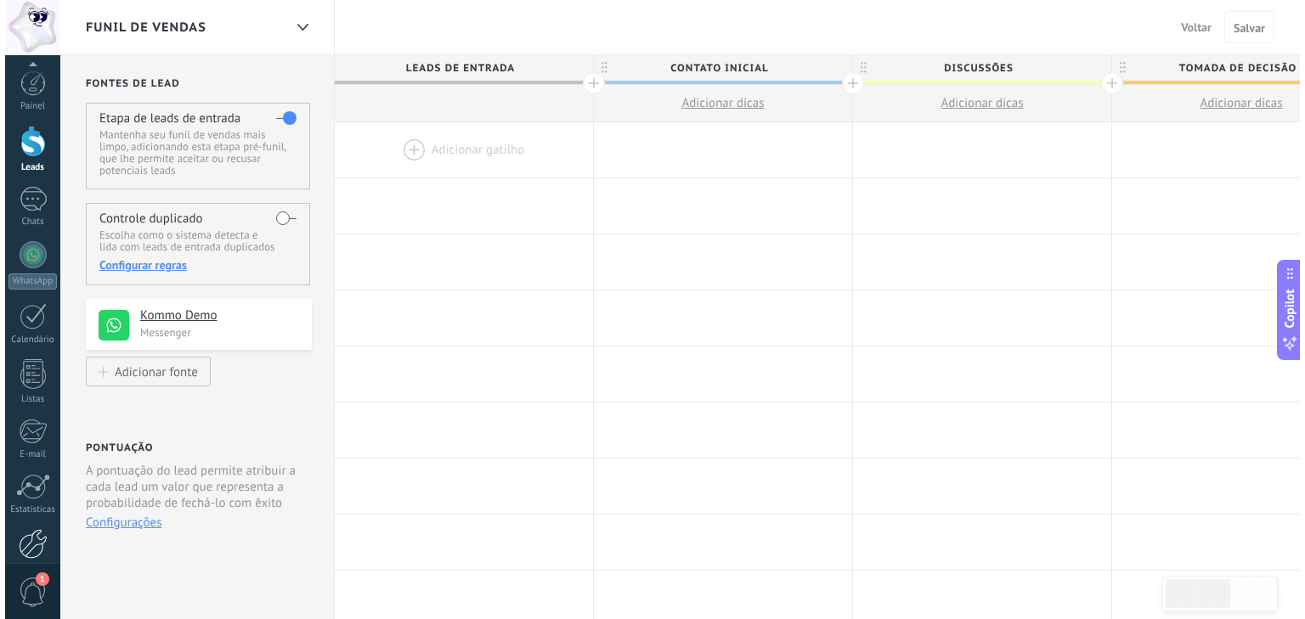
scroll to position [87, 0]
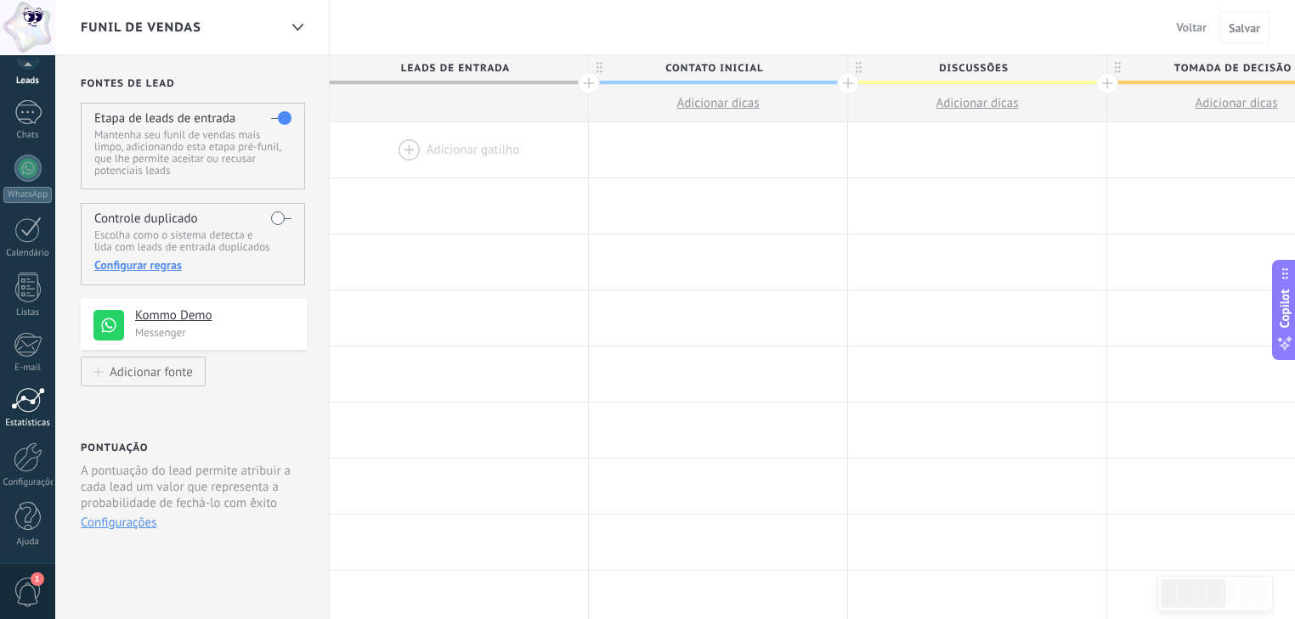
click at [26, 394] on div at bounding box center [28, 399] width 34 height 25
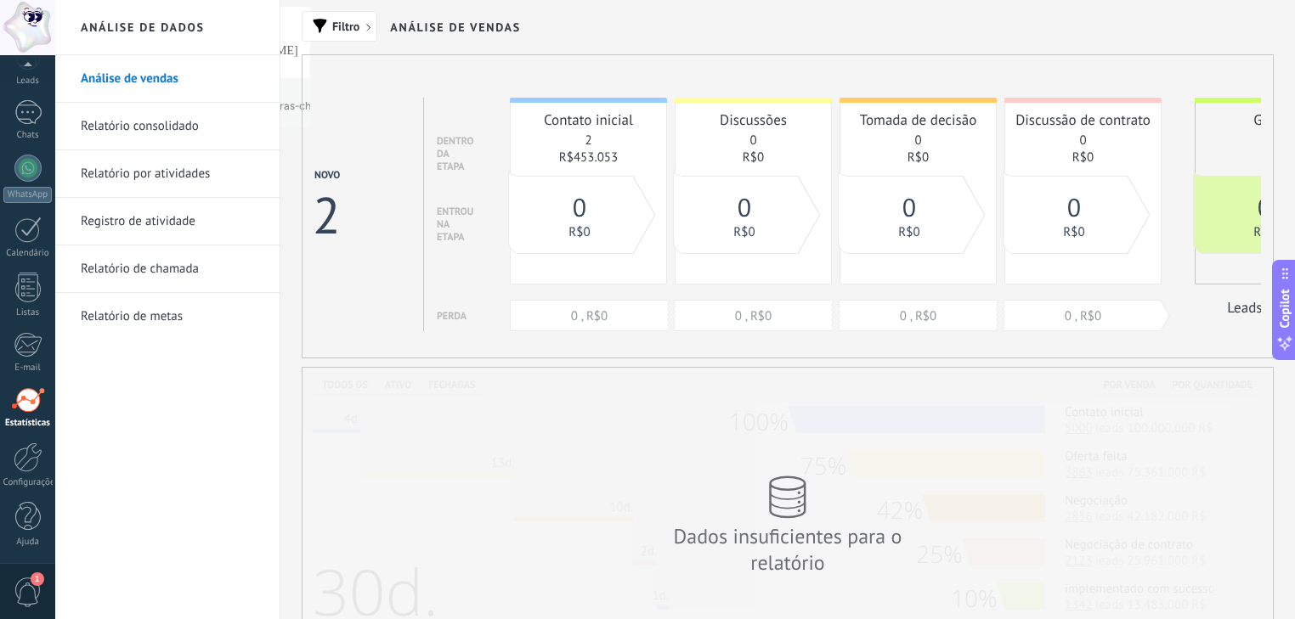
click at [178, 173] on link "Relatório por atividades" at bounding box center [172, 174] width 182 height 48
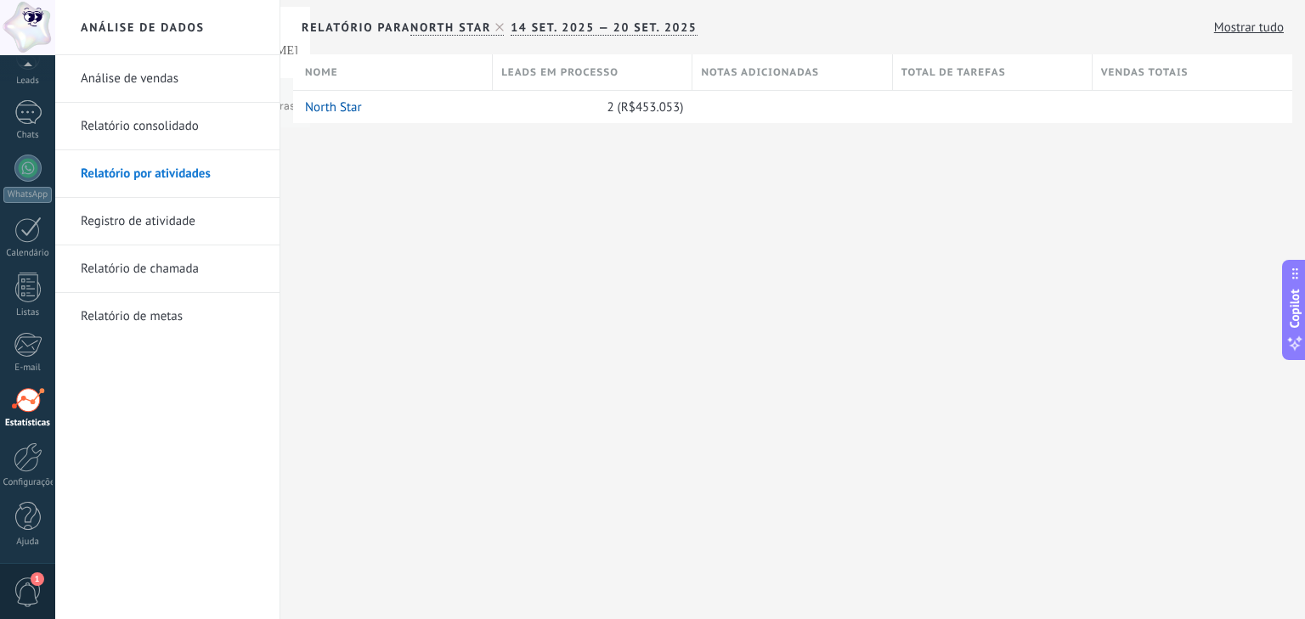
click at [40, 401] on div at bounding box center [28, 399] width 34 height 25
click at [34, 403] on div at bounding box center [28, 399] width 34 height 25
click at [31, 114] on div at bounding box center [27, 112] width 27 height 25
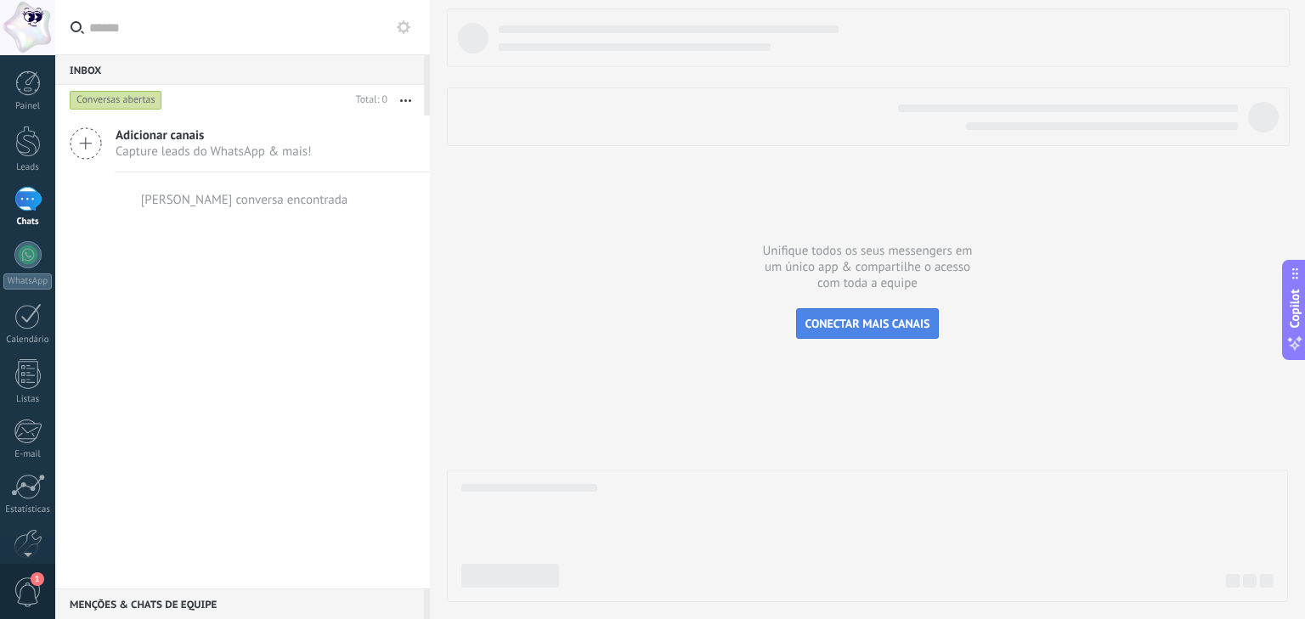
click at [853, 330] on span "CONECTAR MAIS CANAIS" at bounding box center [867, 323] width 125 height 15
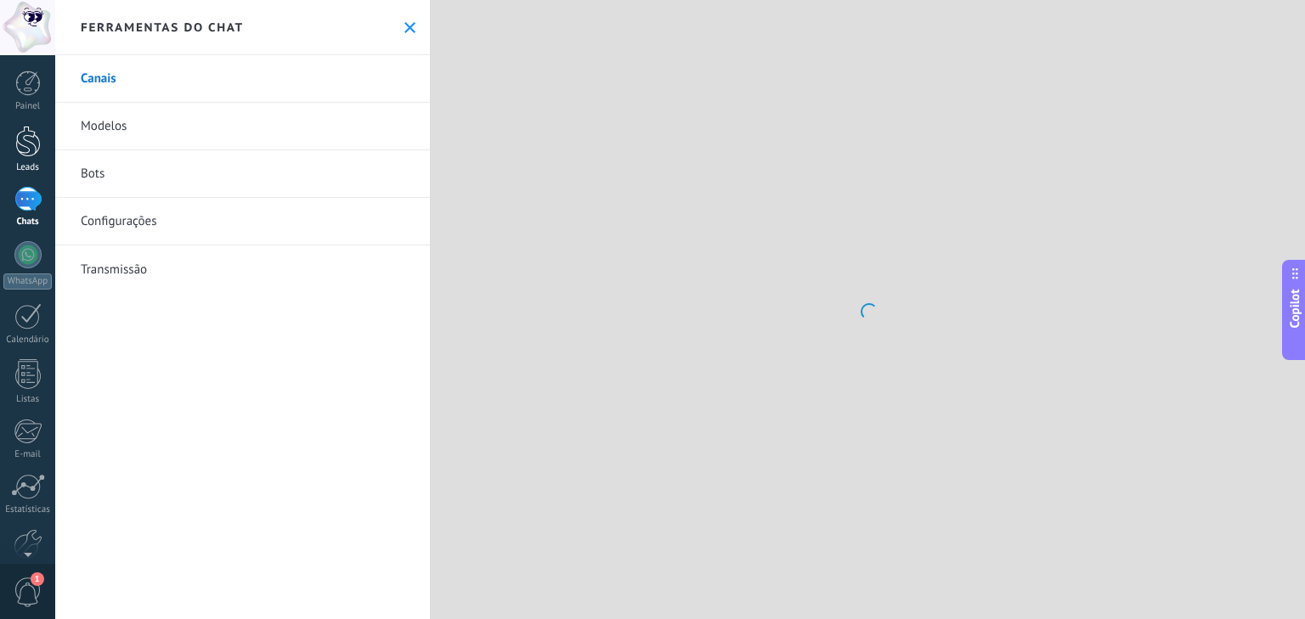
click at [26, 153] on div at bounding box center [27, 141] width 25 height 31
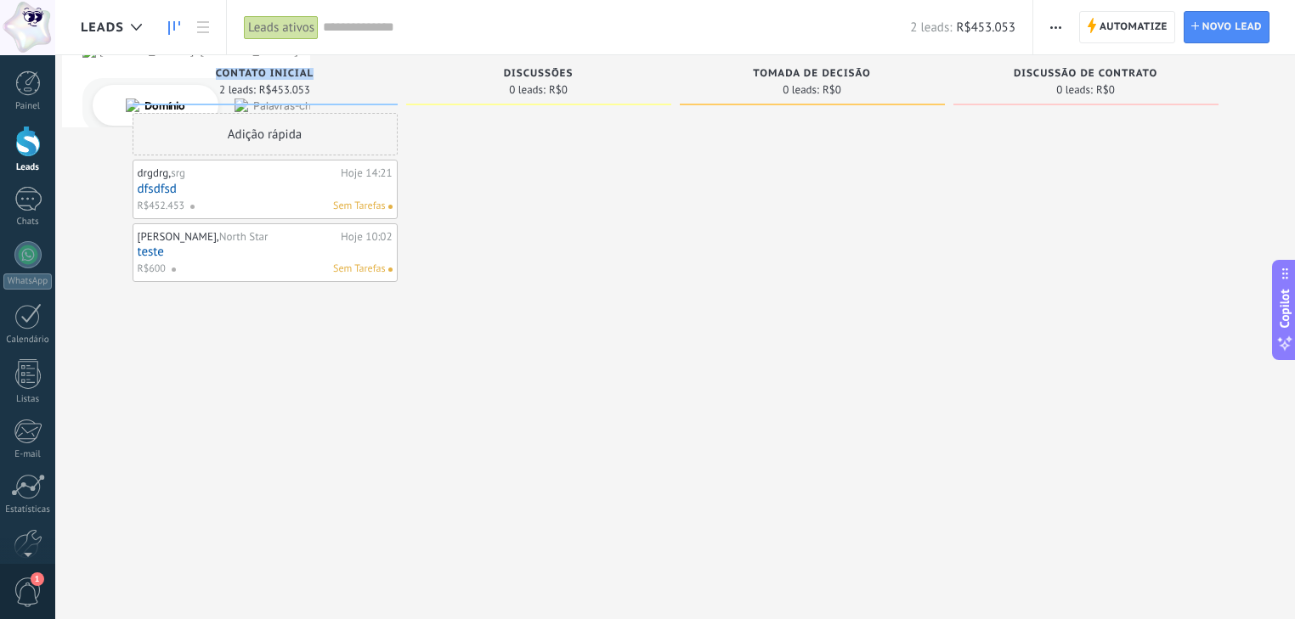
drag, startPoint x: 215, startPoint y: 71, endPoint x: 310, endPoint y: 74, distance: 95.2
click at [310, 74] on span "Contato inicial" at bounding box center [265, 74] width 98 height 12
click at [92, 156] on div "Etapa de leads de entrada solicitações: 0 0 0 0 0 0 0 0 0 Contato inicial 2 lea…" at bounding box center [688, 282] width 1214 height 455
click at [241, 253] on link "teste" at bounding box center [265, 252] width 255 height 14
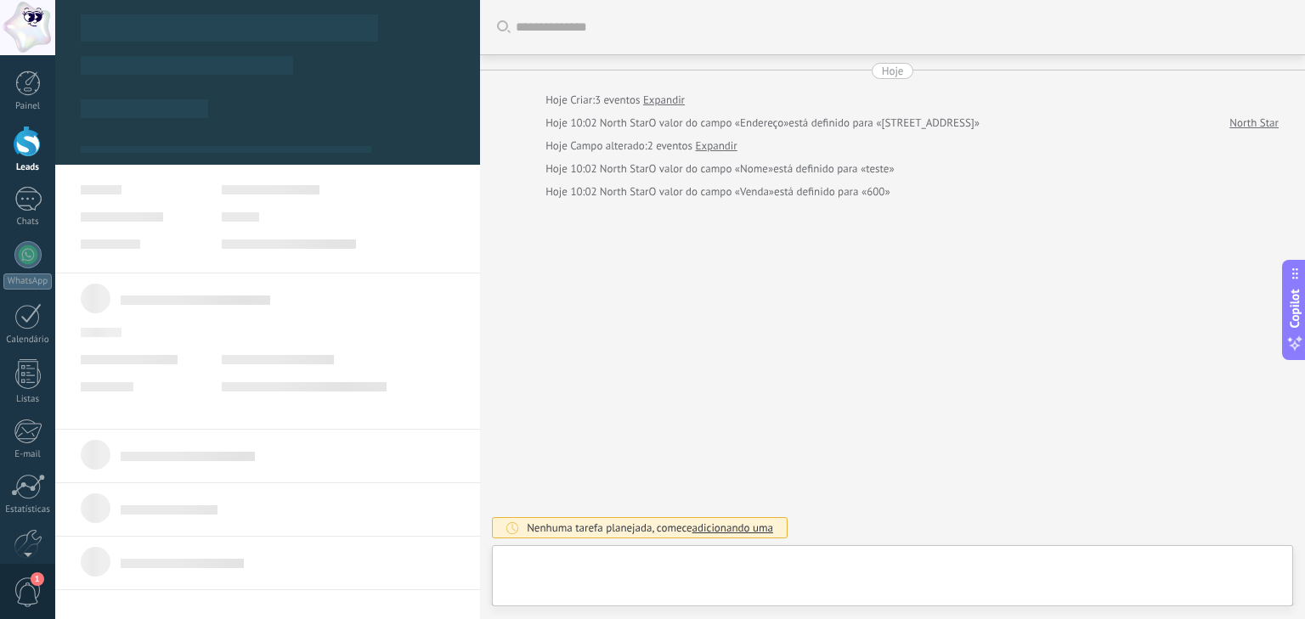
type textarea "**********"
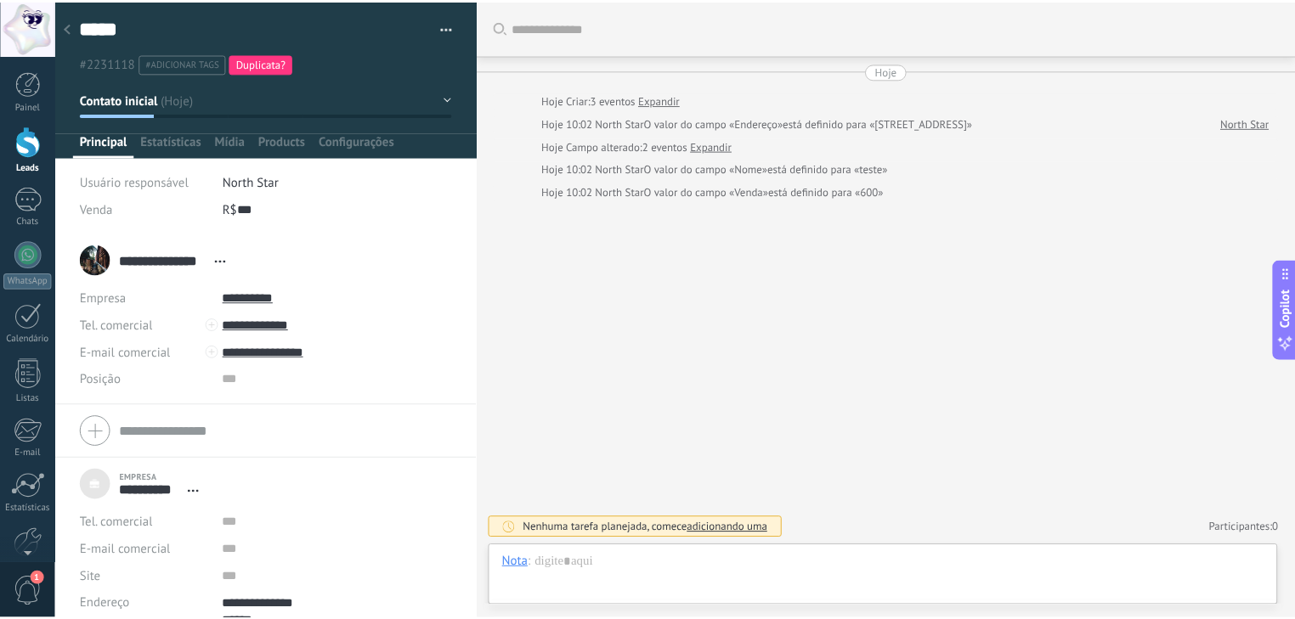
scroll to position [23, 0]
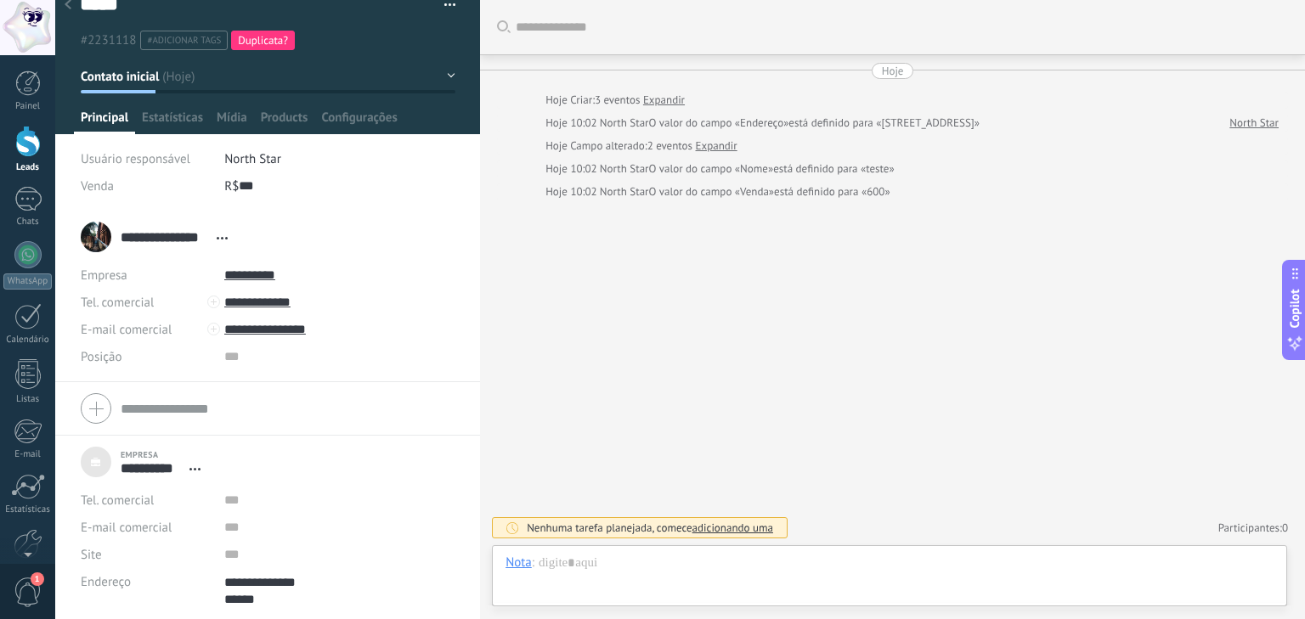
click at [70, 9] on use at bounding box center [68, 4] width 7 height 10
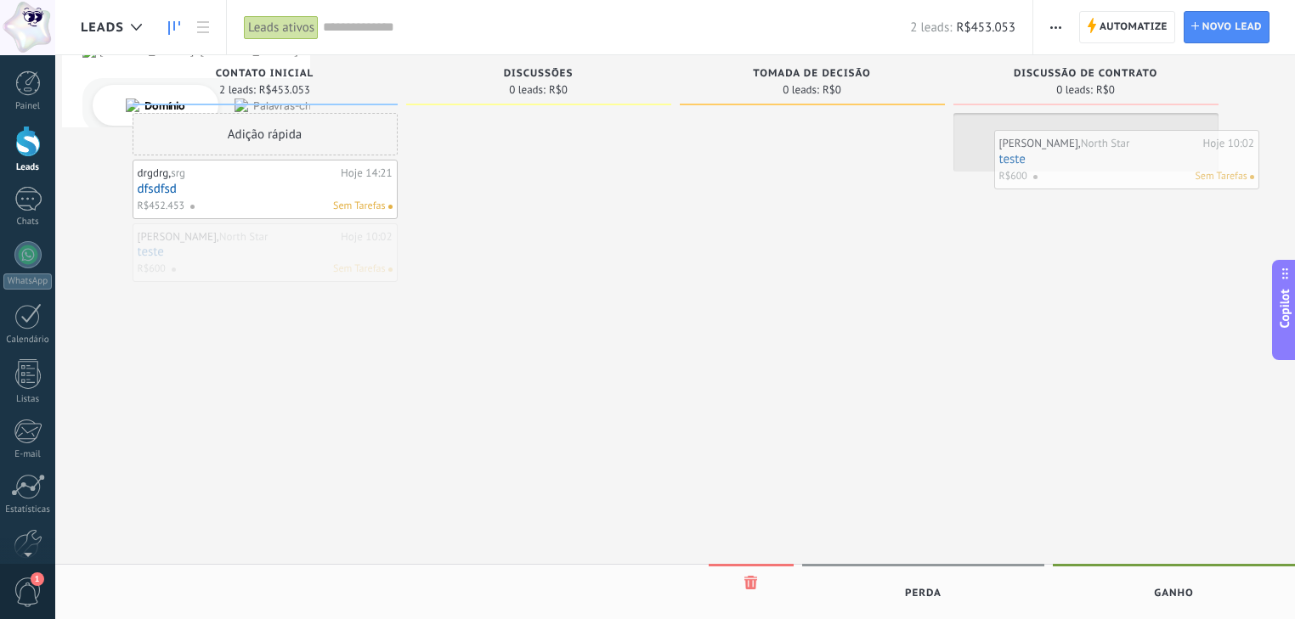
drag, startPoint x: 231, startPoint y: 245, endPoint x: 1093, endPoint y: 152, distance: 866.4
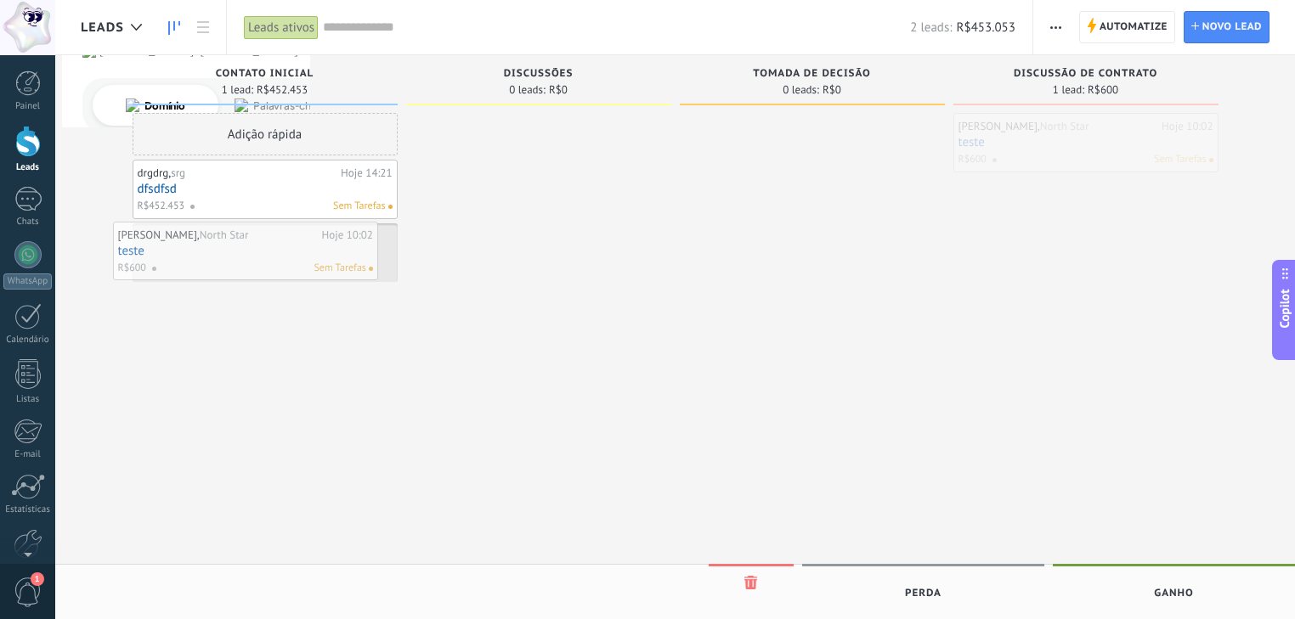
drag, startPoint x: 1105, startPoint y: 138, endPoint x: 265, endPoint y: 247, distance: 847.2
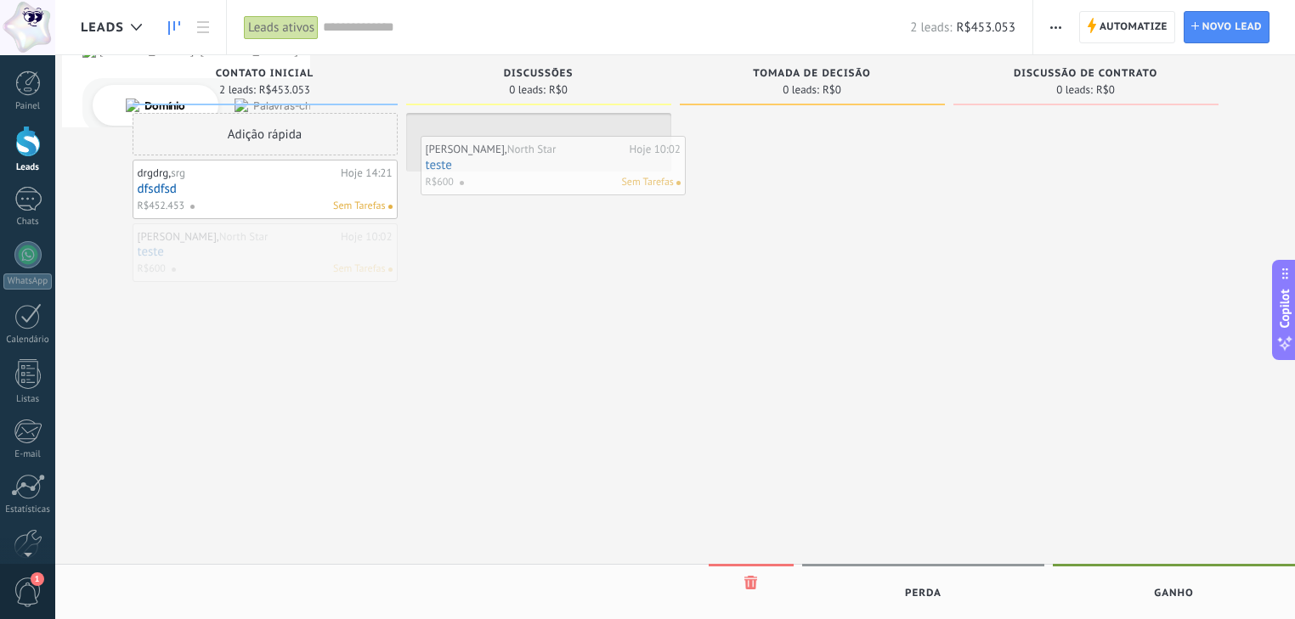
drag, startPoint x: 260, startPoint y: 245, endPoint x: 548, endPoint y: 158, distance: 300.7
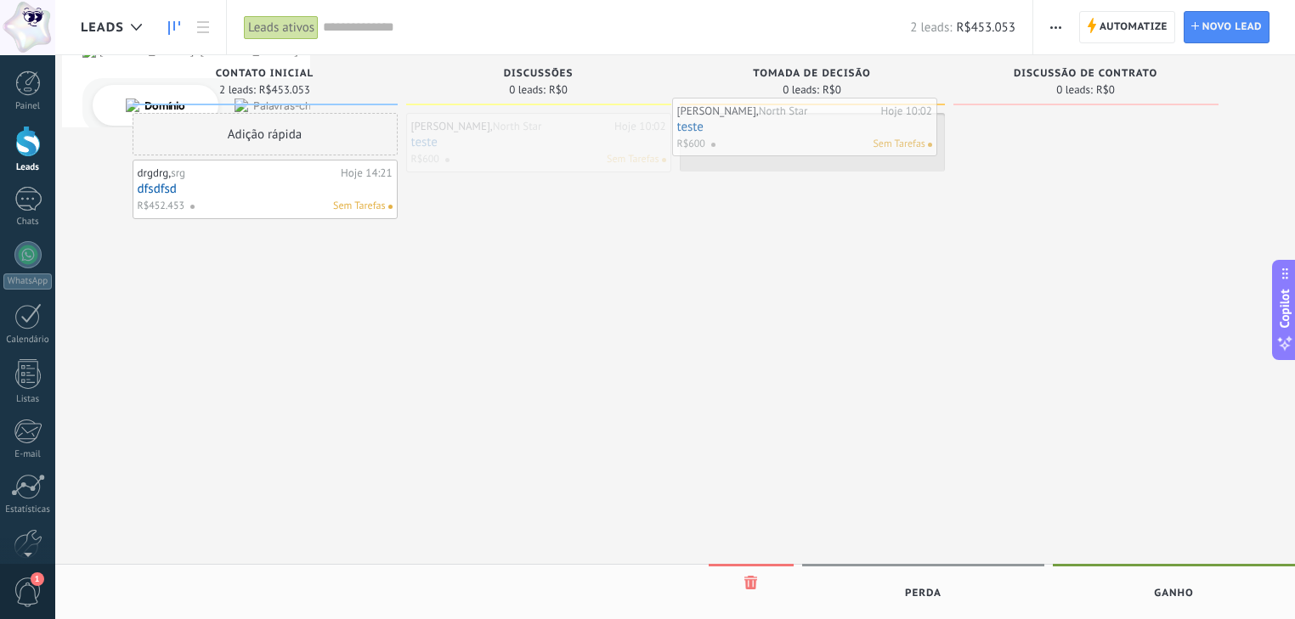
drag, startPoint x: 548, startPoint y: 158, endPoint x: 813, endPoint y: 143, distance: 265.5
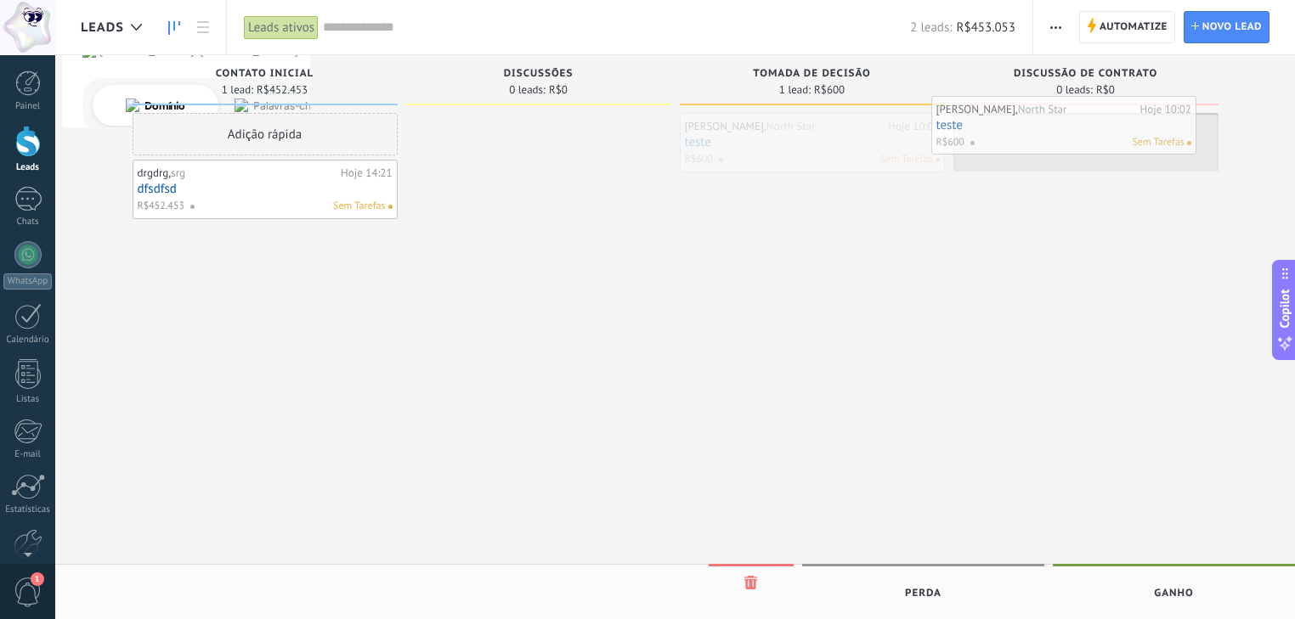
drag, startPoint x: 805, startPoint y: 141, endPoint x: 1057, endPoint y: 124, distance: 252.0
drag, startPoint x: 1086, startPoint y: 134, endPoint x: 1128, endPoint y: 149, distance: 44.9
drag, startPoint x: 1074, startPoint y: 135, endPoint x: 1068, endPoint y: 143, distance: 9.7
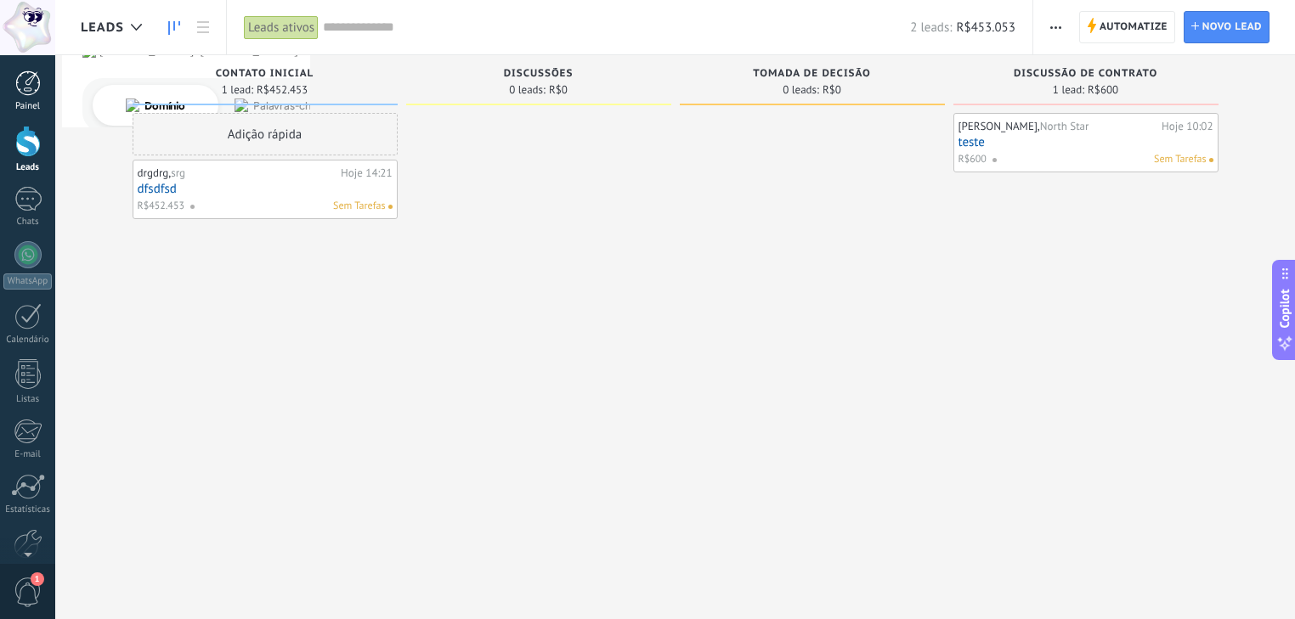
click at [25, 92] on div at bounding box center [27, 83] width 25 height 25
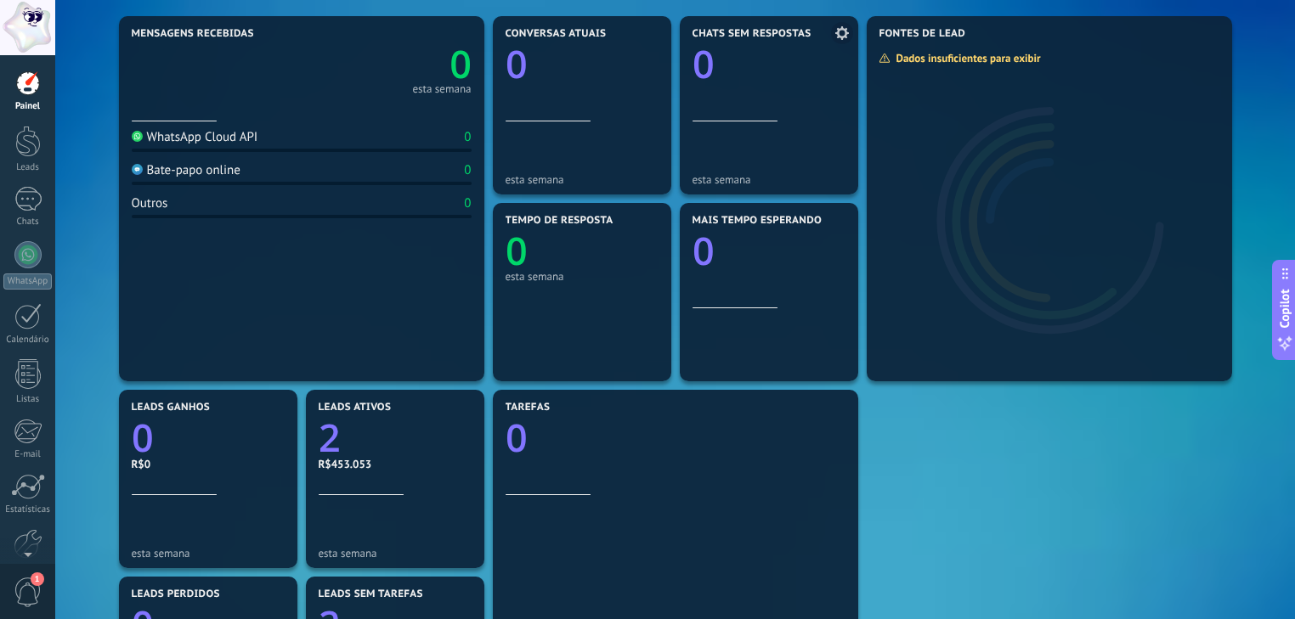
scroll to position [136, 0]
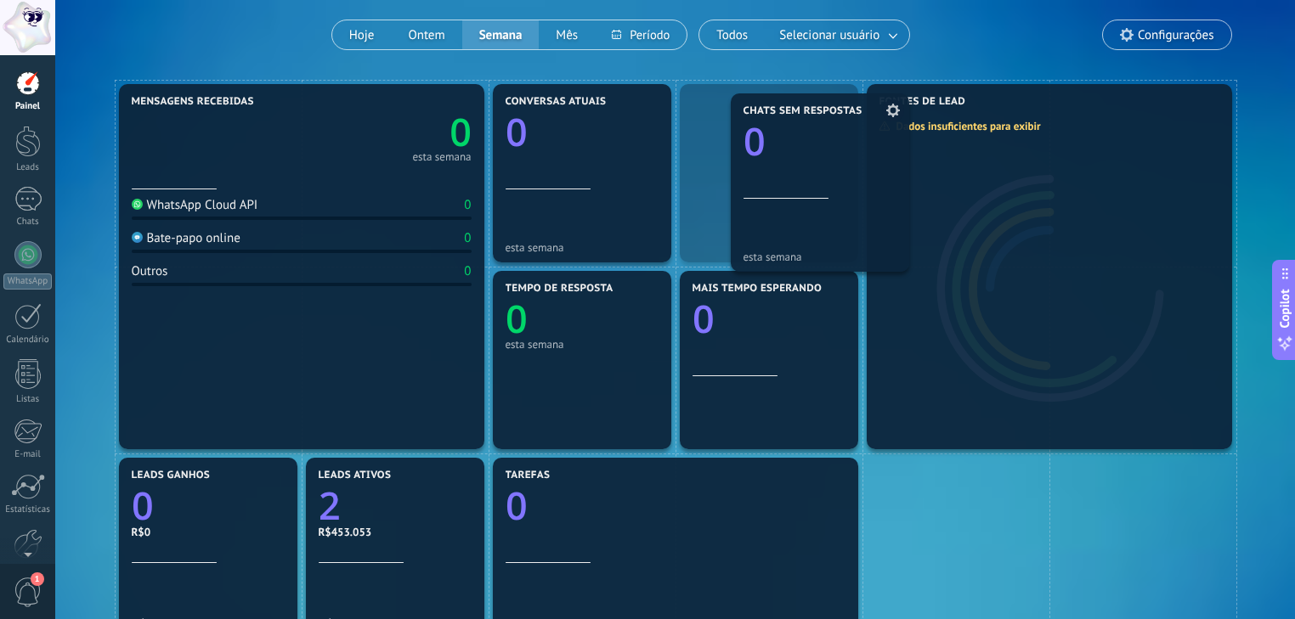
drag, startPoint x: 695, startPoint y: 101, endPoint x: 746, endPoint y: 110, distance: 51.8
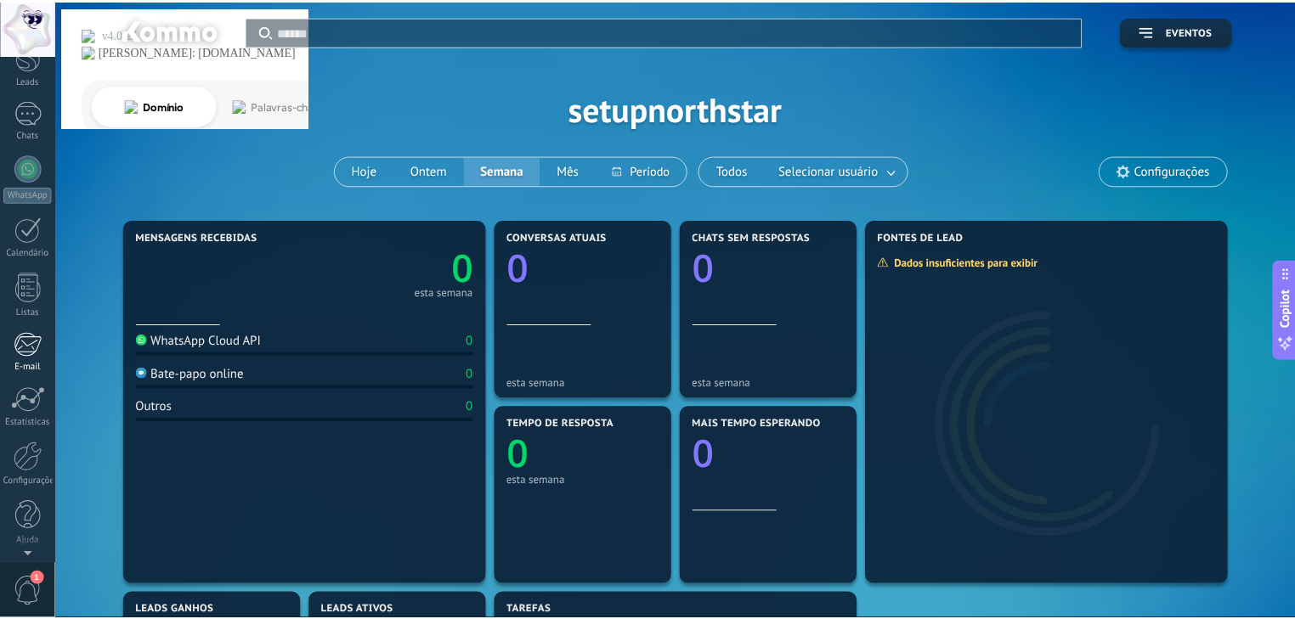
scroll to position [0, 0]
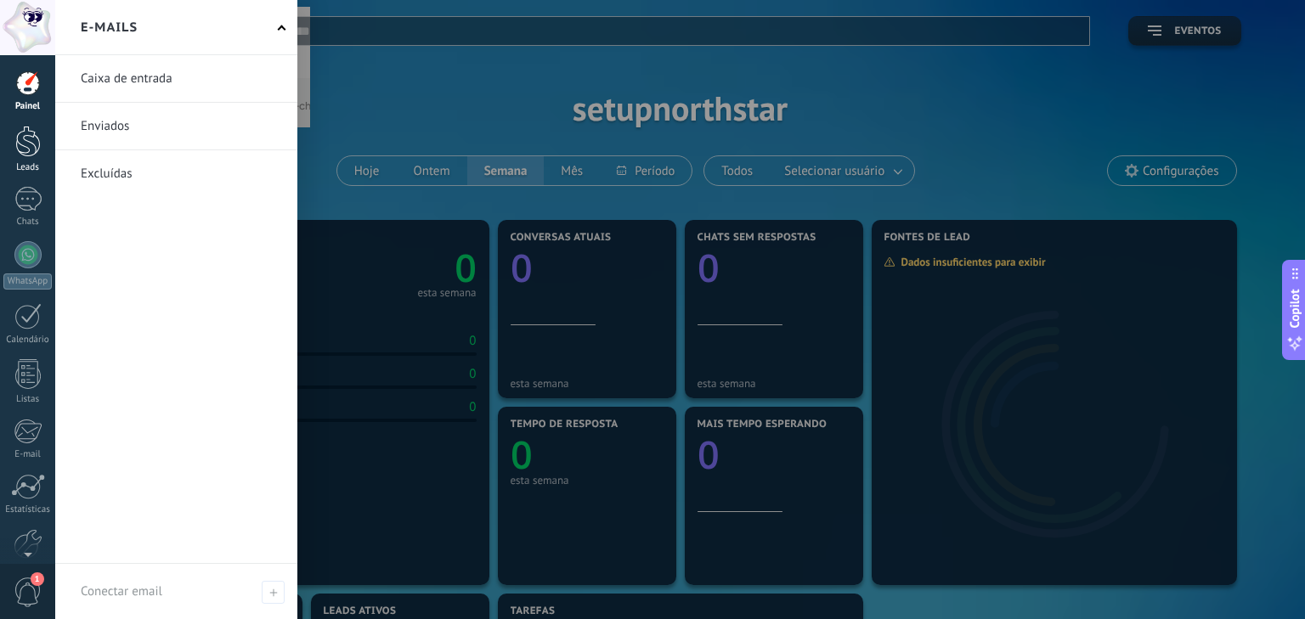
click at [20, 147] on div at bounding box center [27, 141] width 25 height 31
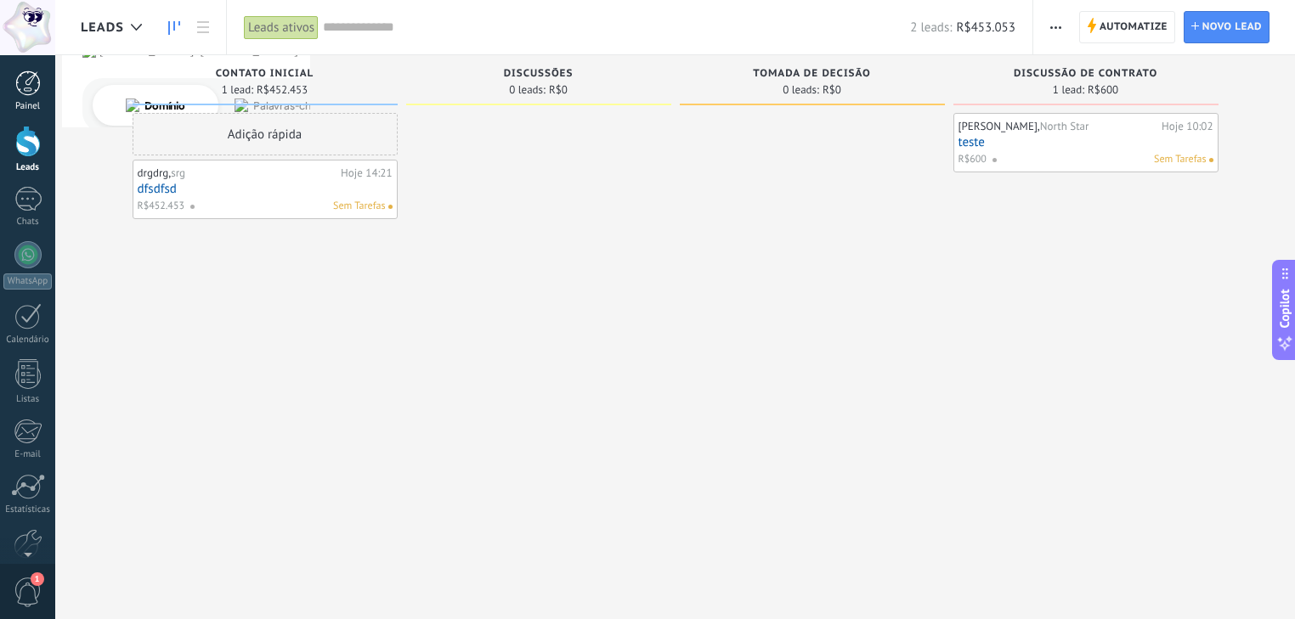
click at [31, 76] on div at bounding box center [27, 83] width 25 height 25
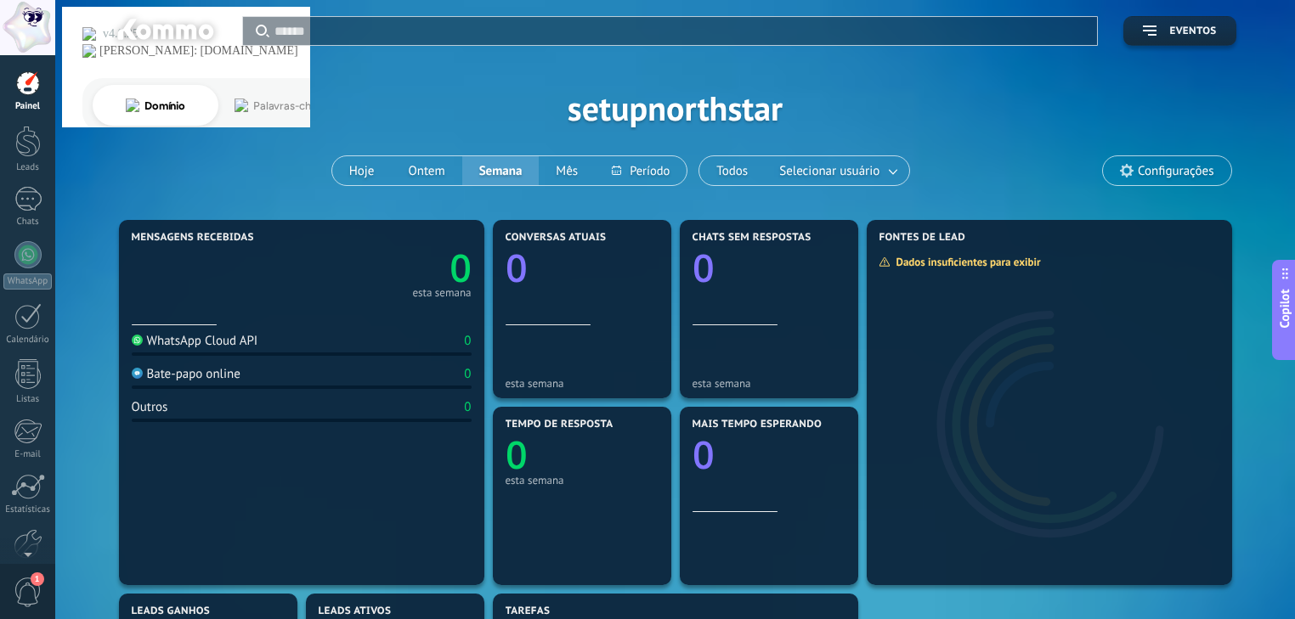
drag, startPoint x: 24, startPoint y: 153, endPoint x: 144, endPoint y: 264, distance: 163.5
click at [24, 153] on div at bounding box center [27, 141] width 25 height 31
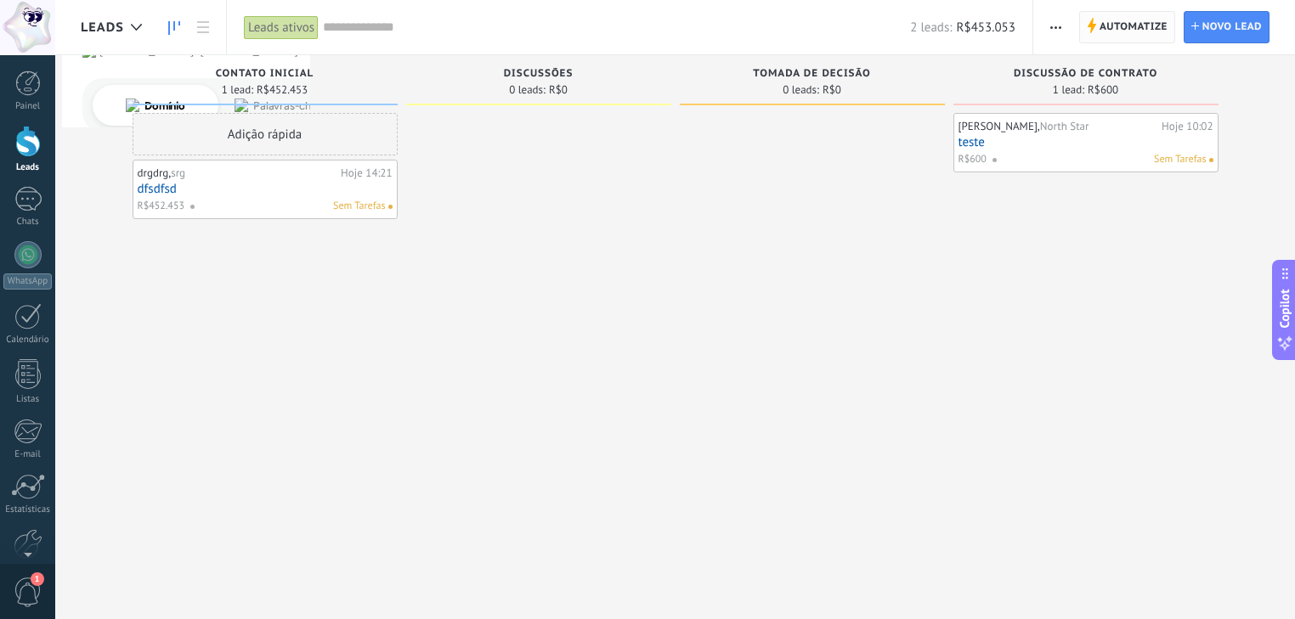
click at [1126, 32] on span "Automatize" at bounding box center [1133, 27] width 68 height 31
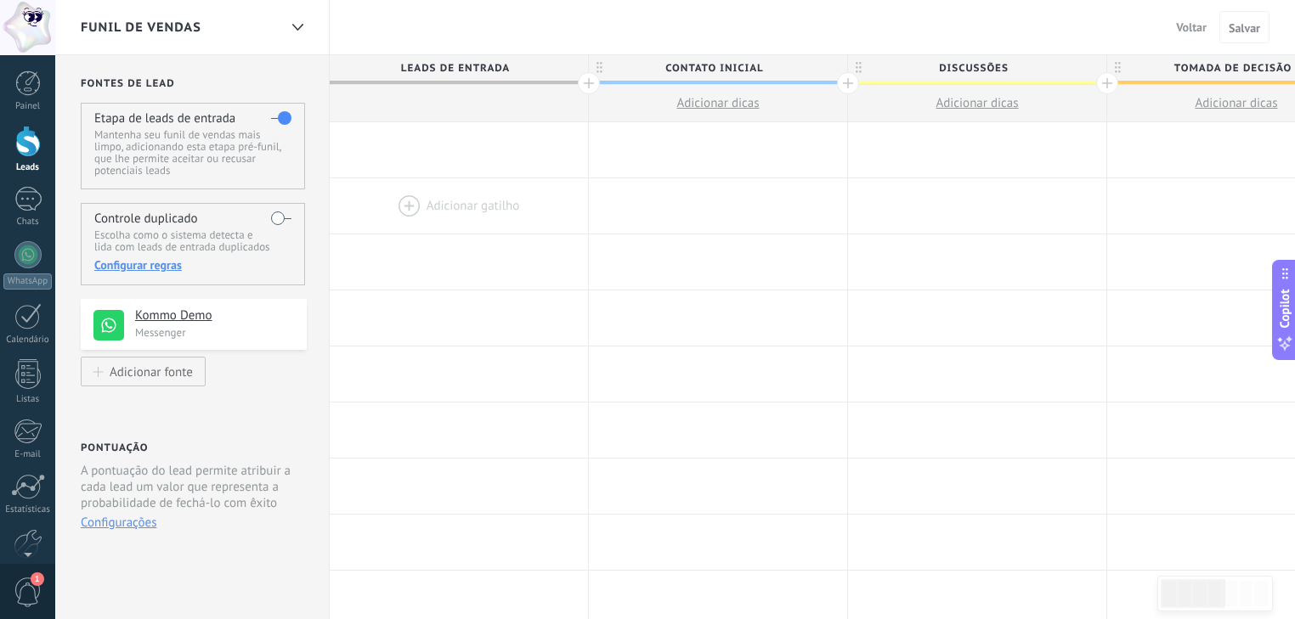
click at [449, 198] on div at bounding box center [459, 205] width 258 height 55
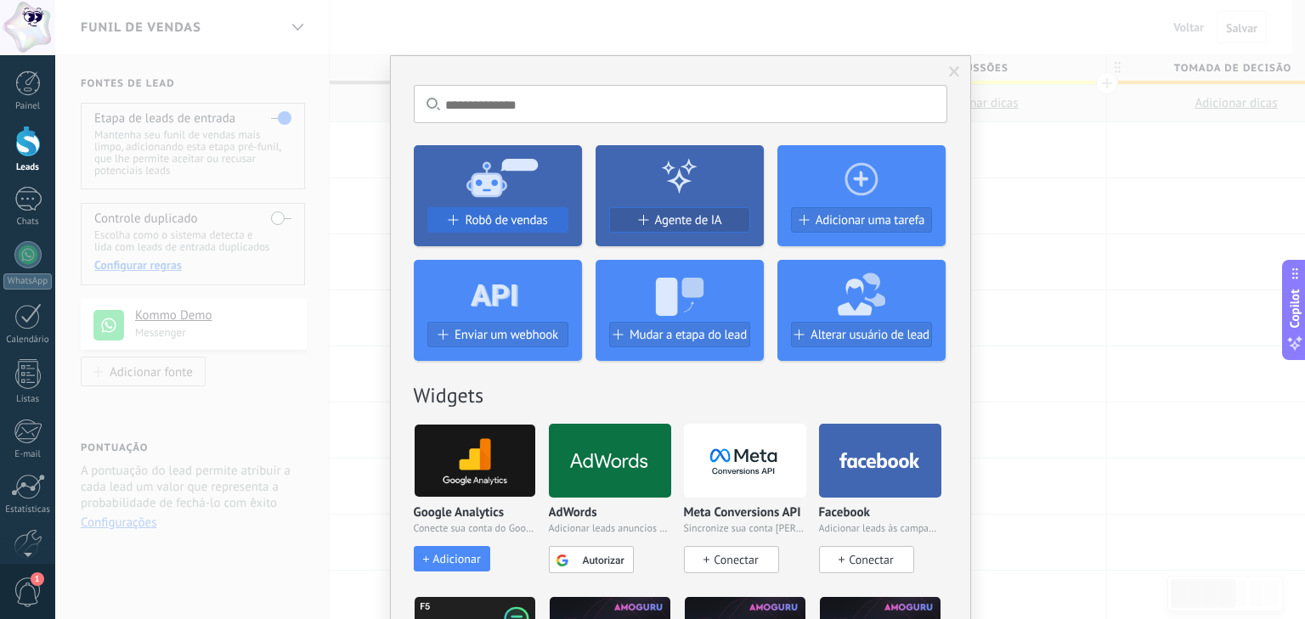
click at [489, 219] on span "Robô de vendas" at bounding box center [506, 220] width 82 height 14
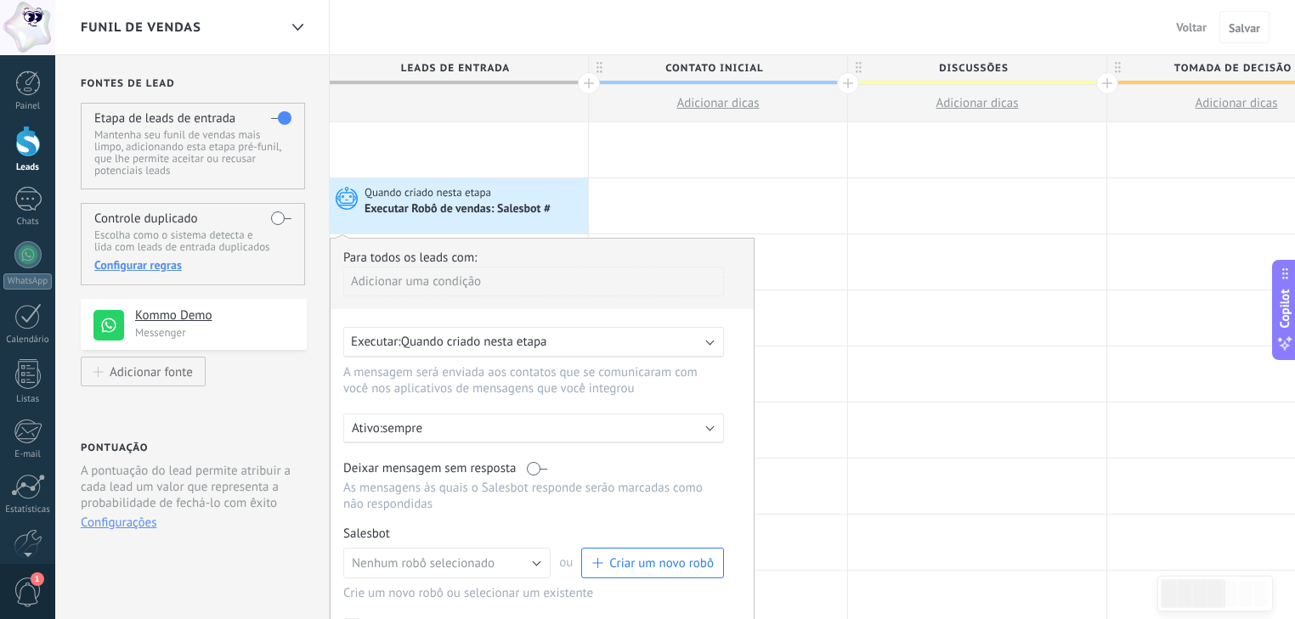
scroll to position [204, 0]
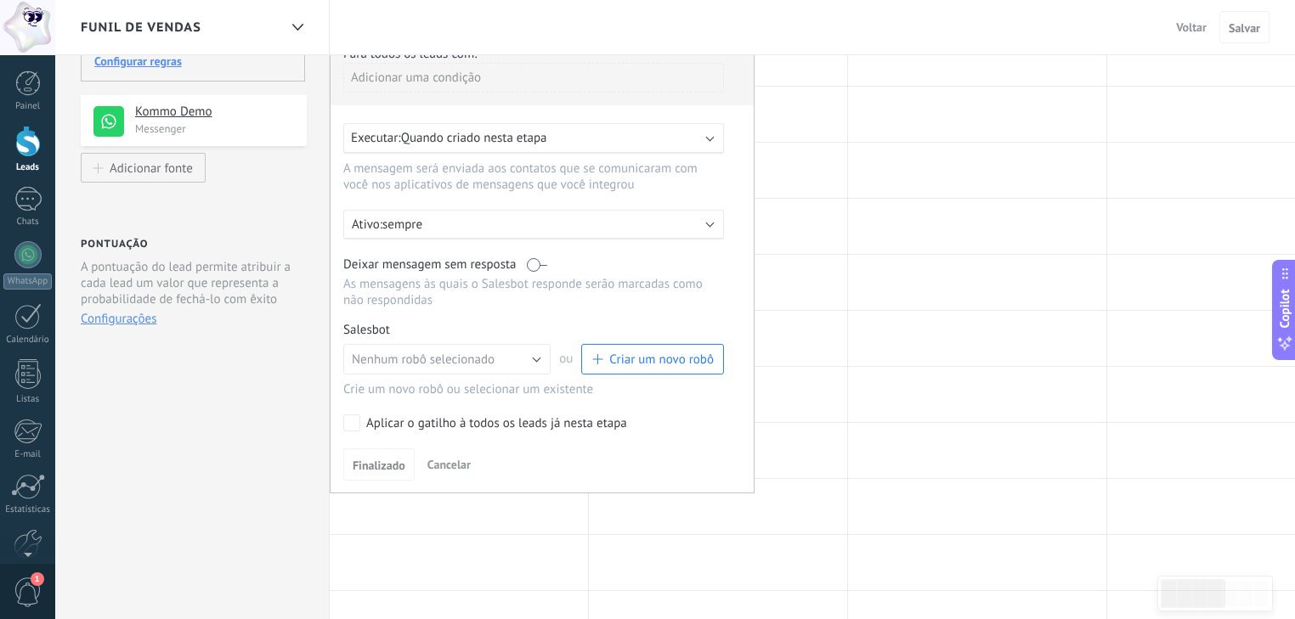
click at [420, 230] on p "sempre" at bounding box center [530, 225] width 297 height 16
click at [420, 230] on li "sempre" at bounding box center [528, 224] width 390 height 30
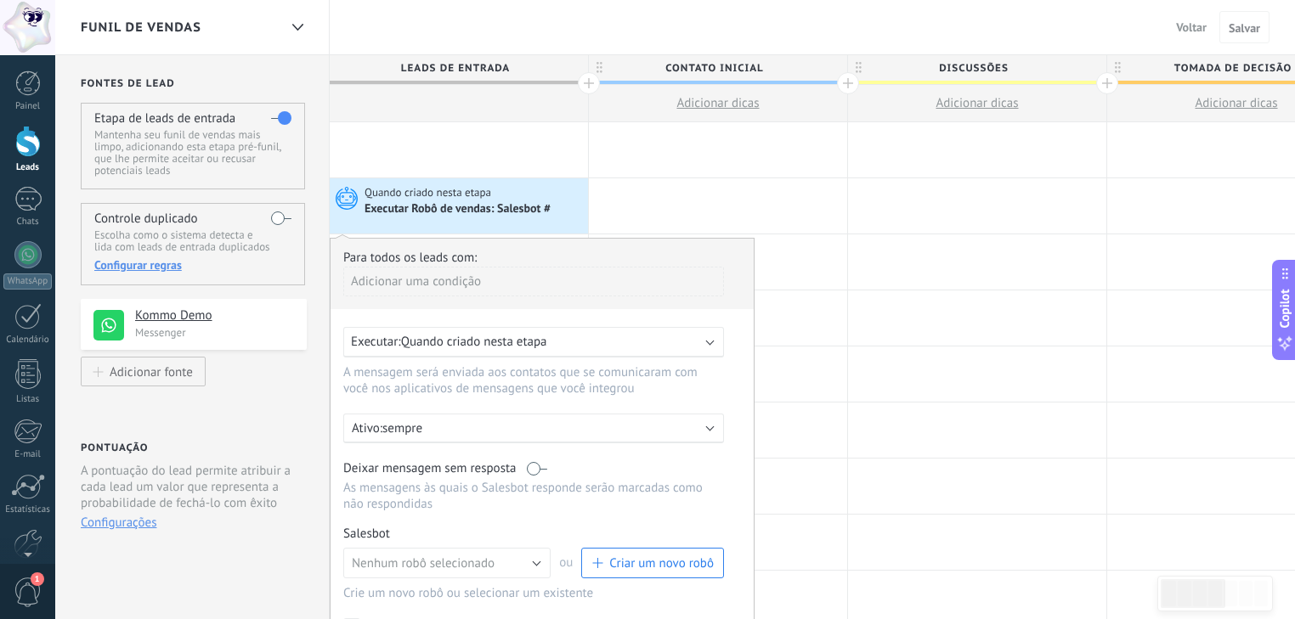
click at [432, 279] on div "Adicionar uma condição" at bounding box center [533, 282] width 381 height 30
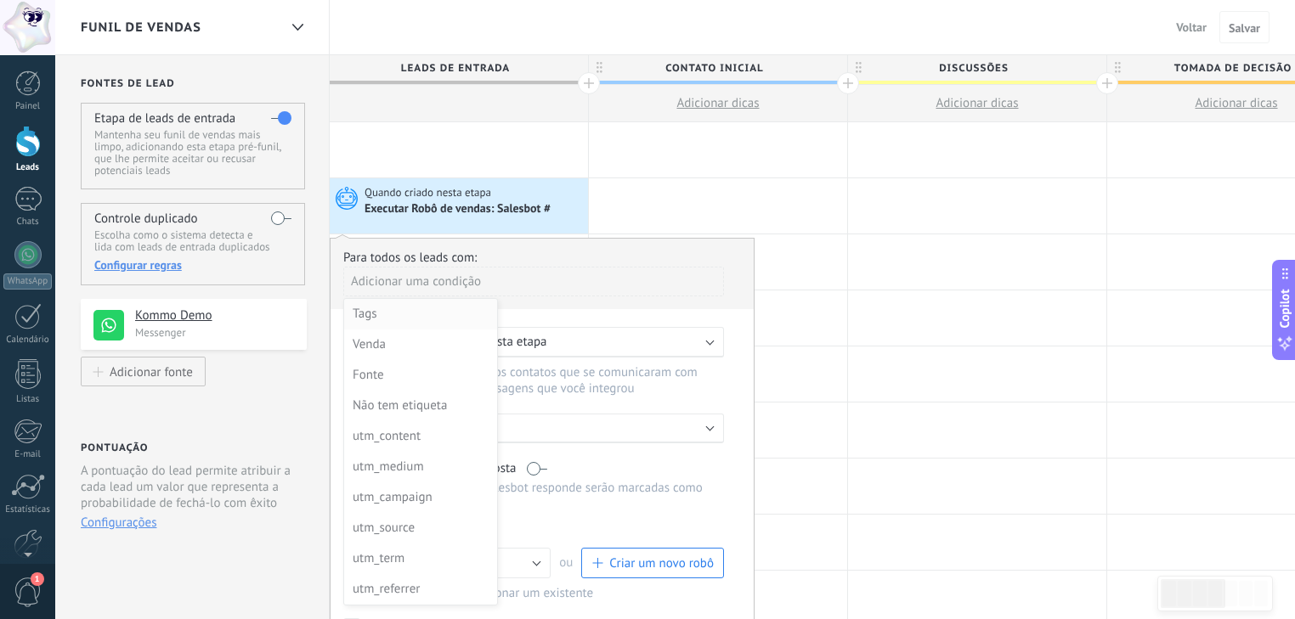
click at [384, 308] on div "Tags" at bounding box center [419, 314] width 133 height 24
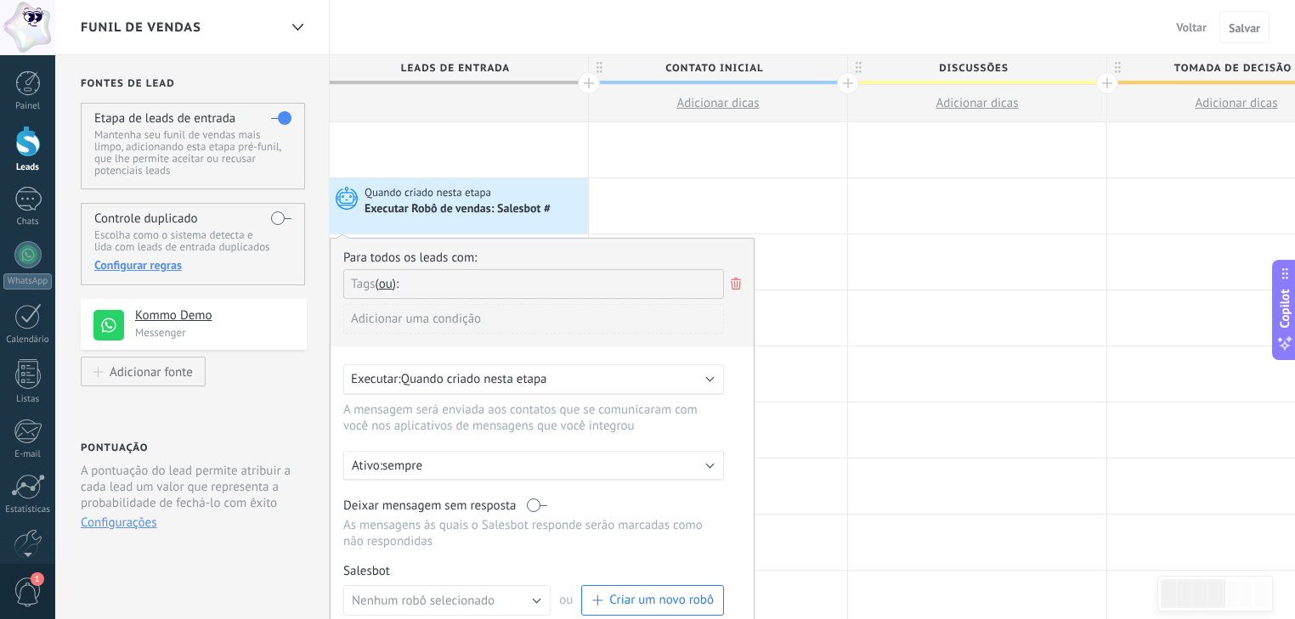
scroll to position [136, 0]
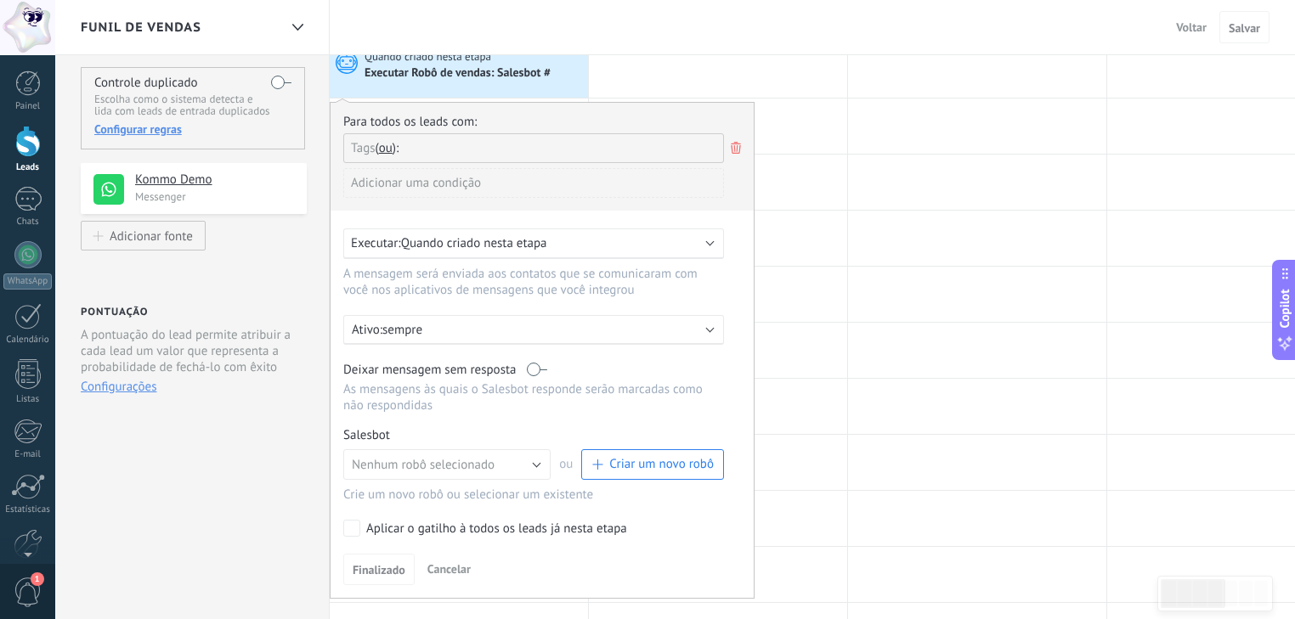
click at [733, 146] on icon at bounding box center [735, 148] width 19 height 20
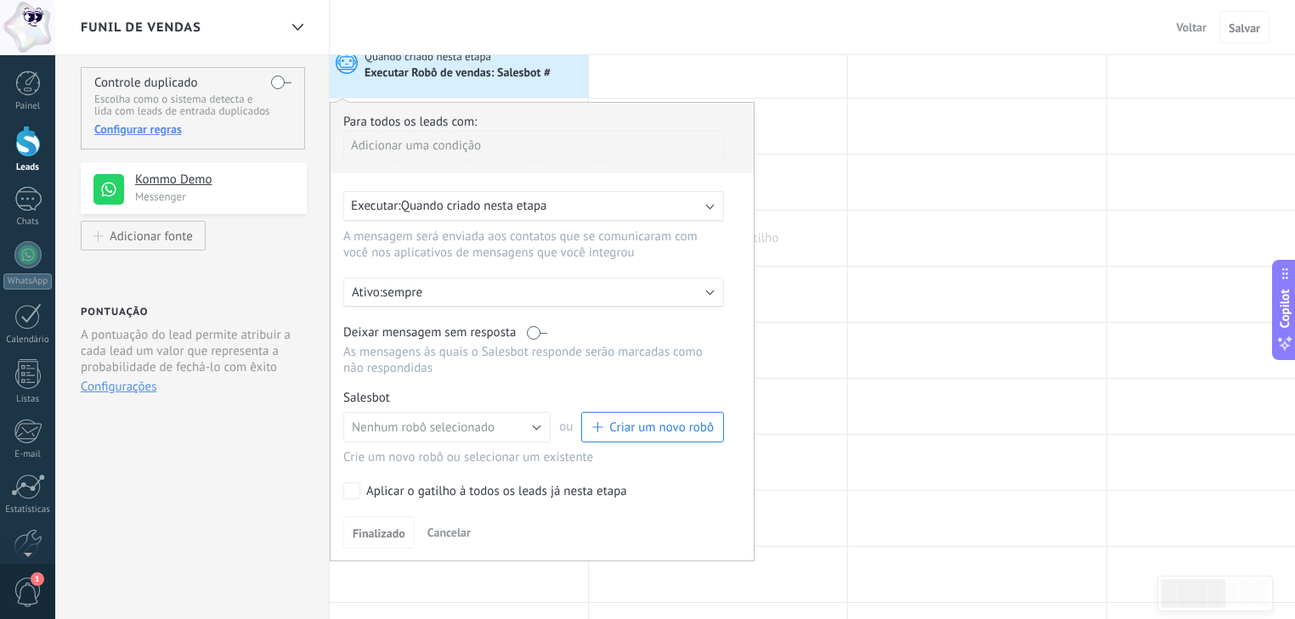
click at [791, 241] on div at bounding box center [718, 238] width 258 height 55
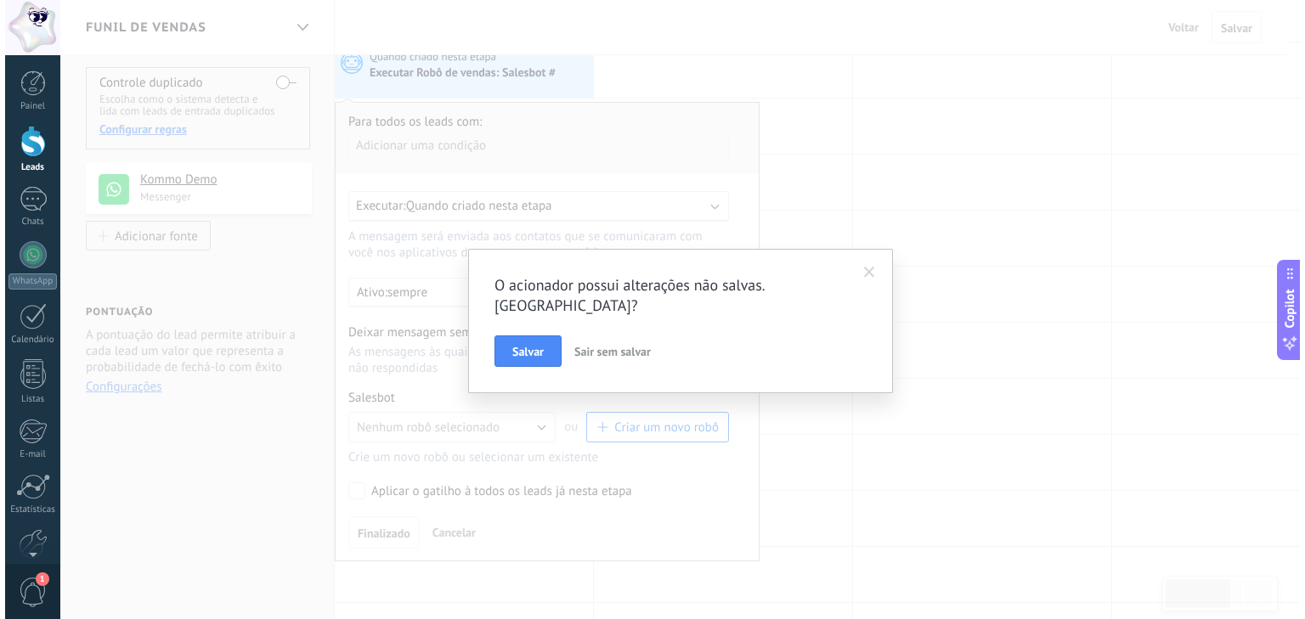
scroll to position [0, 0]
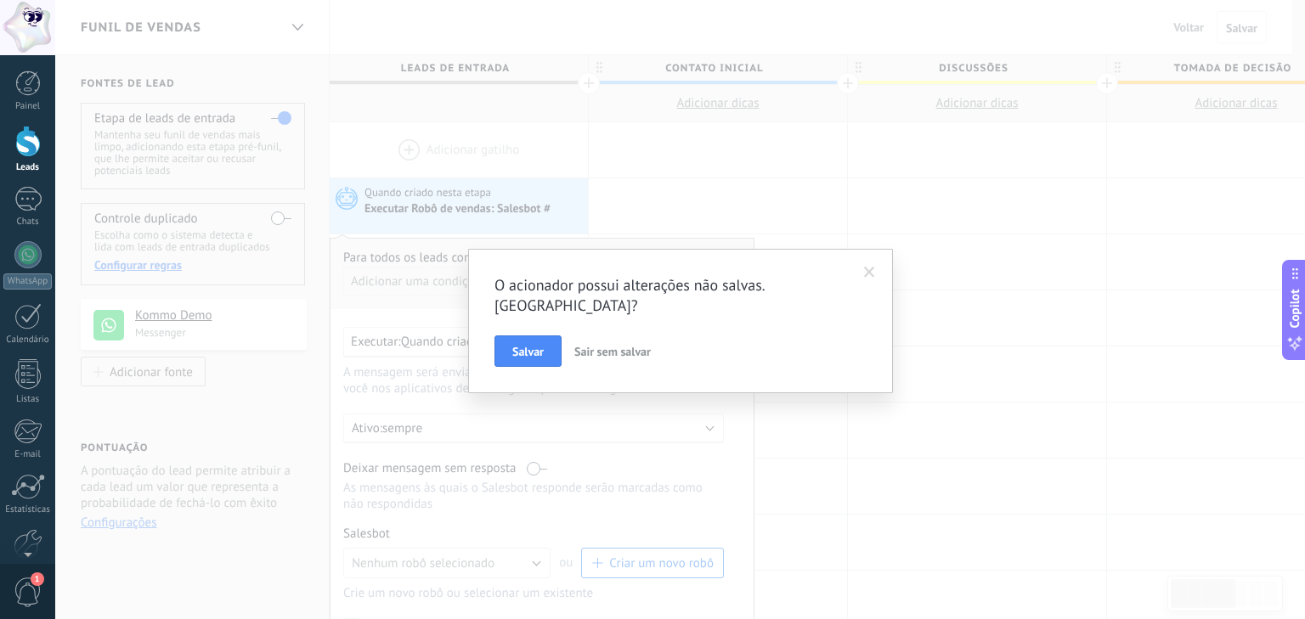
click at [617, 344] on span "Sair sem salvar" at bounding box center [612, 351] width 76 height 15
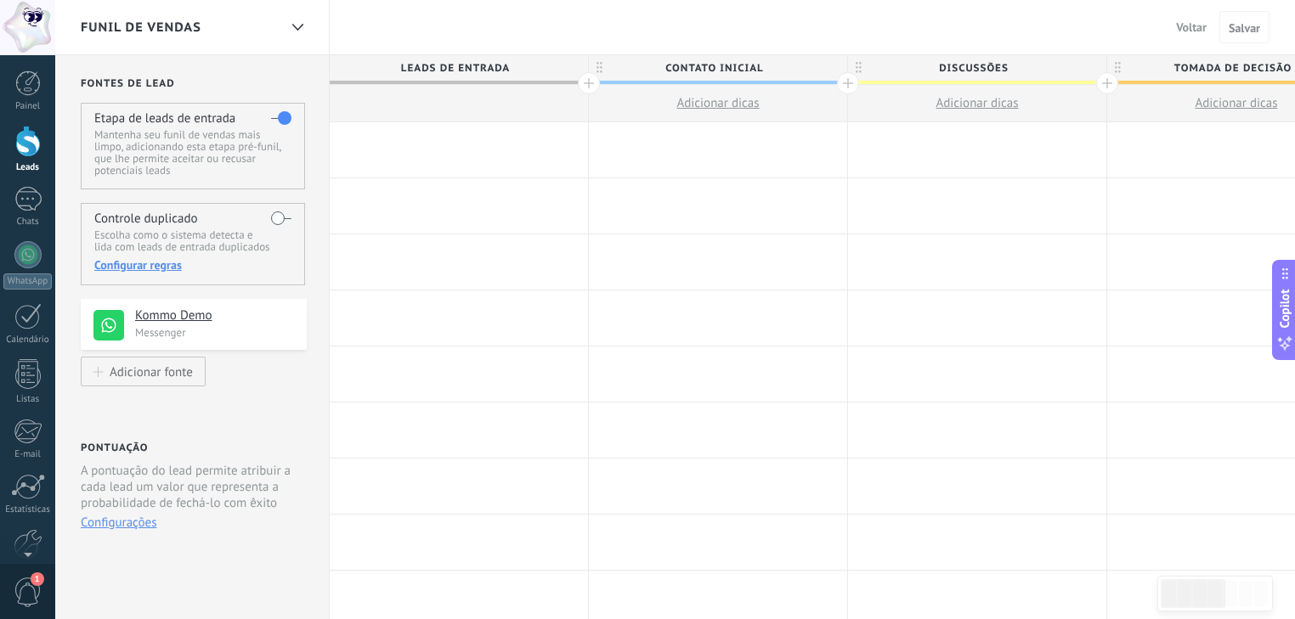
click at [448, 204] on div at bounding box center [459, 205] width 258 height 55
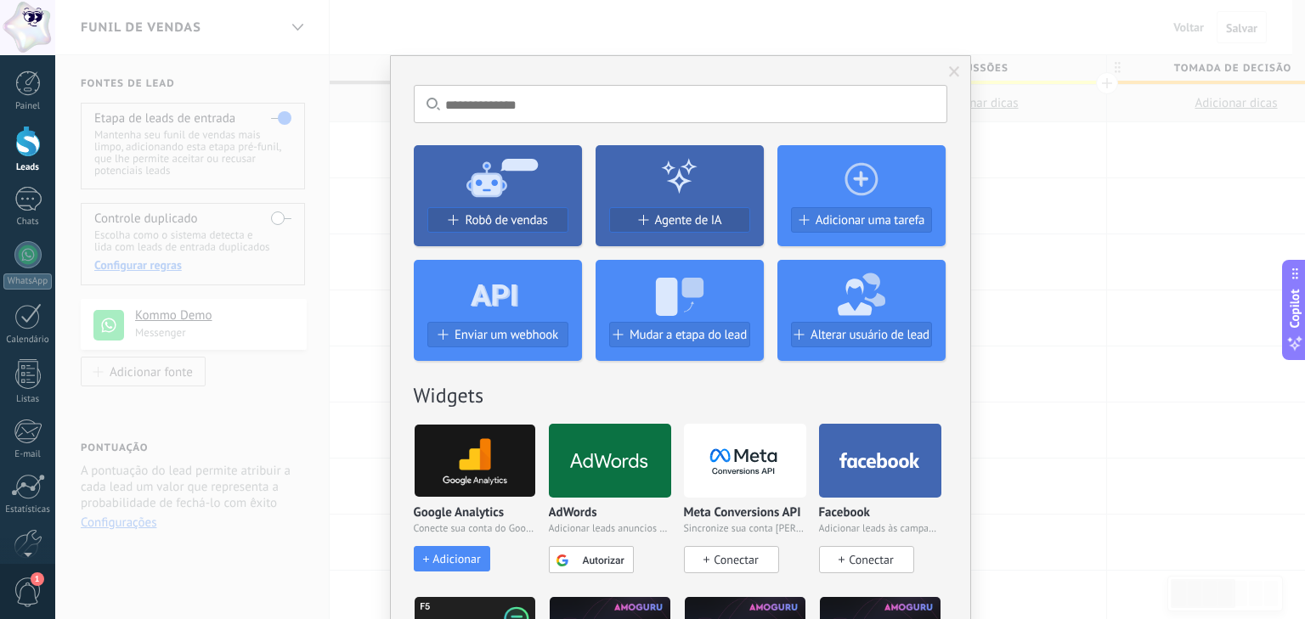
click at [615, 105] on input "text" at bounding box center [681, 104] width 534 height 38
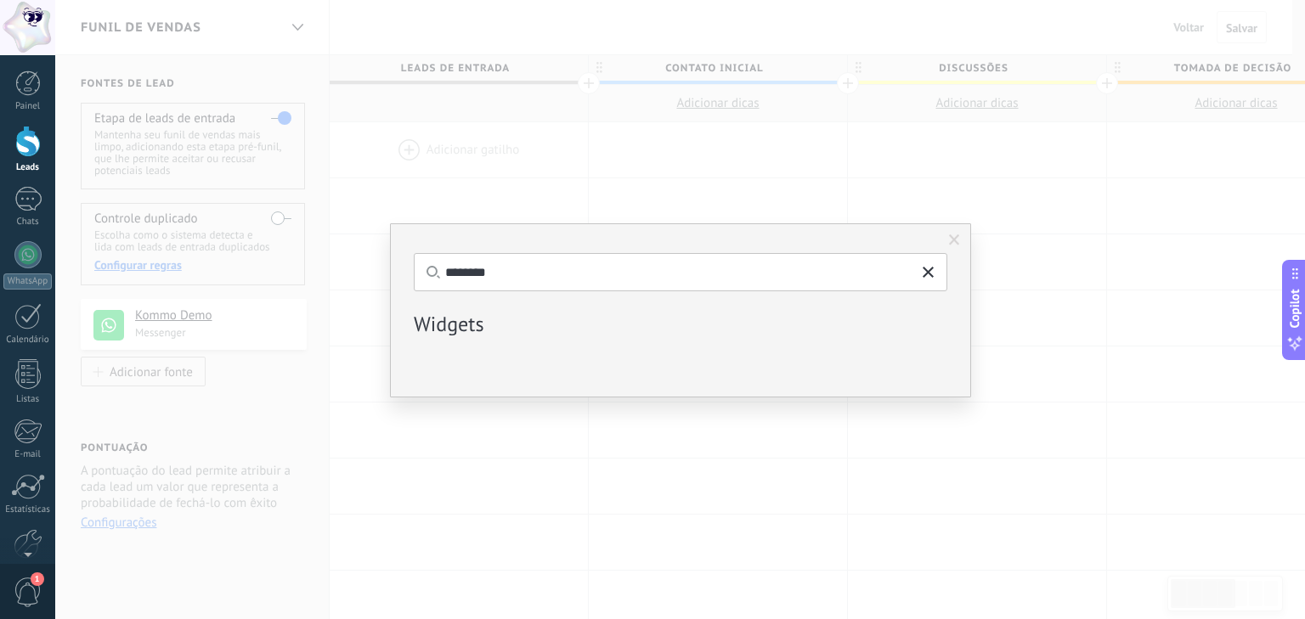
type input "********"
click at [935, 274] on span at bounding box center [928, 274] width 25 height 25
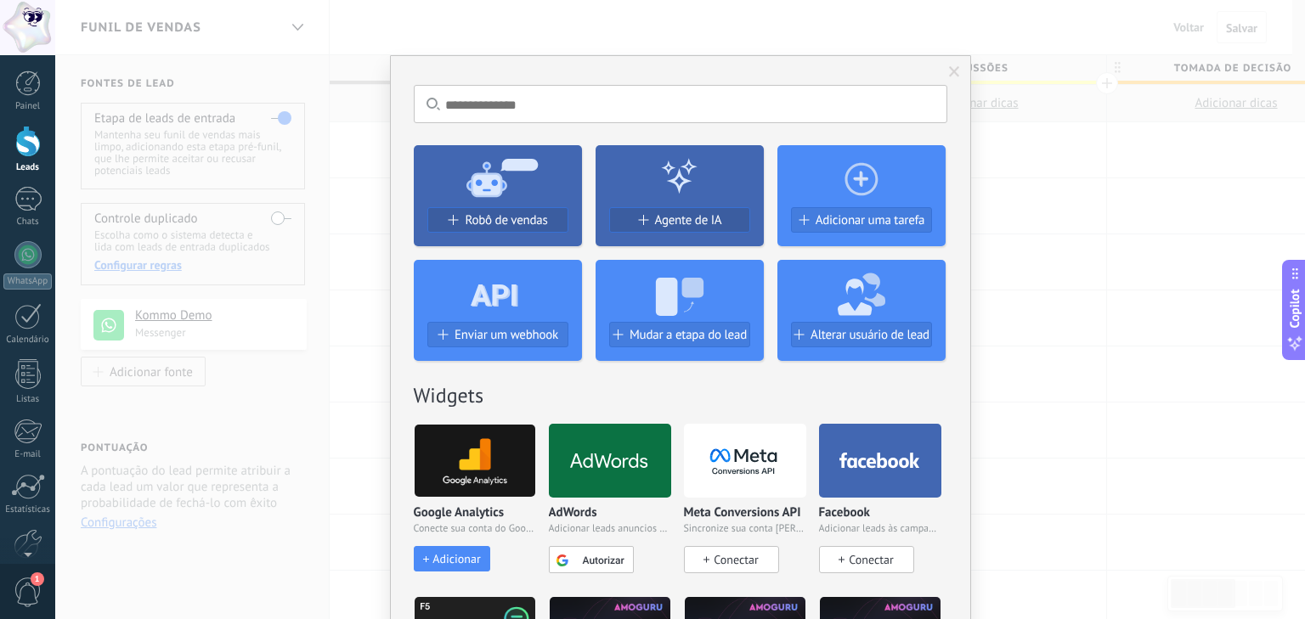
click at [637, 88] on input "text" at bounding box center [681, 104] width 534 height 38
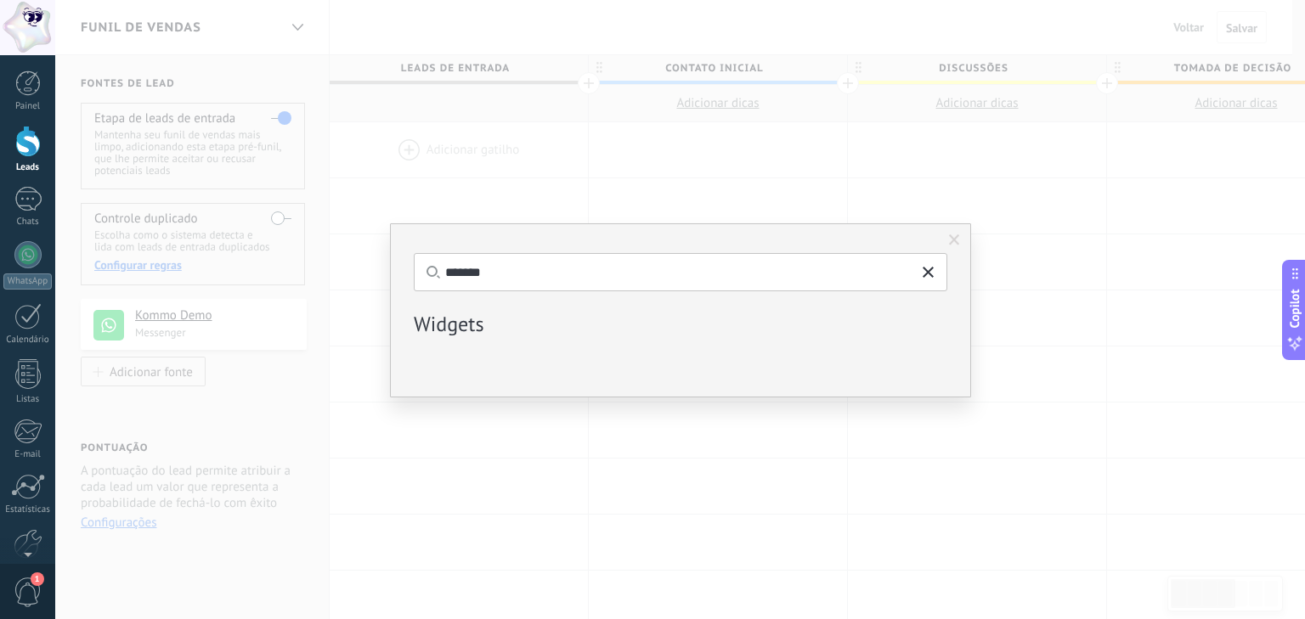
type input "********"
click at [955, 246] on span at bounding box center [954, 240] width 28 height 29
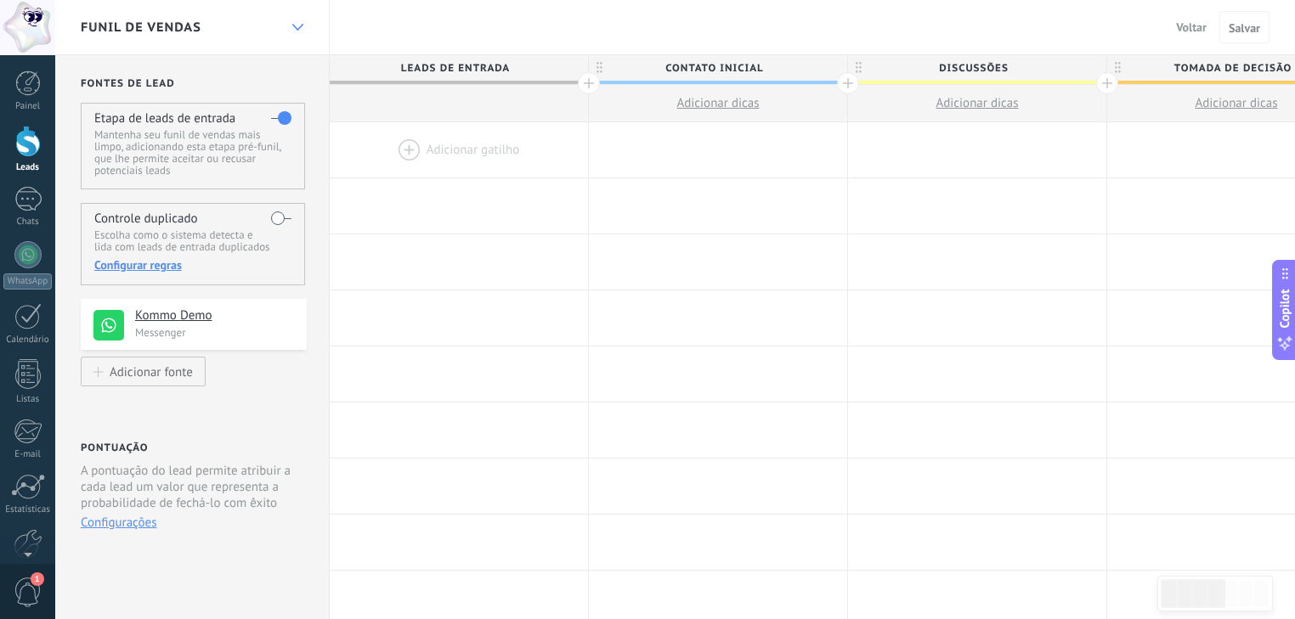
click at [303, 25] on div at bounding box center [297, 27] width 29 height 33
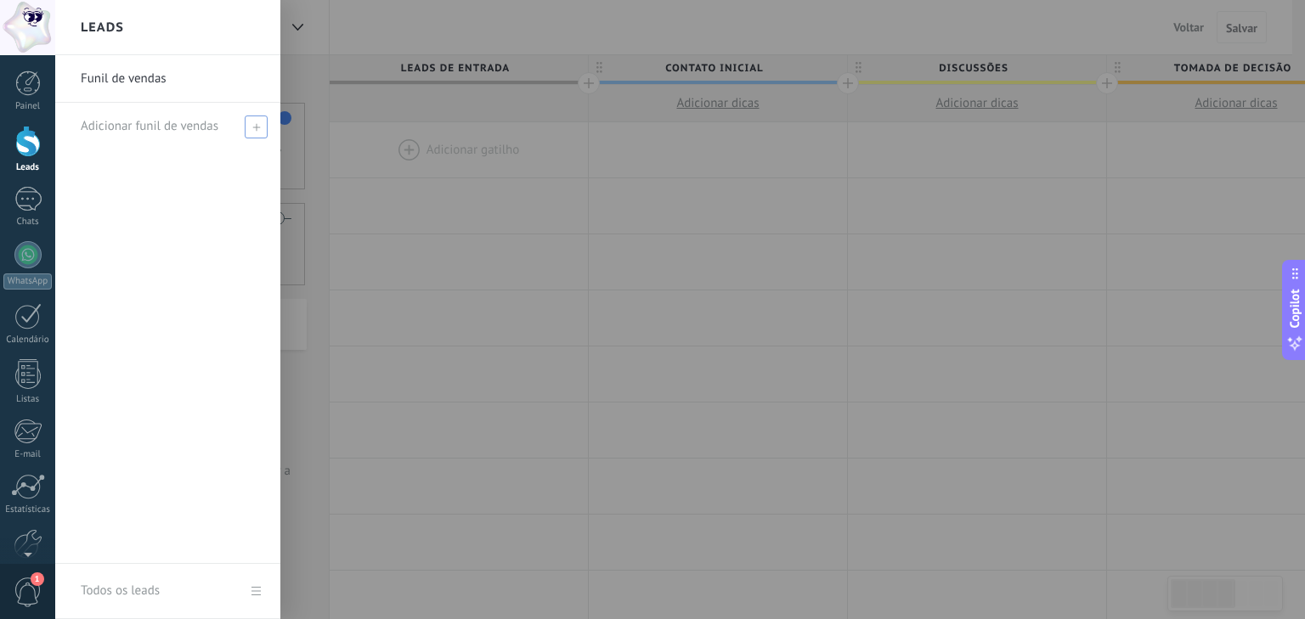
click at [255, 120] on span at bounding box center [256, 127] width 23 height 23
click at [438, 229] on div at bounding box center [707, 309] width 1305 height 619
